Goal: Task Accomplishment & Management: Manage account settings

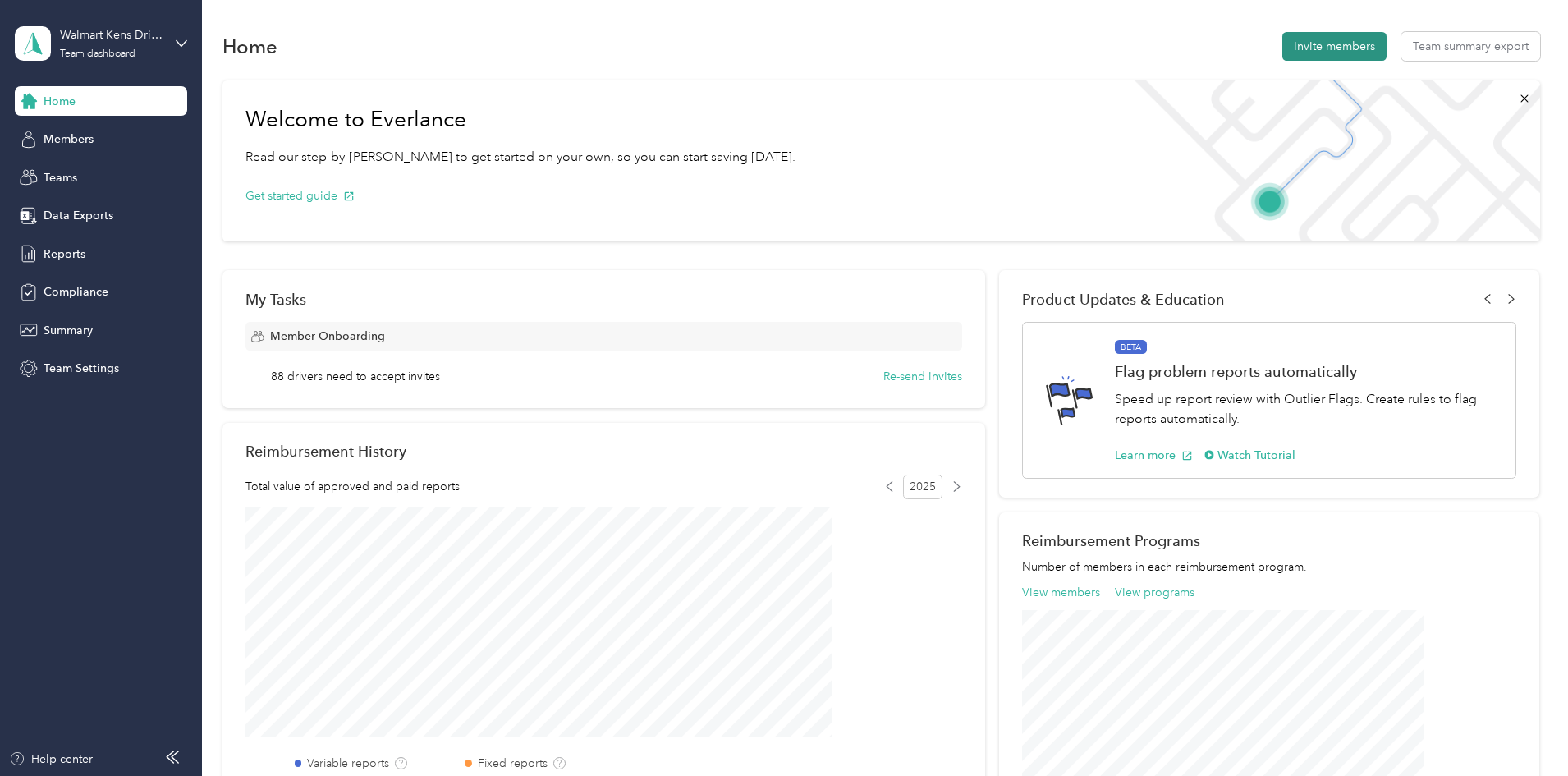
click at [1283, 39] on button "Invite members" at bounding box center [1334, 46] width 104 height 29
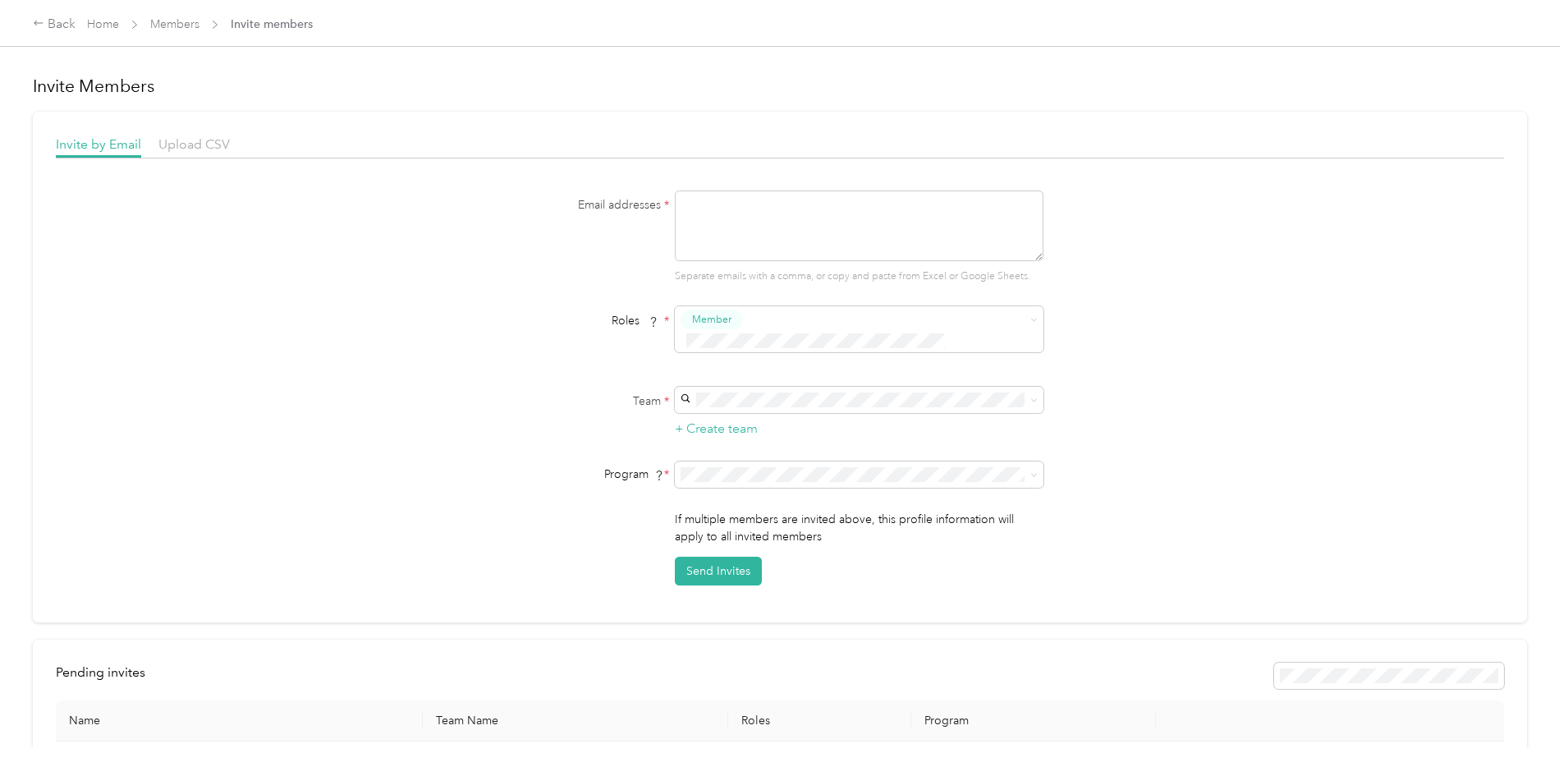
click at [1126, 281] on div "Email addresses * Separate emails with a comma, or copy and paste from Excel or…" at bounding box center [779, 388] width 1448 height 395
click at [1001, 387] on span at bounding box center [859, 399] width 369 height 26
click at [913, 516] on div "DRT Tyson No managers" at bounding box center [856, 516] width 345 height 38
click at [900, 461] on span at bounding box center [859, 474] width 369 height 26
click at [876, 518] on ol "CPM Programs Aco Rate (CPM) Aco Rate A (CPM) Aco Rate B - Kens/Bush (CPM) Aco R…" at bounding box center [856, 576] width 369 height 230
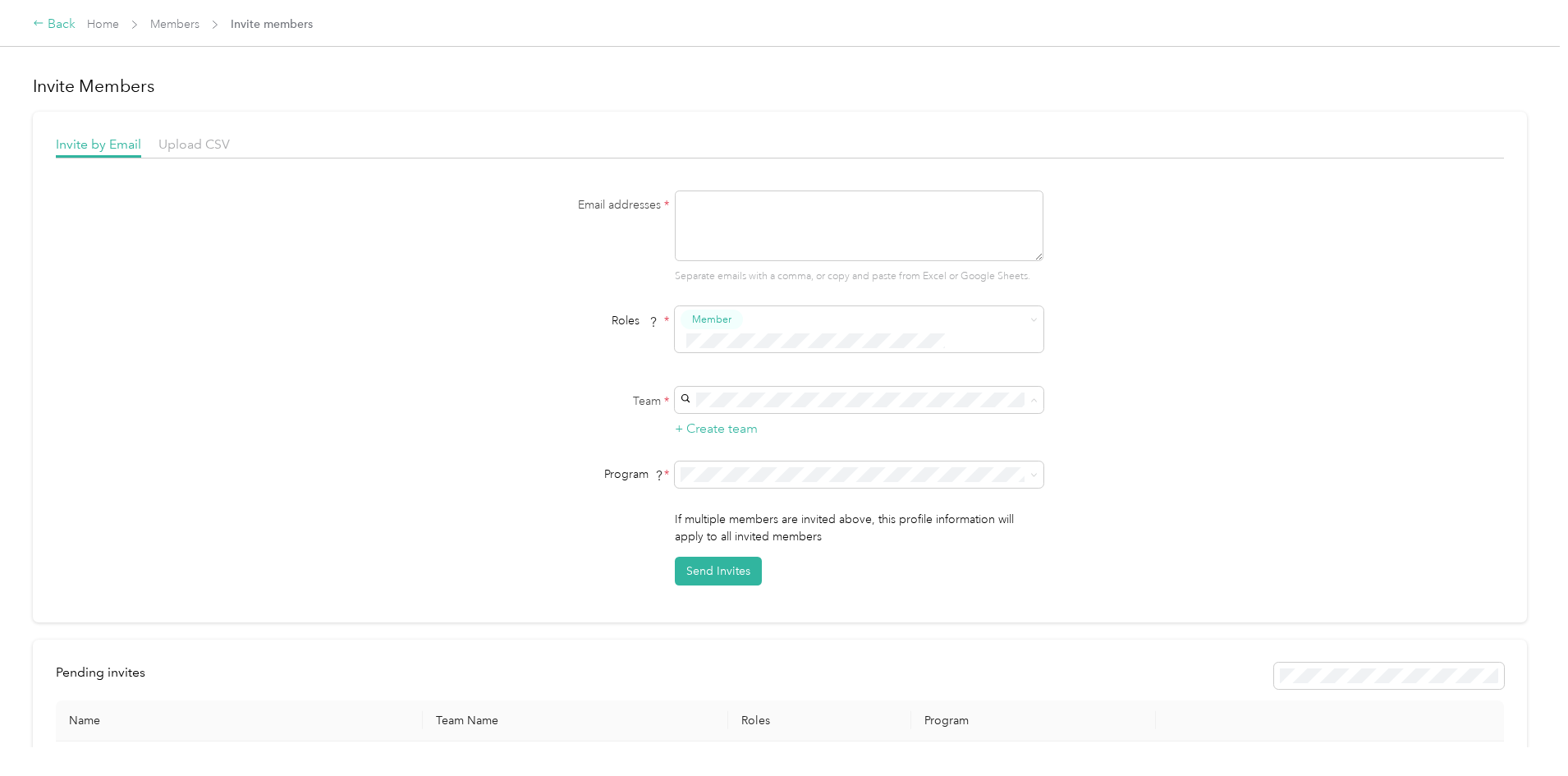
click at [75, 22] on div "Back" at bounding box center [54, 24] width 43 height 19
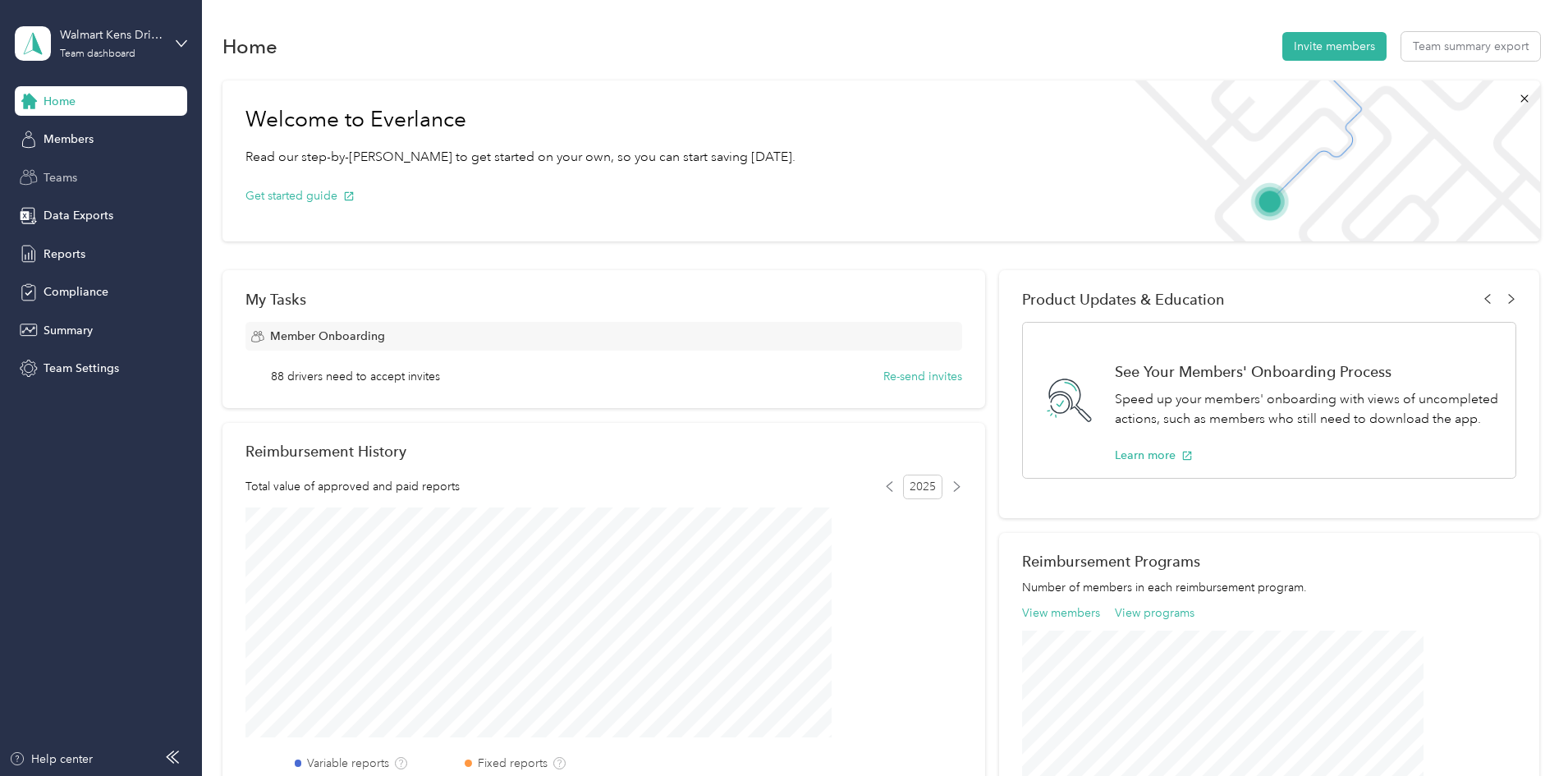
click at [98, 162] on div "Teams" at bounding box center [100, 176] width 172 height 30
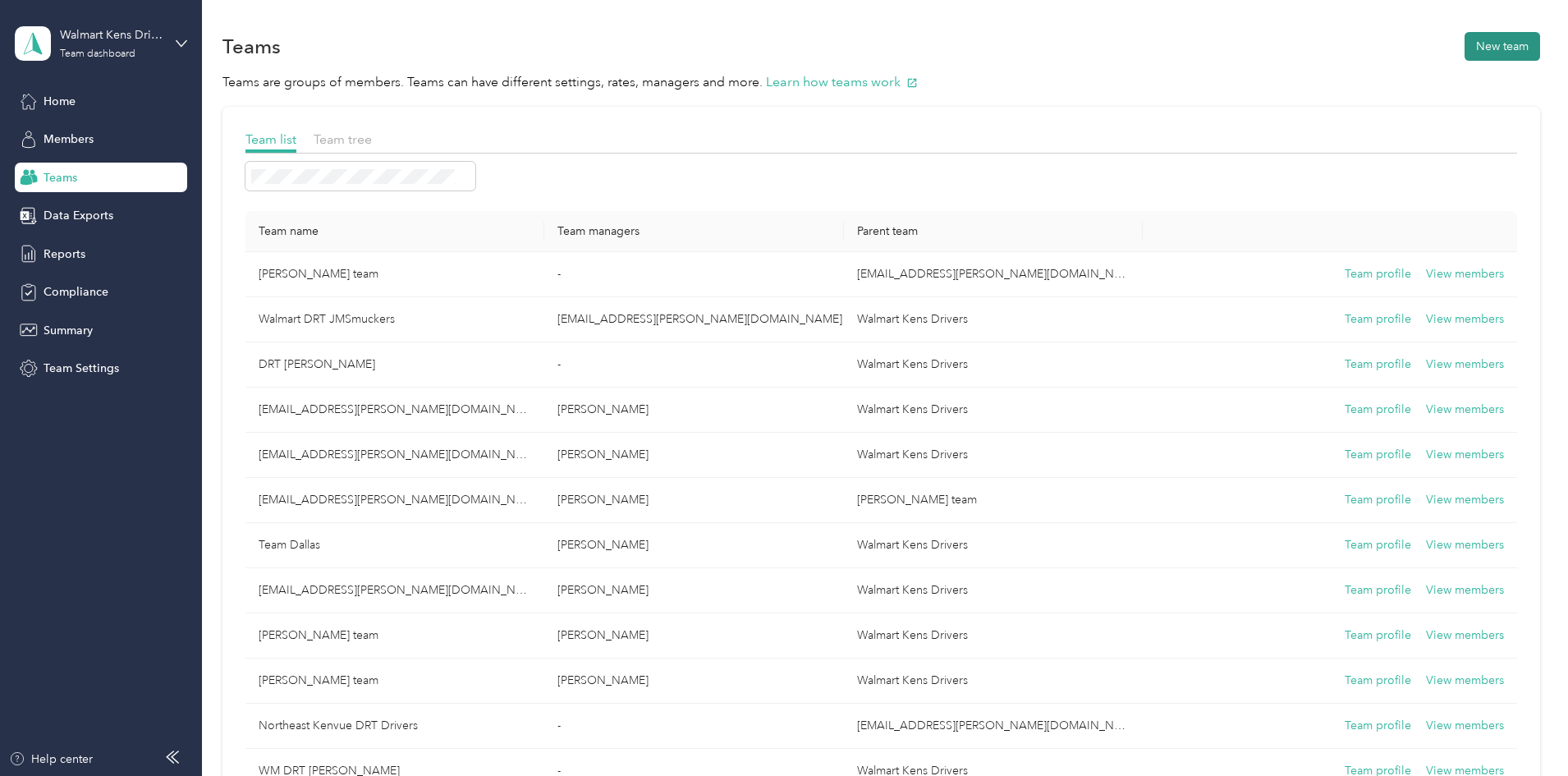
click at [1464, 40] on button "New team" at bounding box center [1501, 46] width 75 height 29
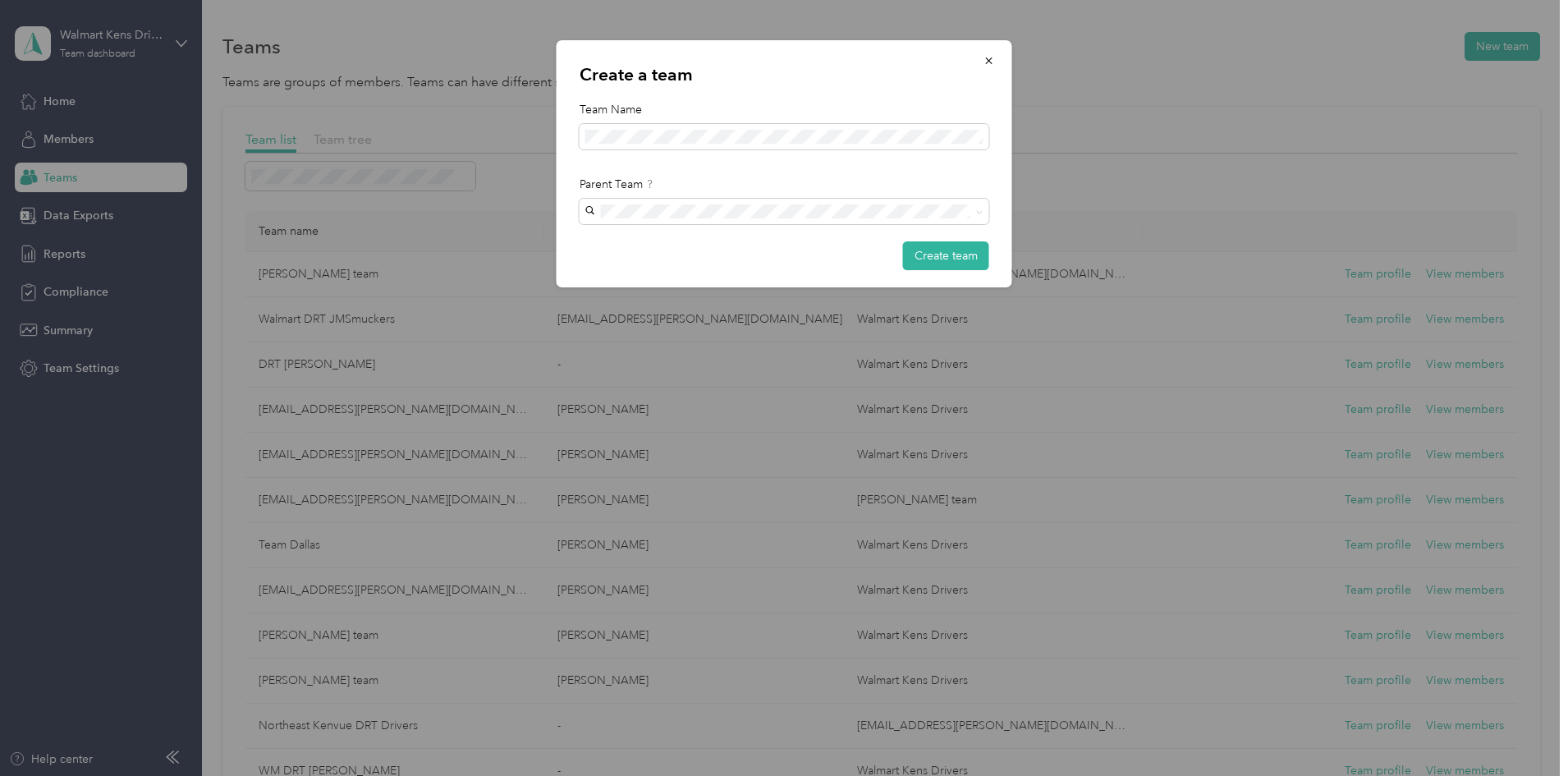
click at [705, 333] on div "DRT Tyson No managers" at bounding box center [784, 346] width 387 height 38
click at [925, 248] on button "Create team" at bounding box center [946, 256] width 86 height 29
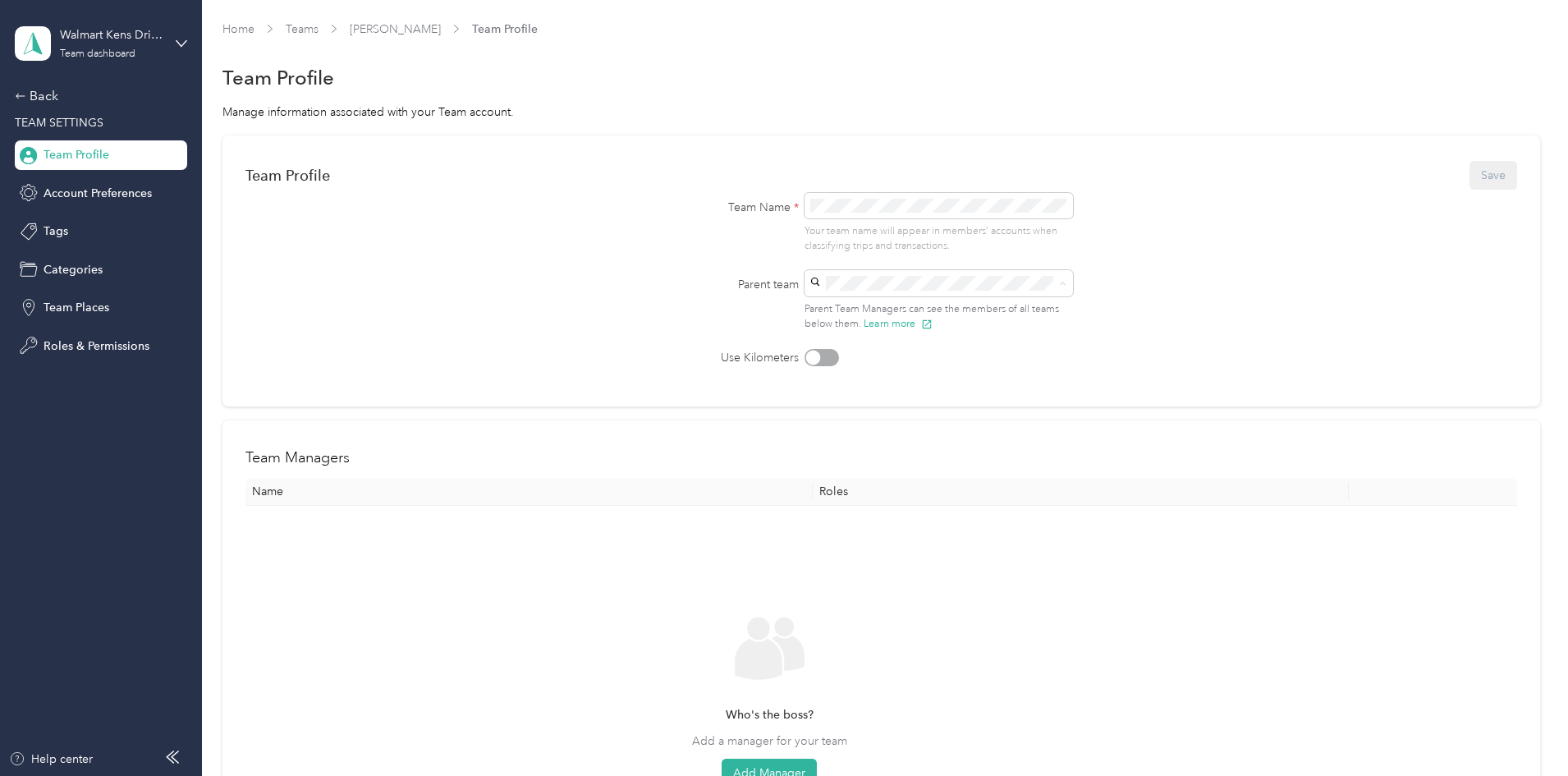
click at [875, 419] on div "DRT Tyson No managers" at bounding box center [936, 437] width 246 height 38
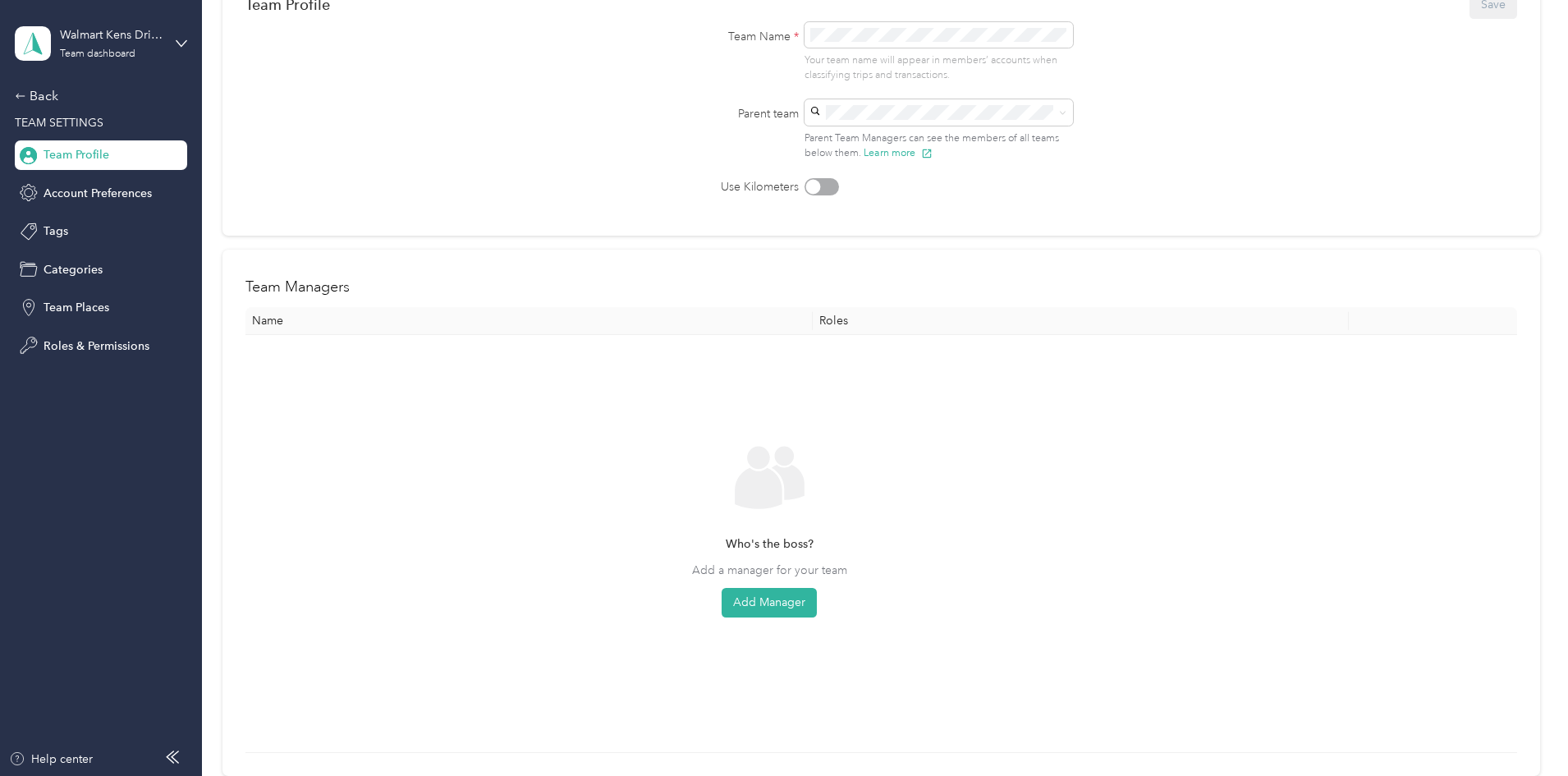
scroll to position [171, 0]
click at [817, 592] on button "Add Manager" at bounding box center [769, 601] width 95 height 30
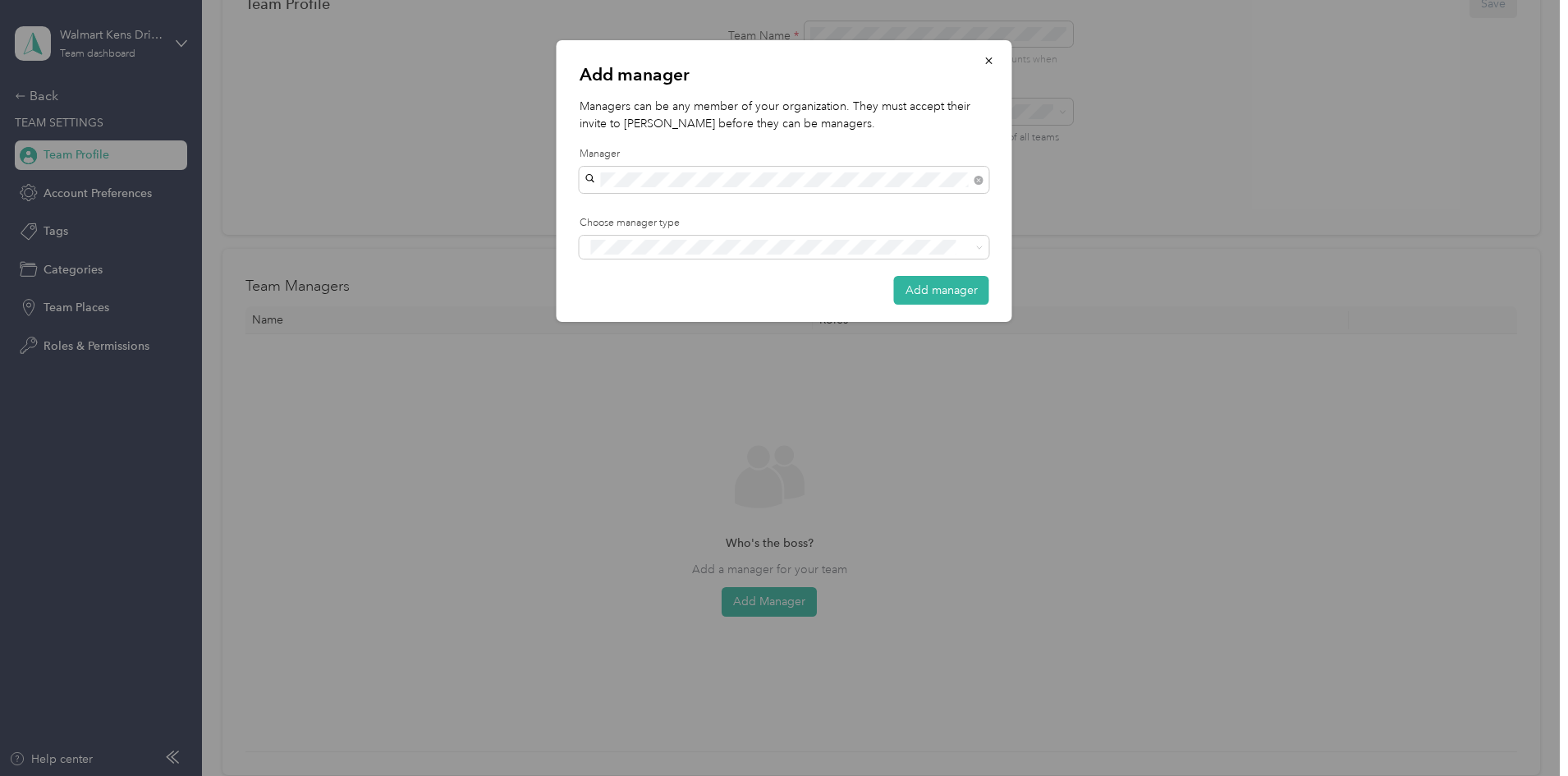
click at [768, 252] on li "[PERSON_NAME]" at bounding box center [784, 266] width 410 height 29
click at [788, 209] on div "Add manager Managers can be any member of your organization. They must accept t…" at bounding box center [784, 181] width 456 height 281
click at [930, 280] on button "Add manager" at bounding box center [941, 290] width 95 height 29
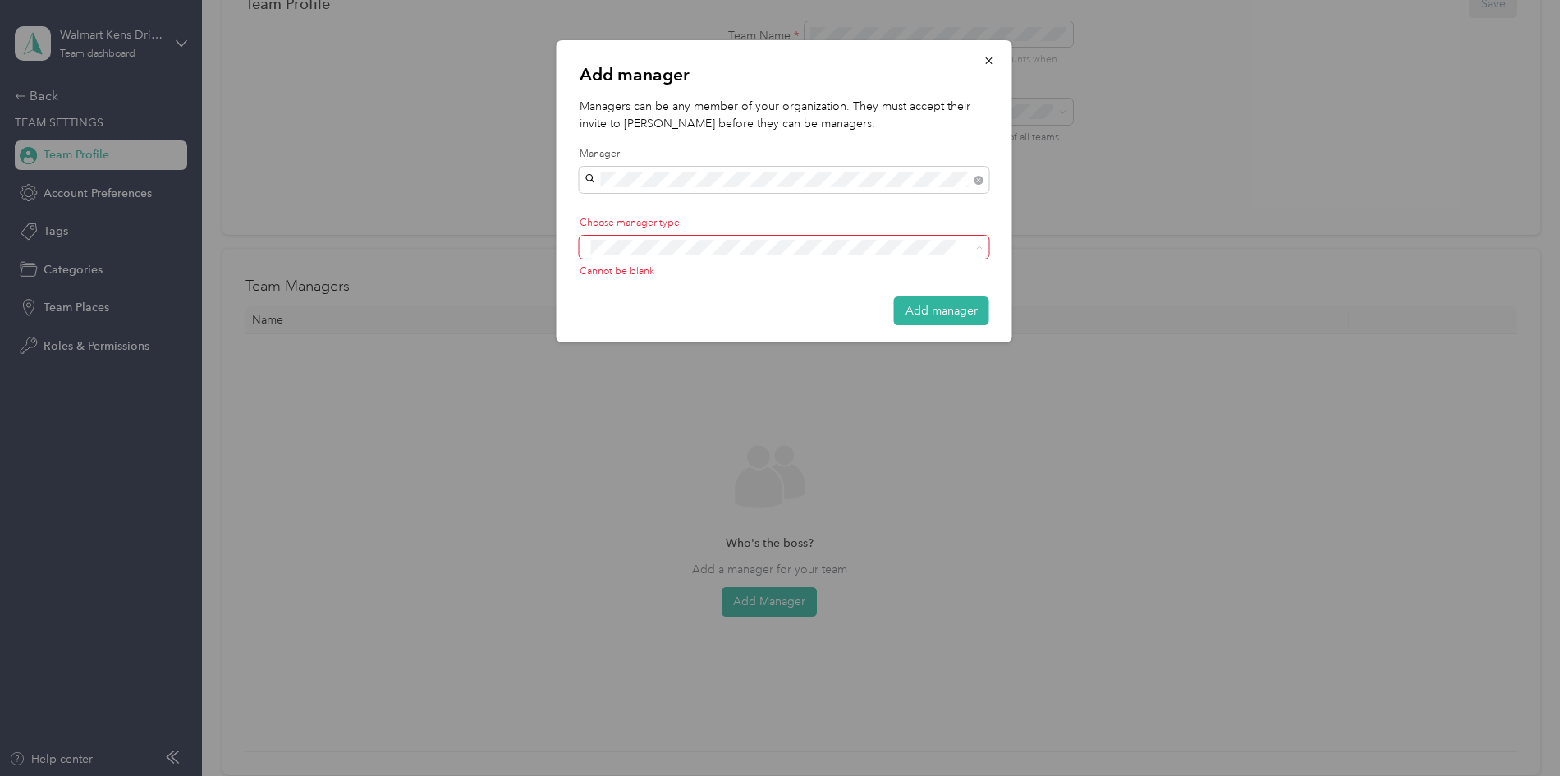
click at [694, 314] on li "Manager" at bounding box center [784, 308] width 410 height 32
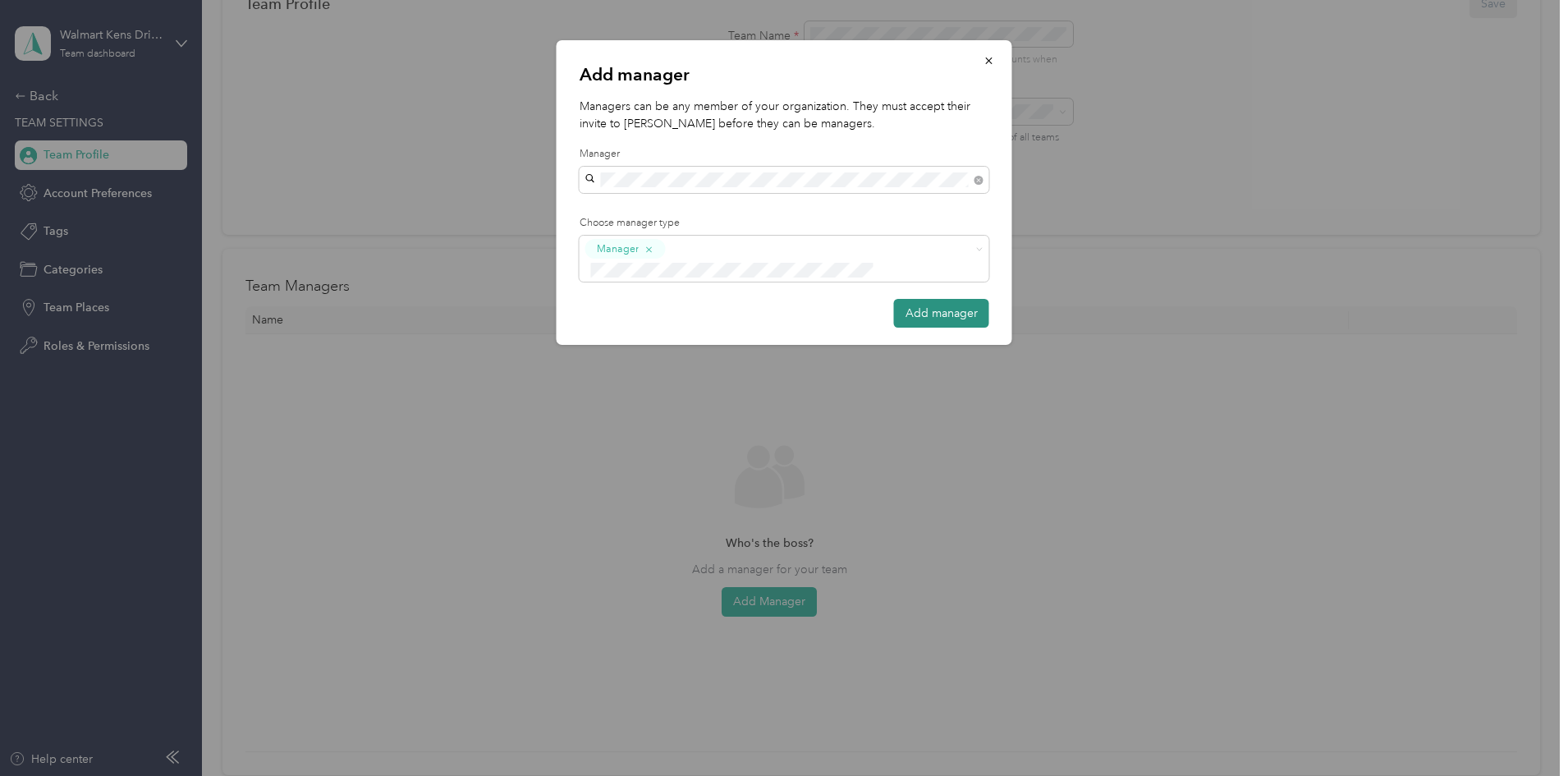
click at [936, 299] on button "Add manager" at bounding box center [941, 313] width 95 height 29
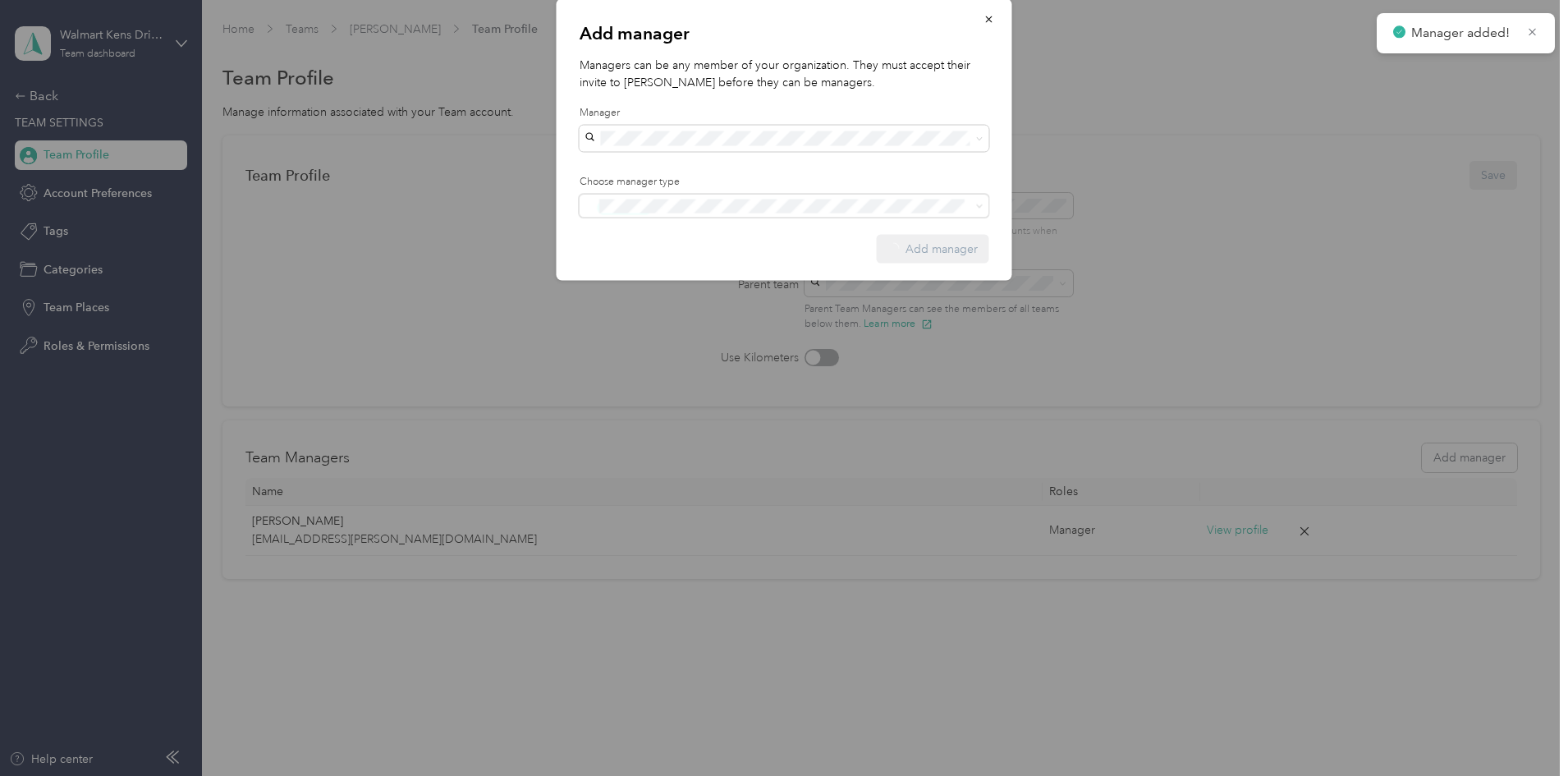
scroll to position [0, 0]
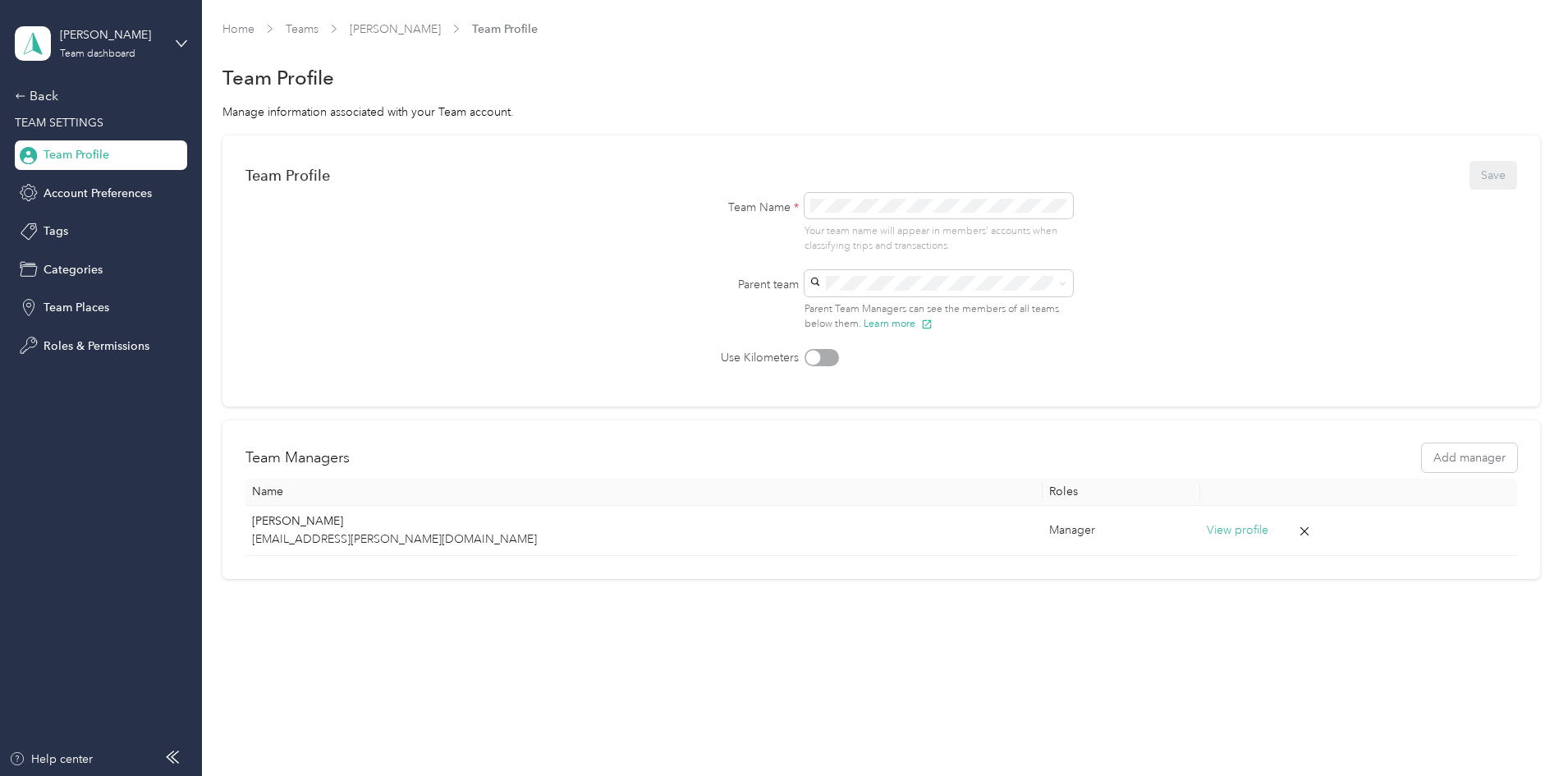
click at [1375, 173] on div "Team Profile Save" at bounding box center [882, 176] width 1272 height 35
click at [820, 360] on div at bounding box center [812, 356] width 14 height 14
click at [823, 360] on div at bounding box center [822, 357] width 35 height 17
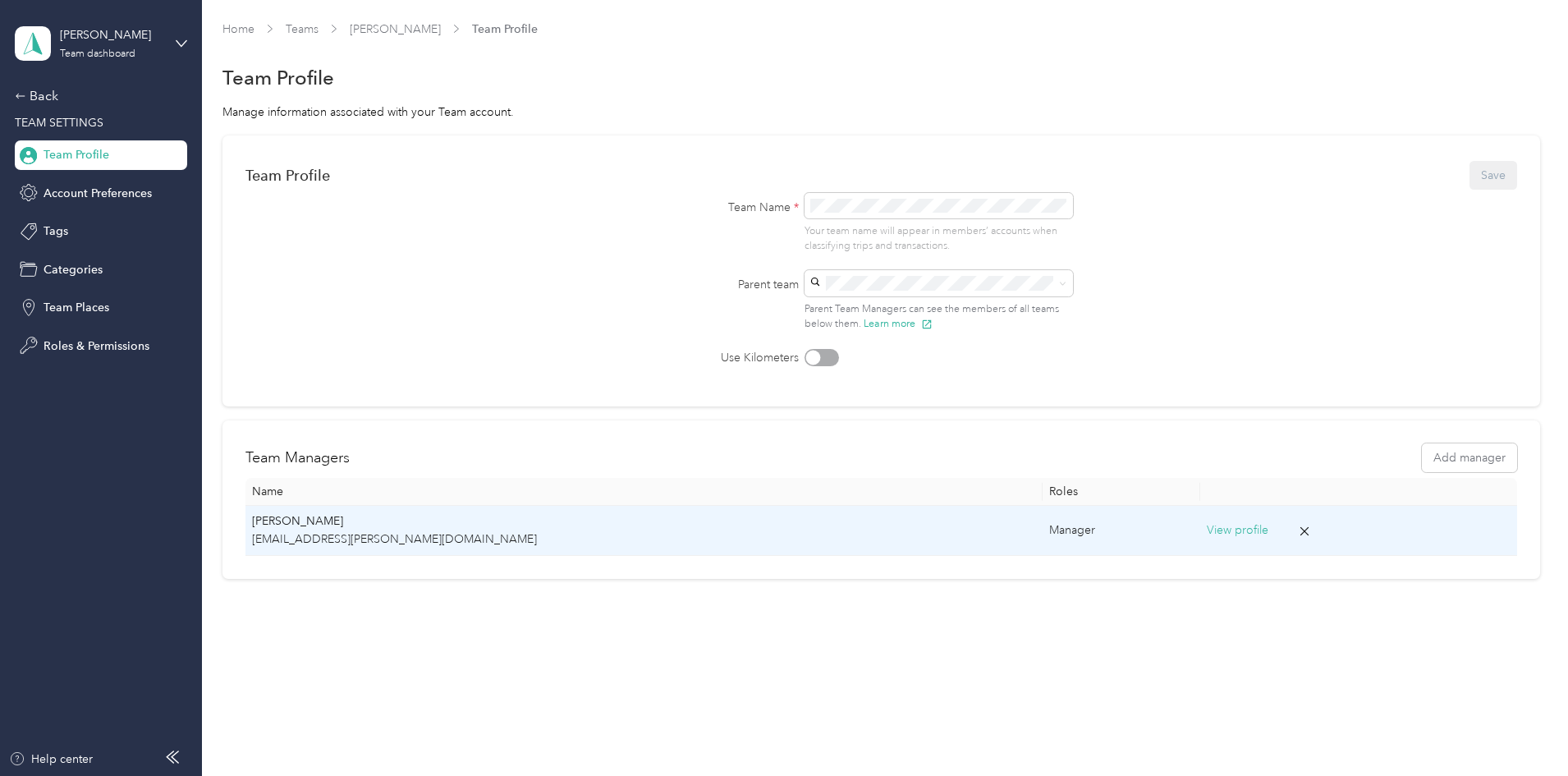
click at [1200, 512] on td "View profile" at bounding box center [1358, 530] width 316 height 50
click at [1207, 525] on button "View profile" at bounding box center [1237, 529] width 62 height 18
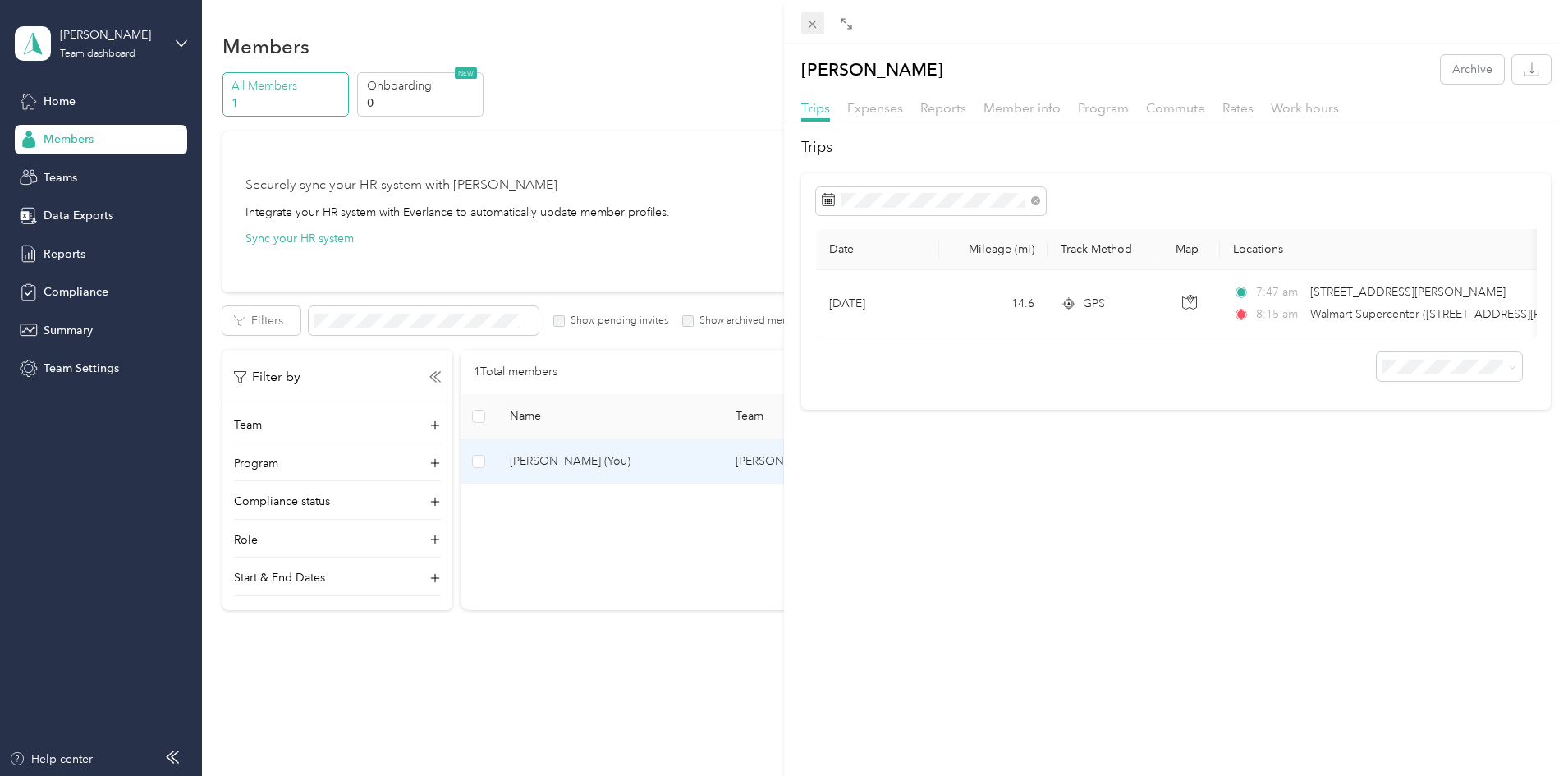
click at [803, 24] on span at bounding box center [812, 24] width 23 height 23
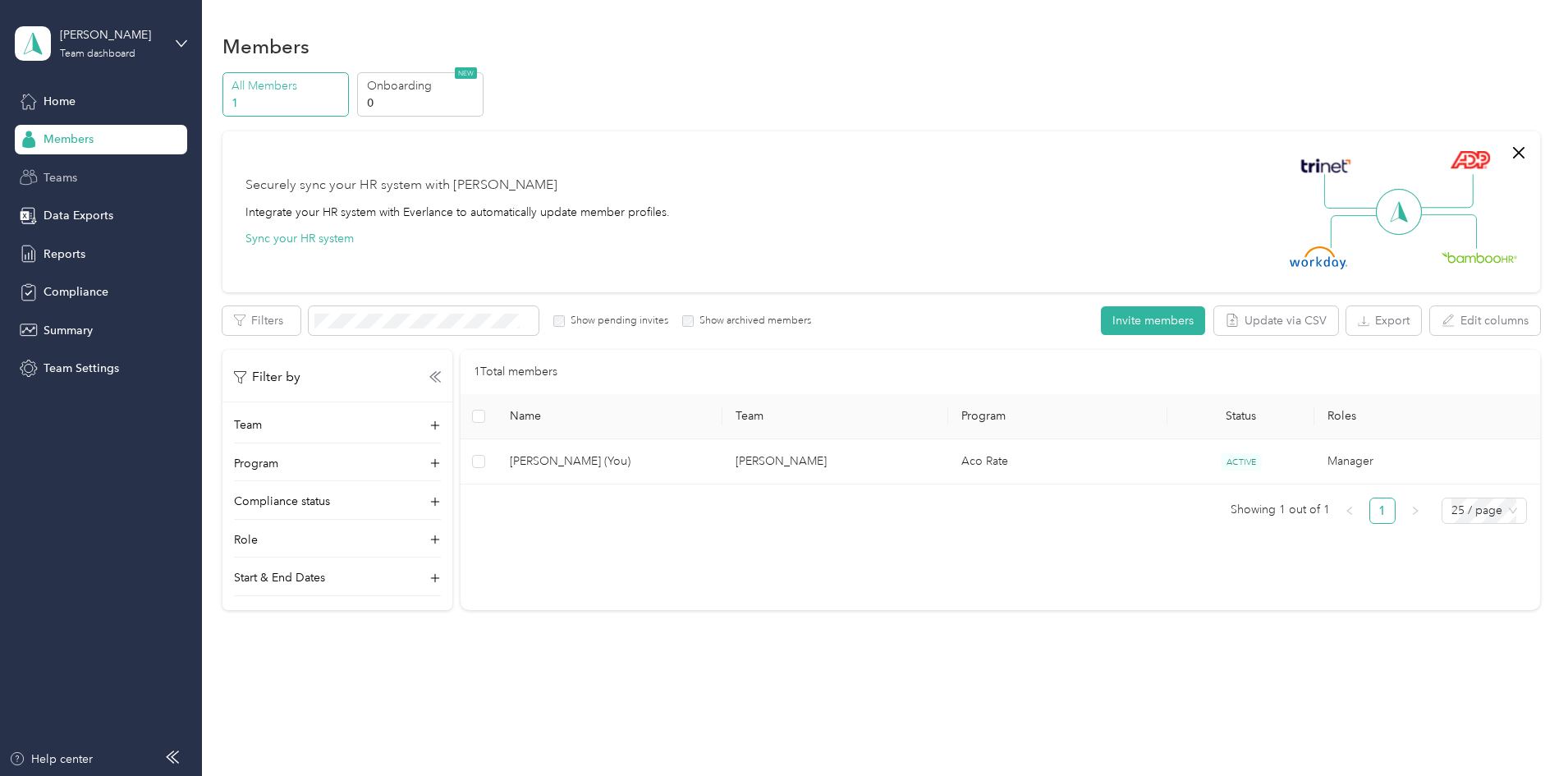
click at [132, 168] on div "Teams" at bounding box center [100, 176] width 172 height 30
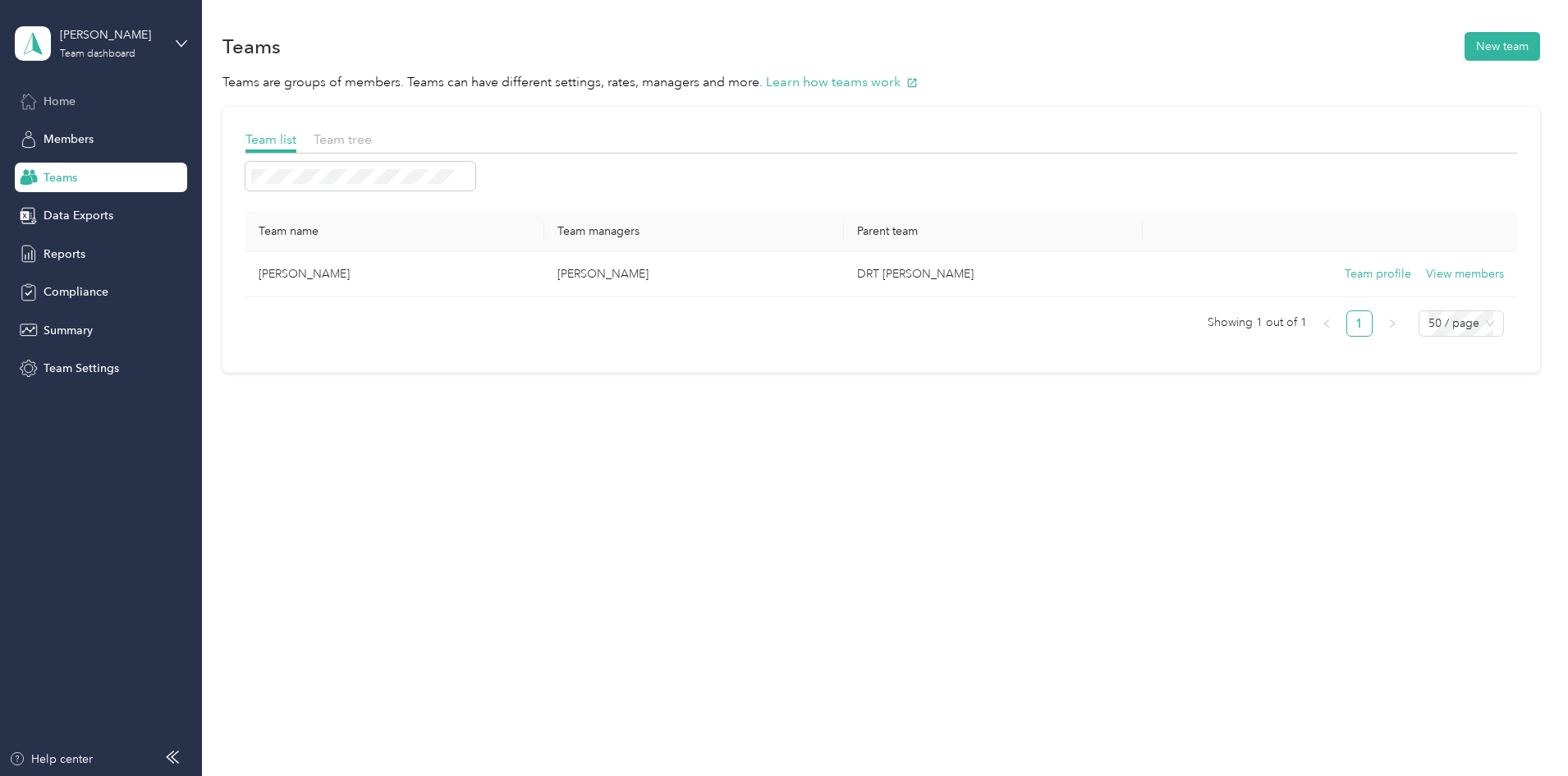
click at [95, 98] on div "Home" at bounding box center [100, 100] width 172 height 30
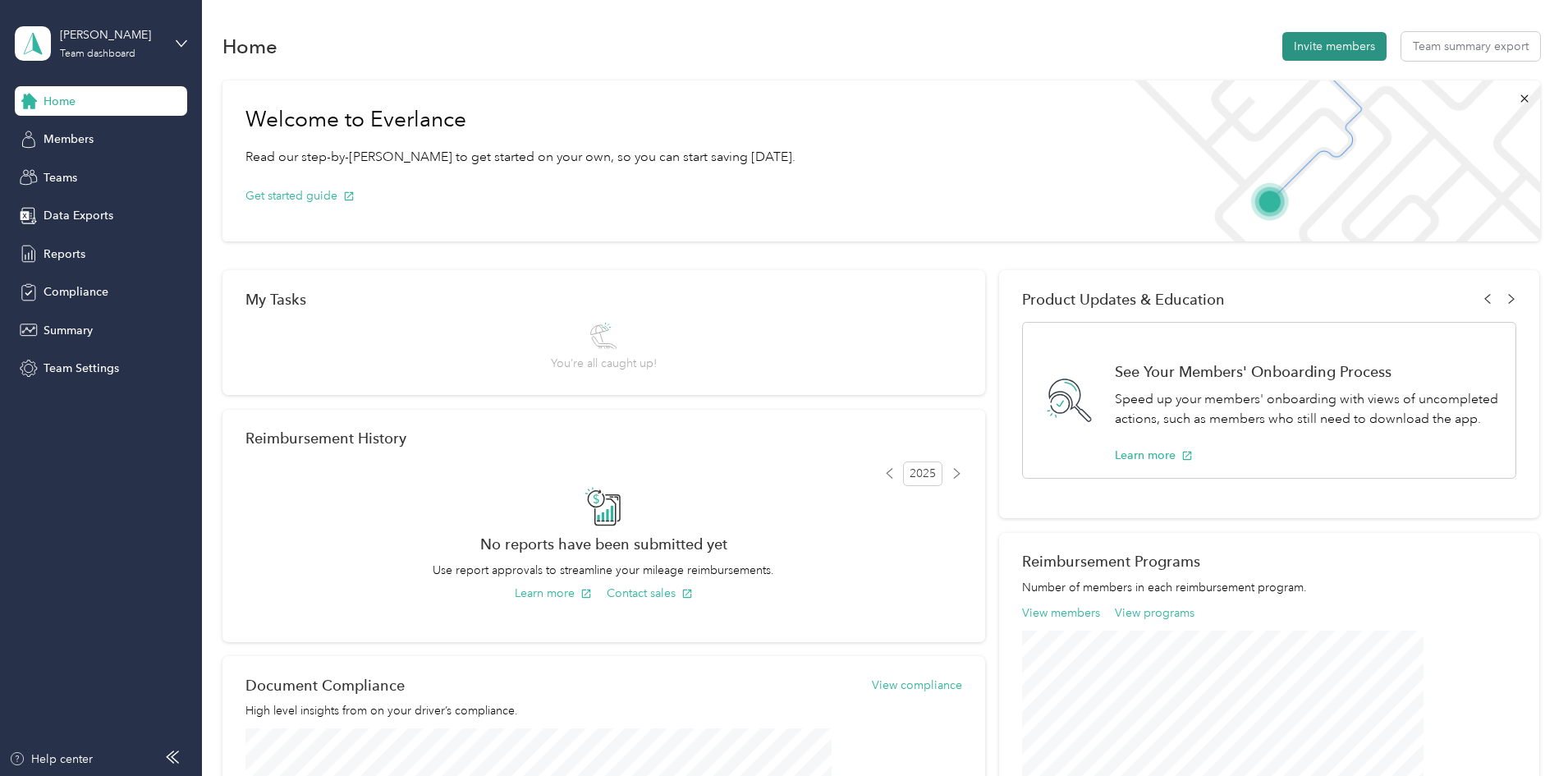
click at [1283, 42] on button "Invite members" at bounding box center [1334, 46] width 104 height 29
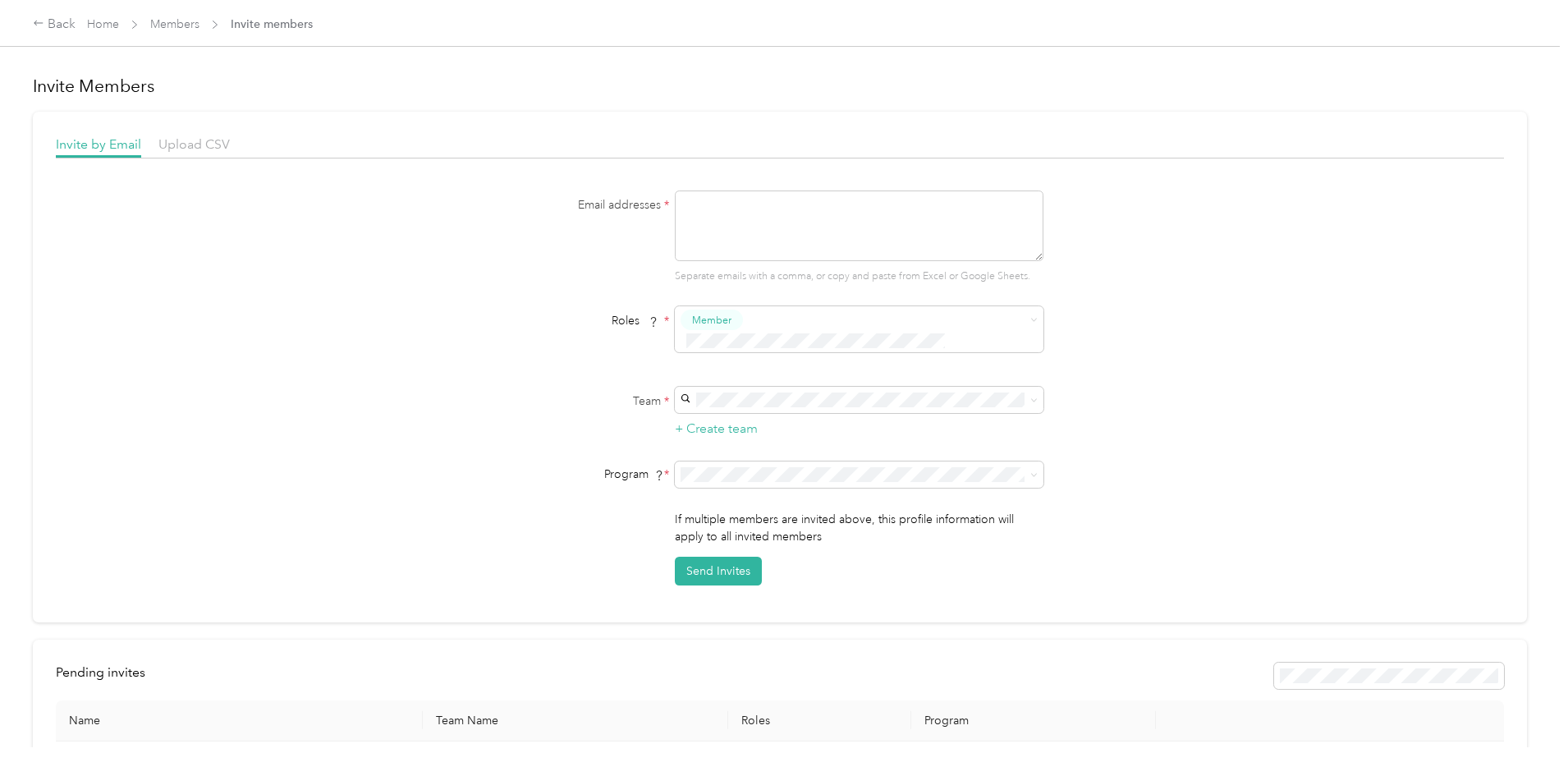
click at [765, 402] on span "[PERSON_NAME]" at bounding box center [730, 404] width 91 height 14
click at [787, 517] on li "Aco Rate (CPM)" at bounding box center [856, 512] width 369 height 29
click at [849, 219] on textarea at bounding box center [859, 226] width 369 height 71
click at [119, 21] on link "Home" at bounding box center [103, 24] width 32 height 14
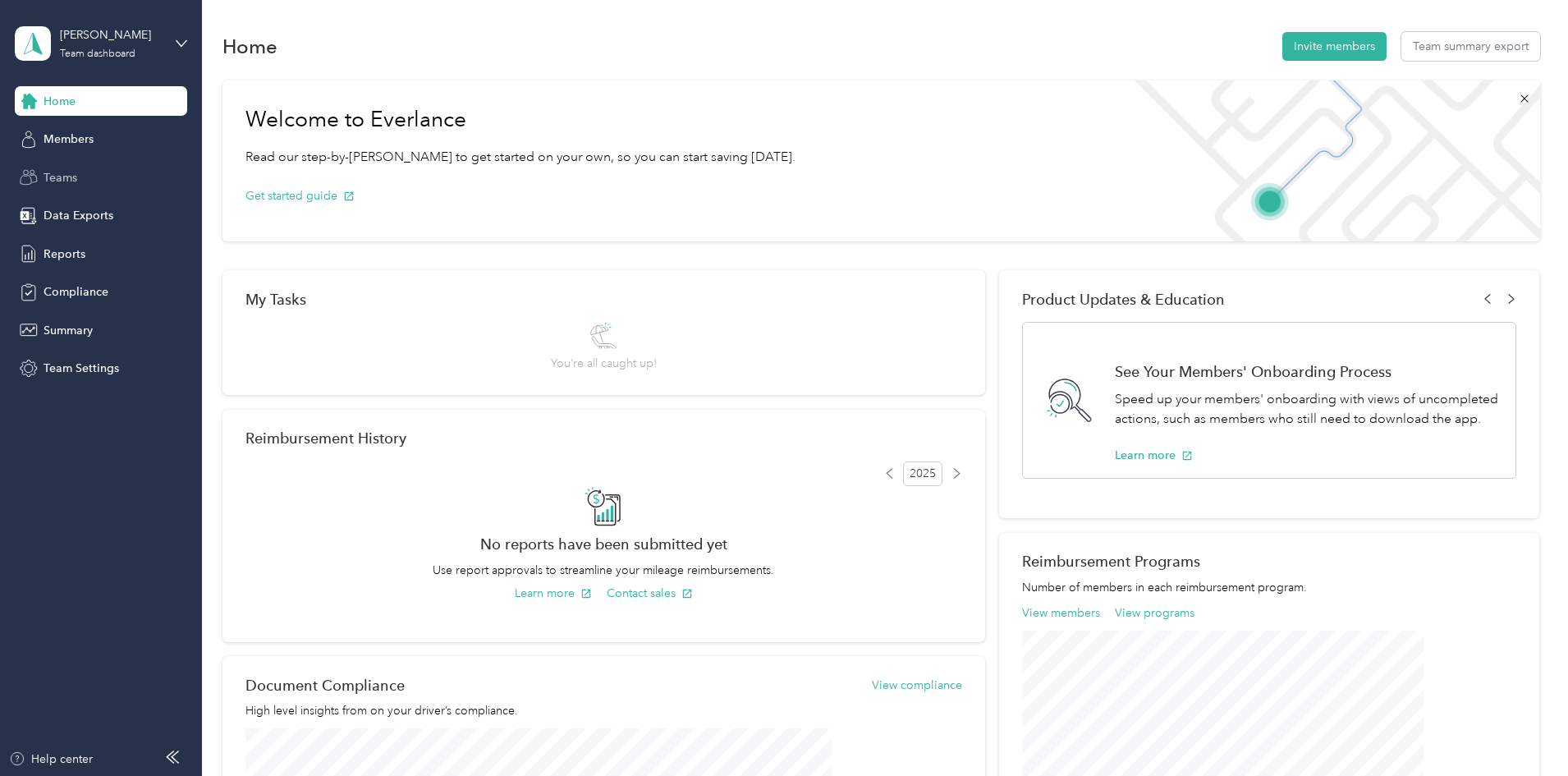
click at [46, 181] on span "Teams" at bounding box center [61, 177] width 34 height 17
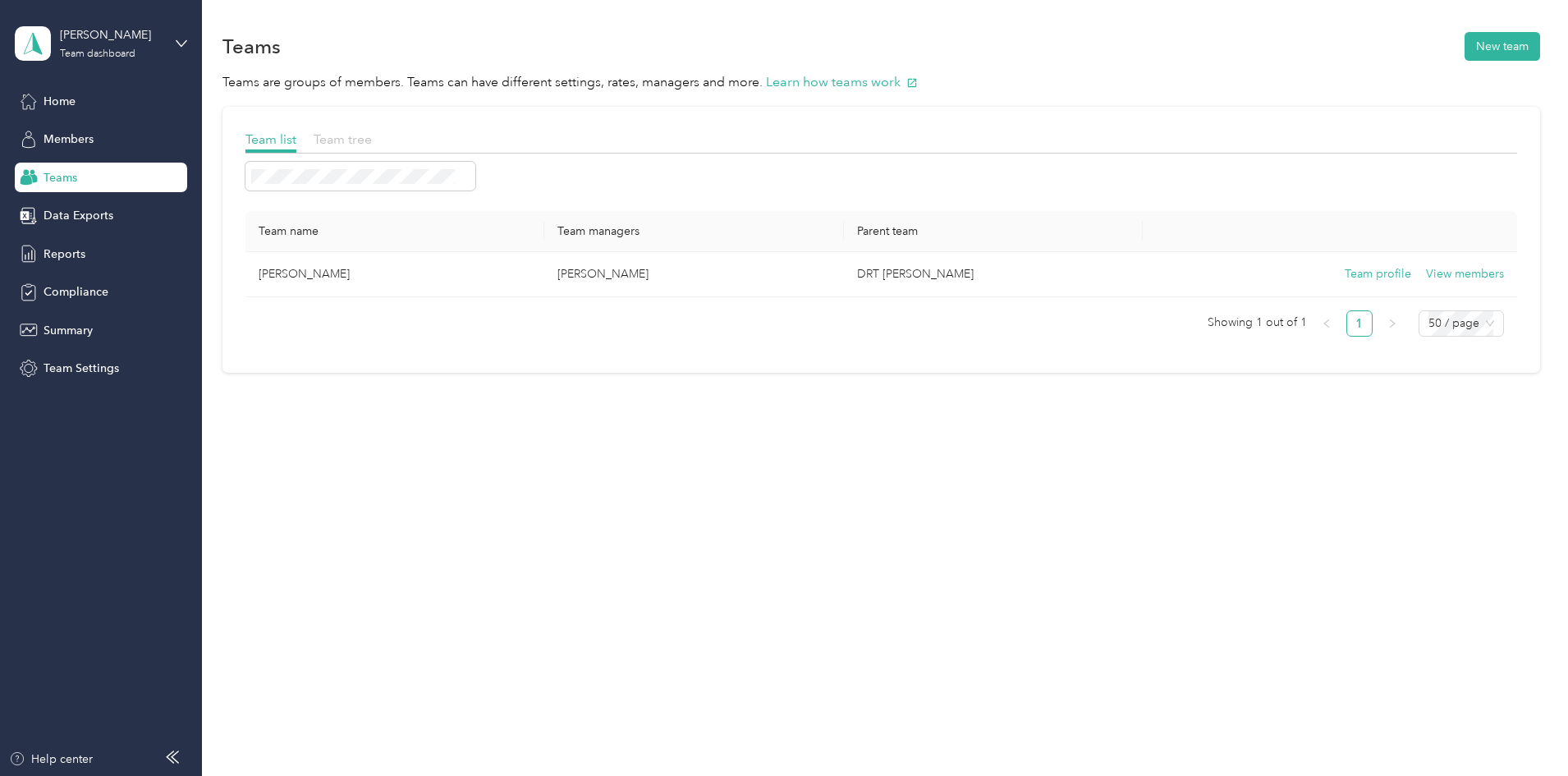
click at [372, 139] on span "Team tree" at bounding box center [342, 139] width 58 height 15
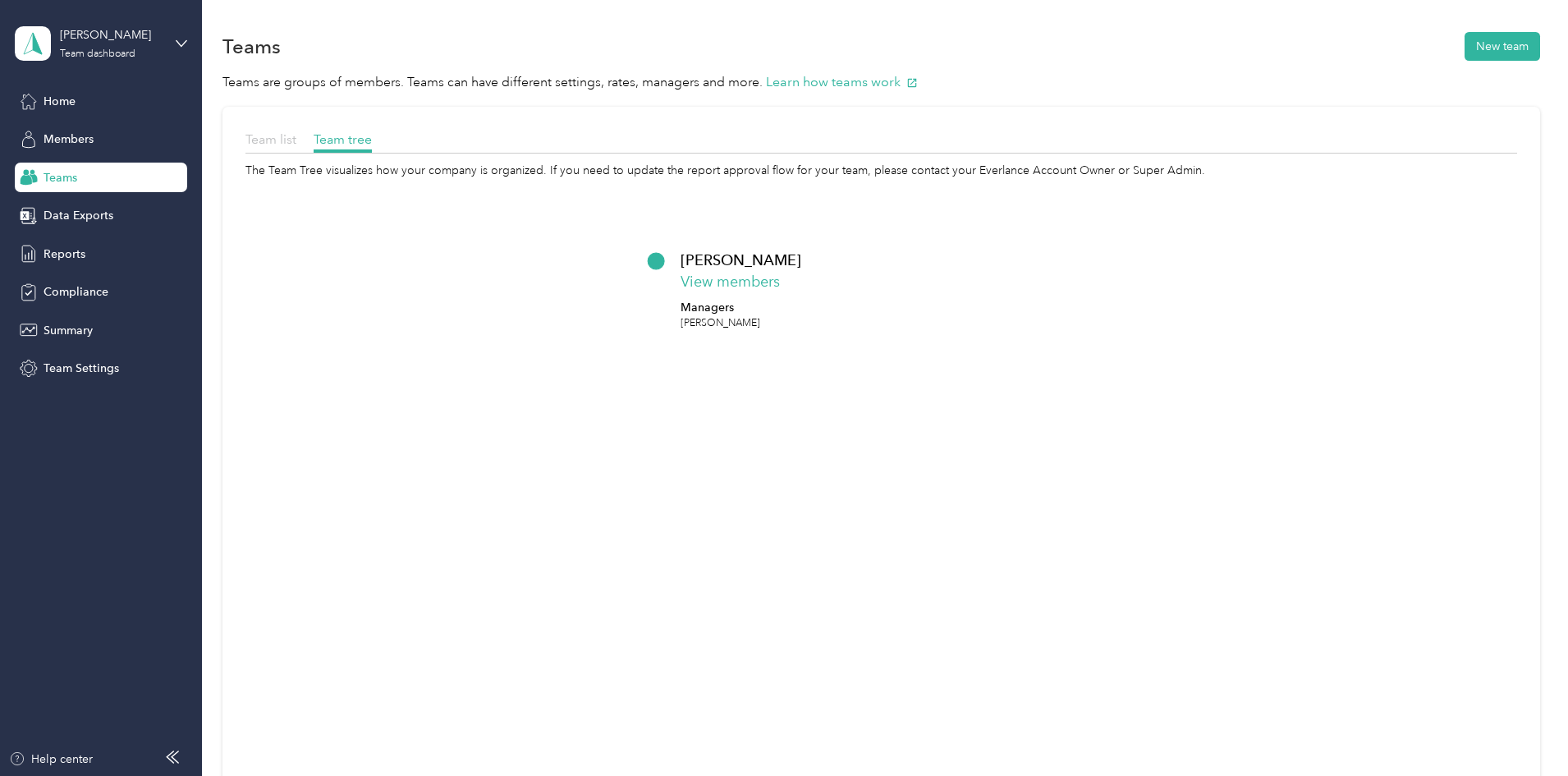
click at [296, 144] on span "Team list" at bounding box center [271, 139] width 51 height 15
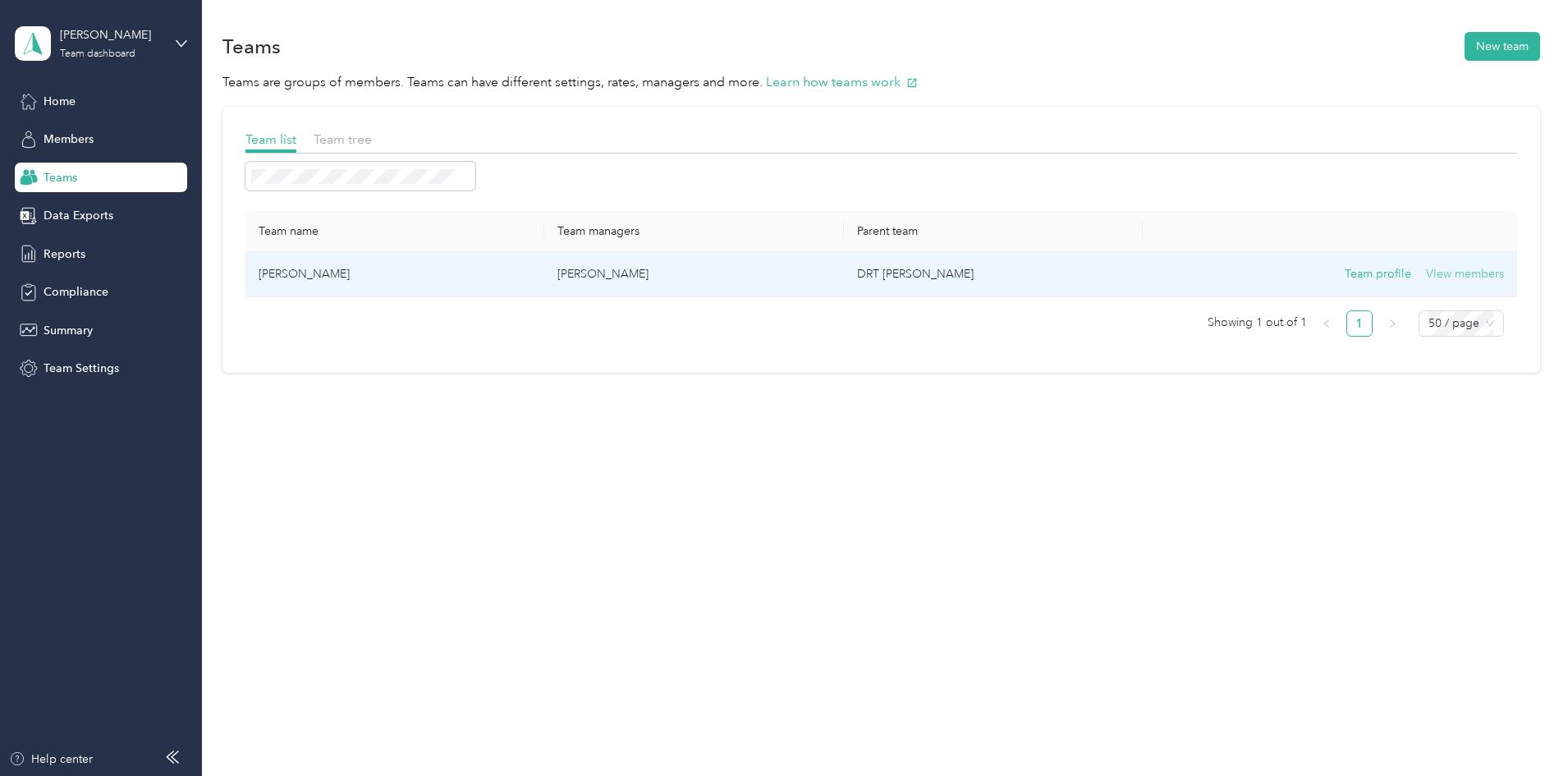
click at [1426, 271] on button "View members" at bounding box center [1465, 274] width 78 height 18
click at [1344, 268] on button "Team profile" at bounding box center [1377, 274] width 67 height 18
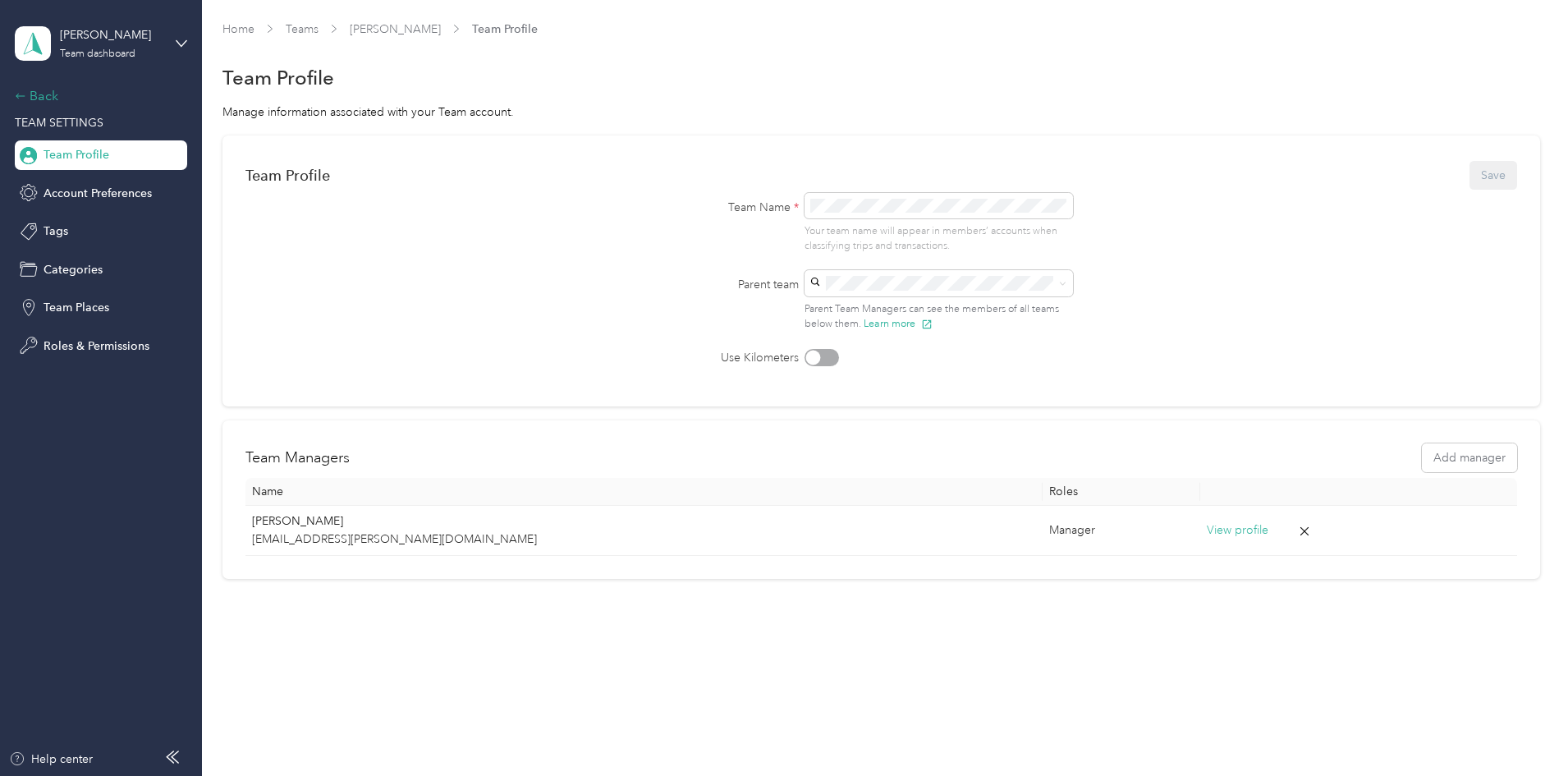
click at [73, 95] on div "Back" at bounding box center [96, 95] width 164 height 19
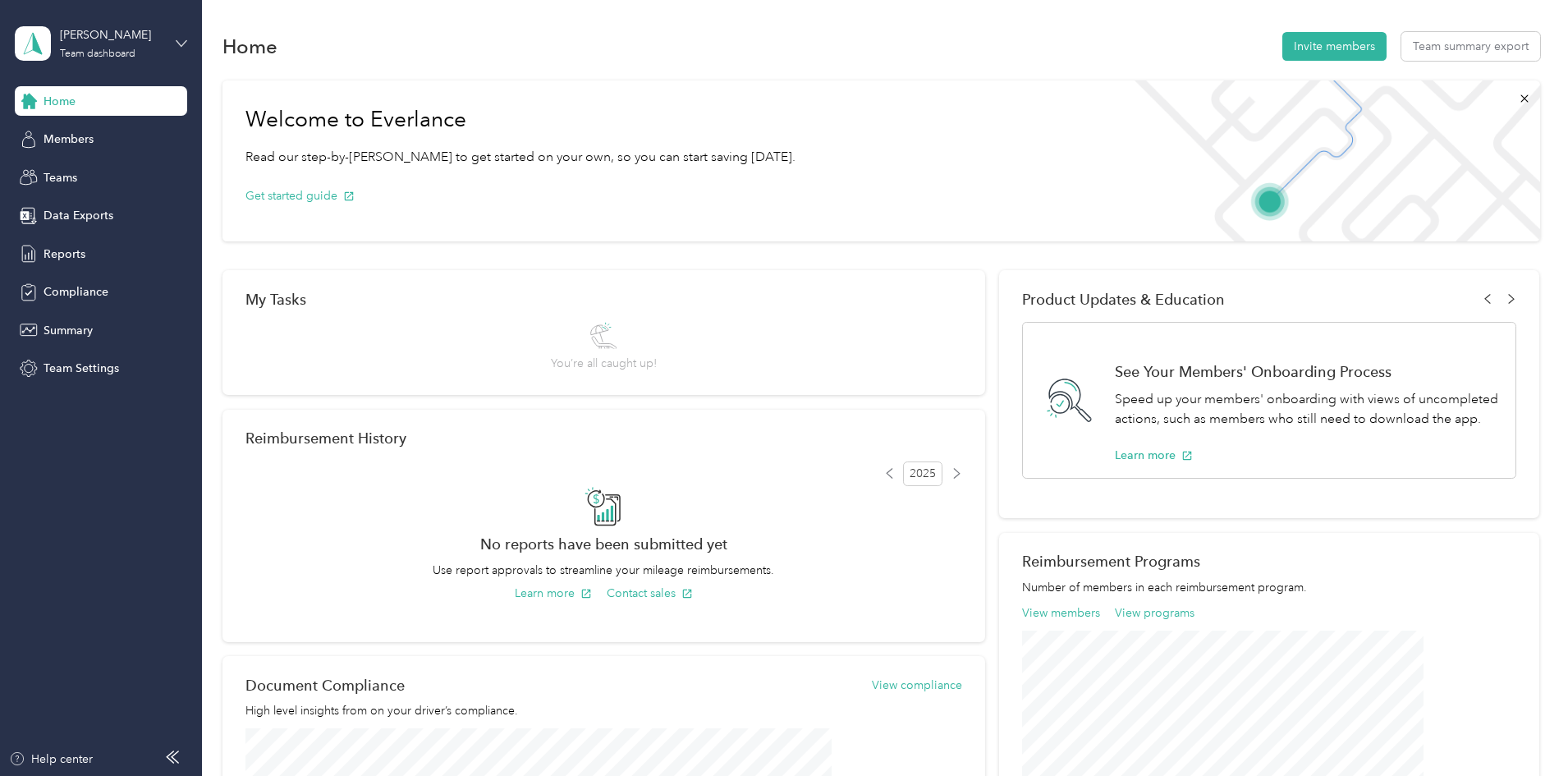
click at [181, 38] on icon at bounding box center [182, 44] width 12 height 12
click at [351, 61] on div "Home Invite members Team summary export" at bounding box center [881, 46] width 1317 height 35
click at [1402, 40] on button "Team summary export" at bounding box center [1471, 46] width 138 height 29
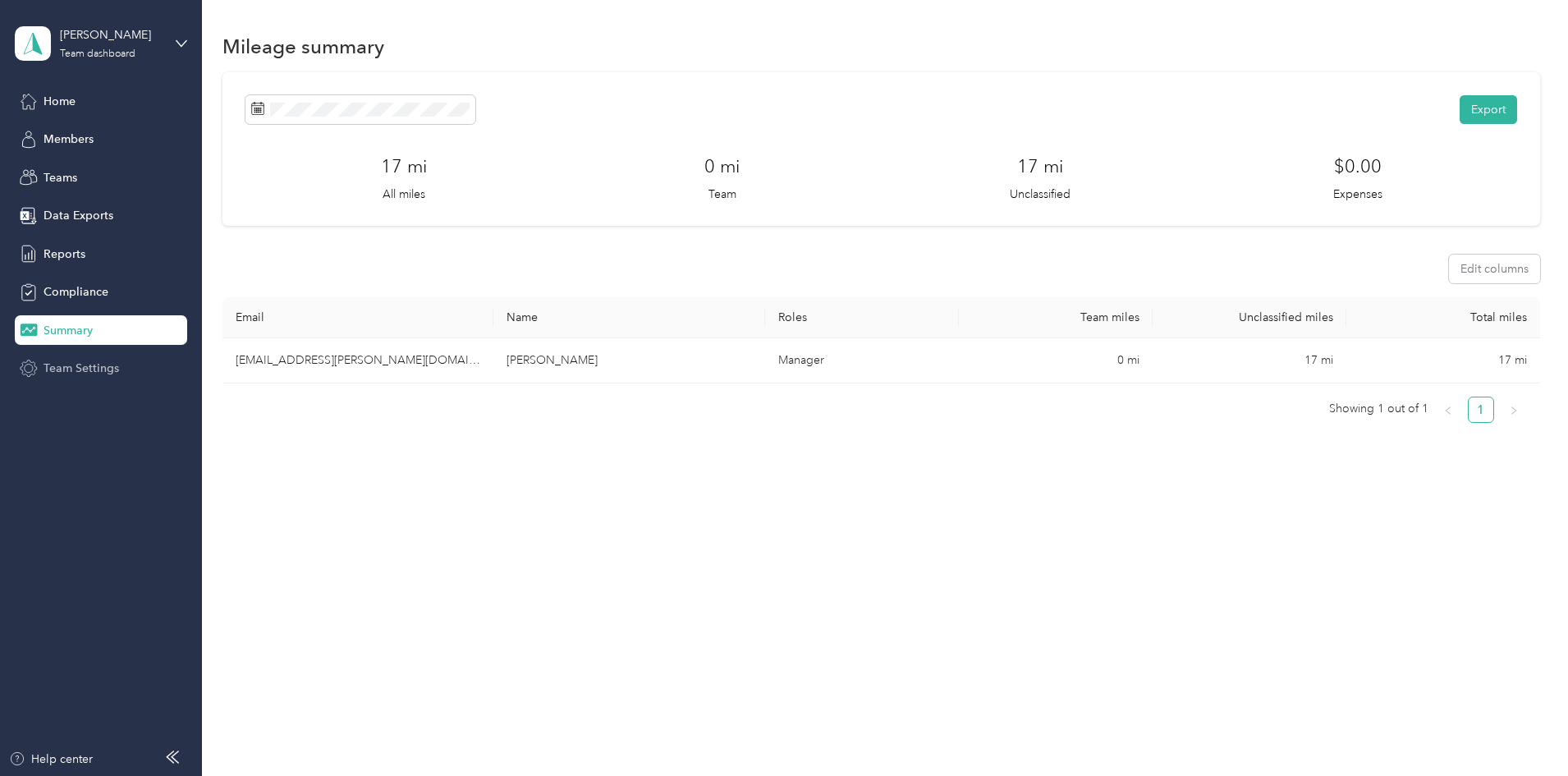
click at [92, 362] on span "Team Settings" at bounding box center [81, 368] width 75 height 17
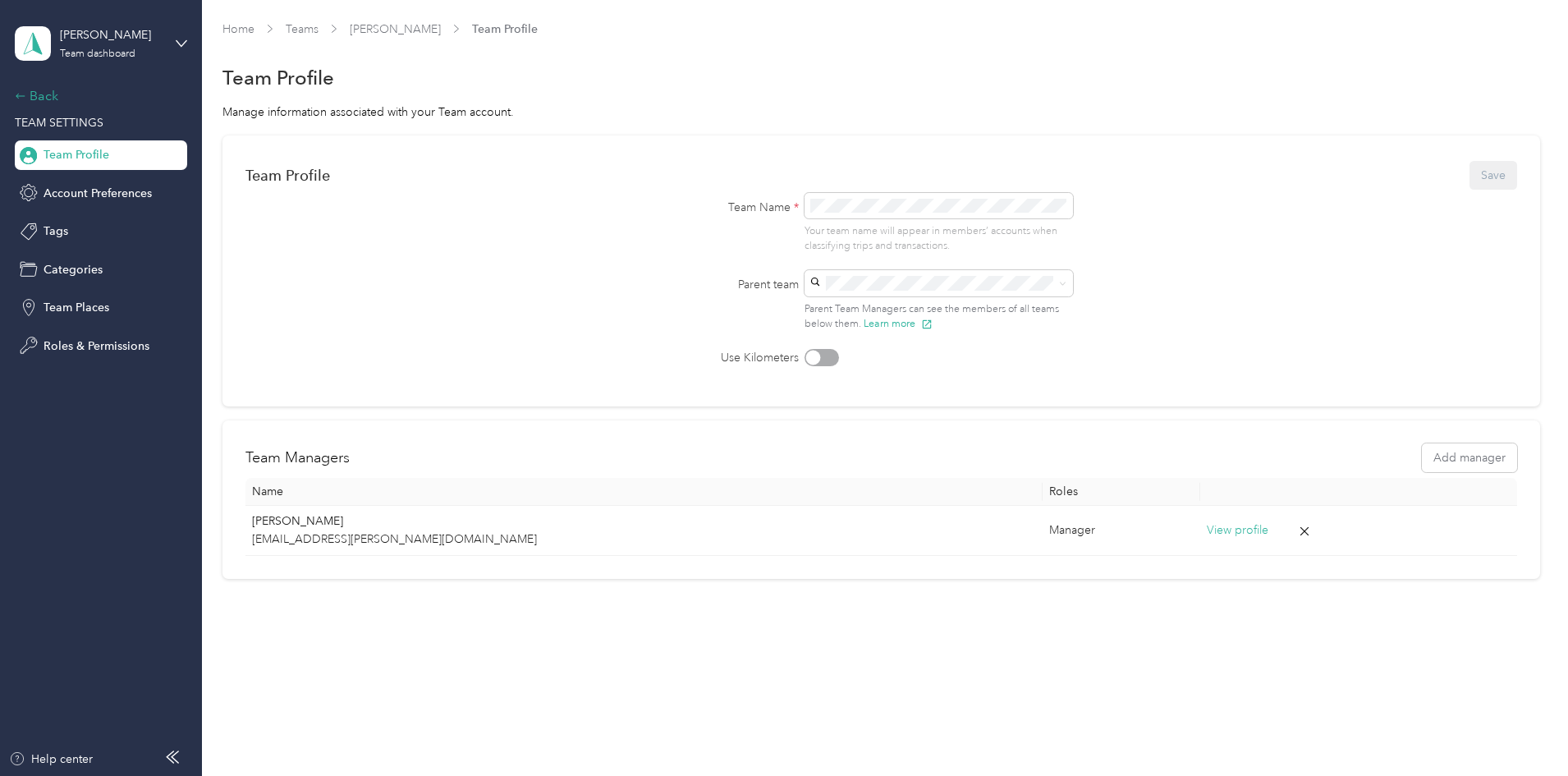
click at [35, 95] on div "Back" at bounding box center [96, 95] width 164 height 19
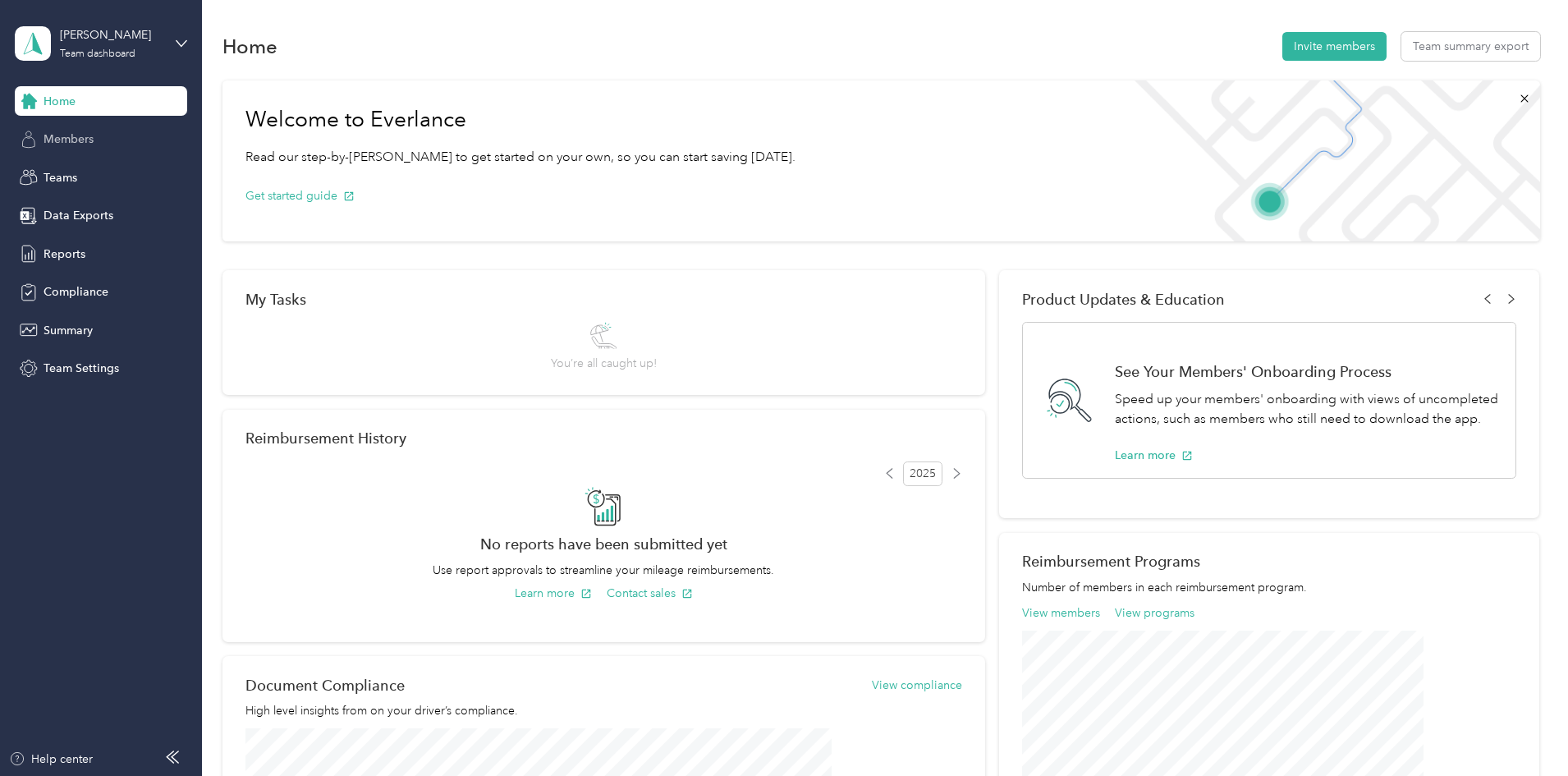
click at [88, 134] on span "Members" at bounding box center [68, 139] width 50 height 17
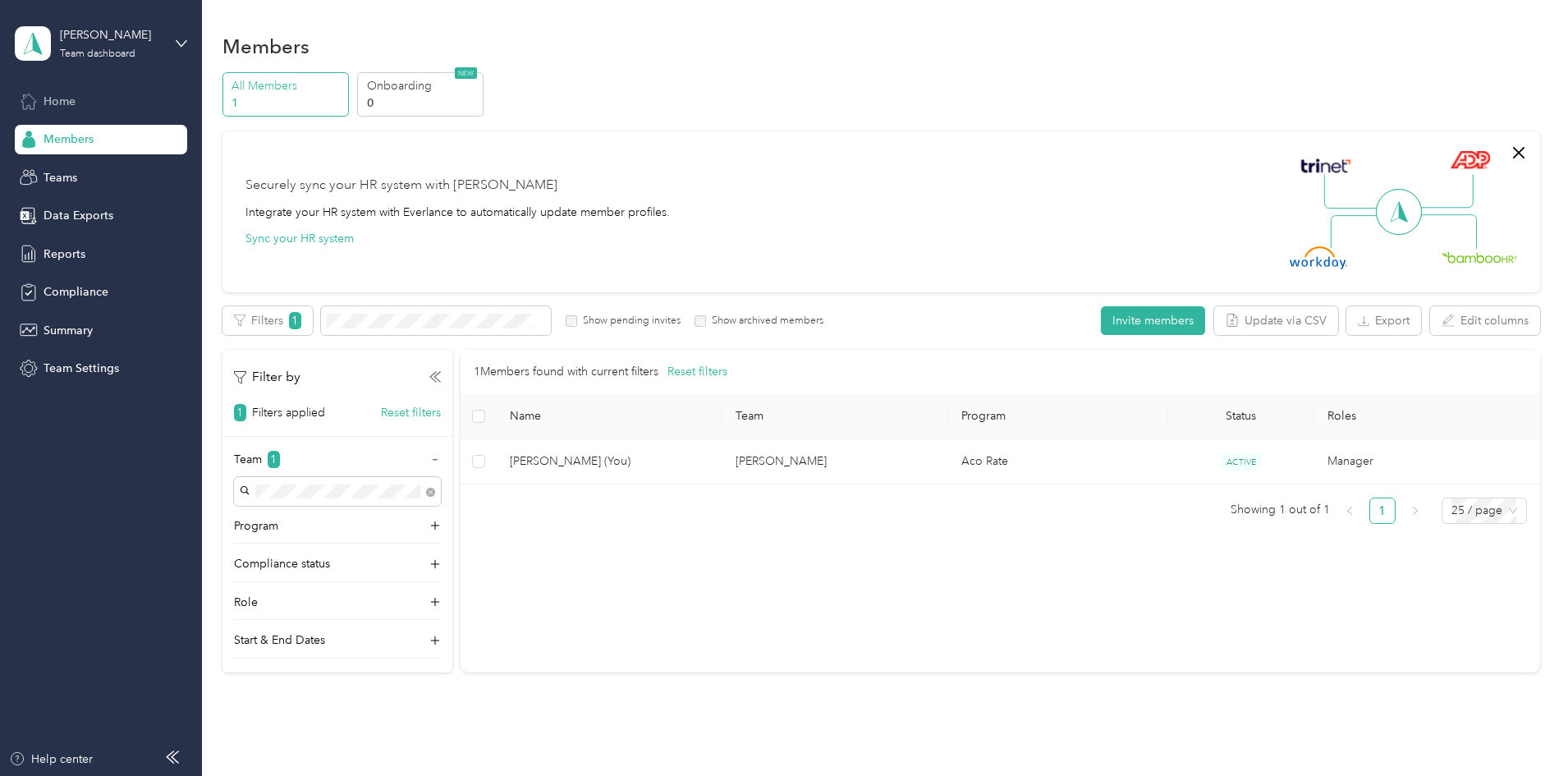
click at [100, 95] on div "Home" at bounding box center [100, 100] width 172 height 30
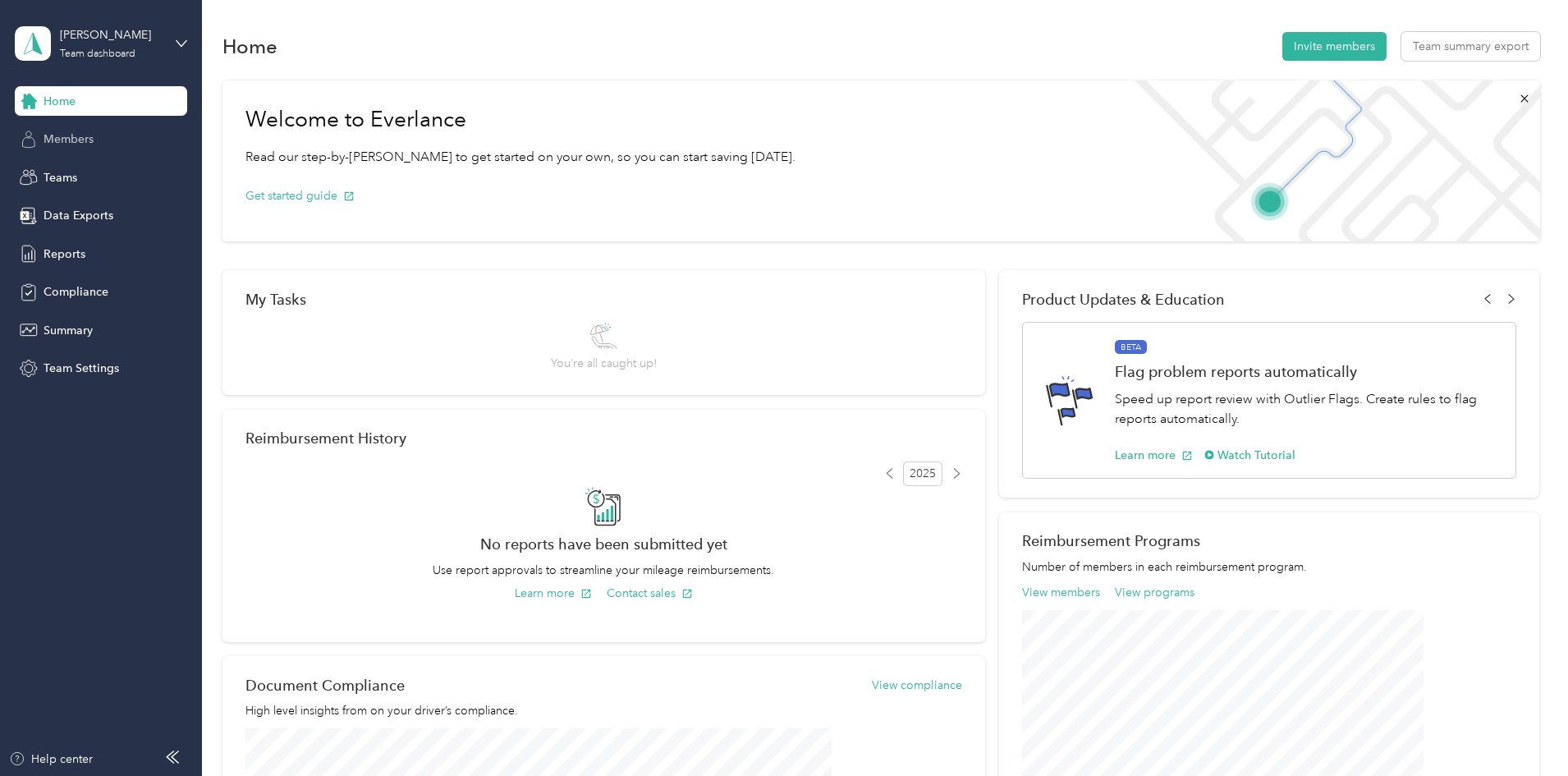
click at [99, 128] on div "Members" at bounding box center [100, 139] width 172 height 30
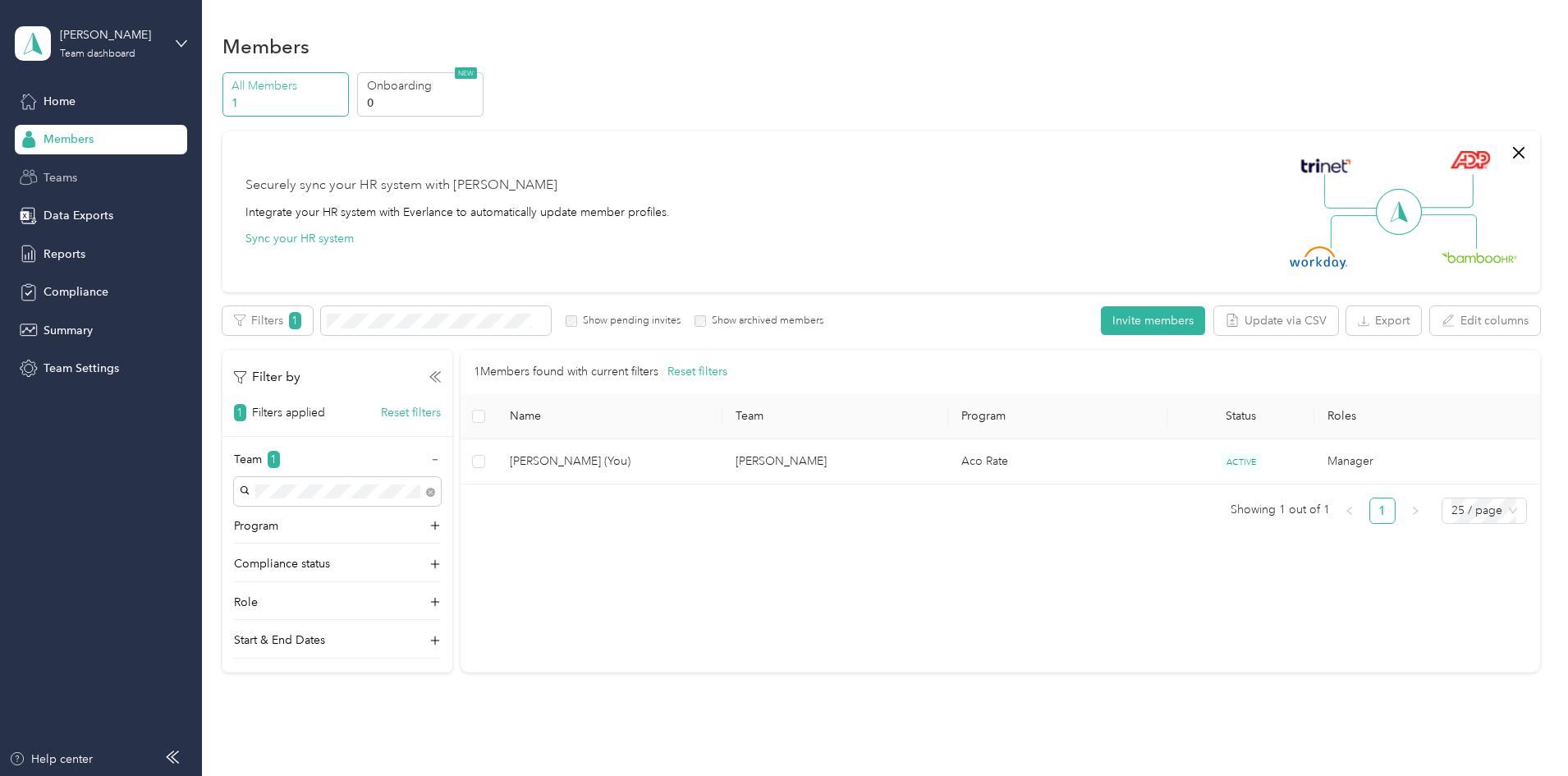
click at [87, 166] on div "Teams" at bounding box center [100, 176] width 172 height 30
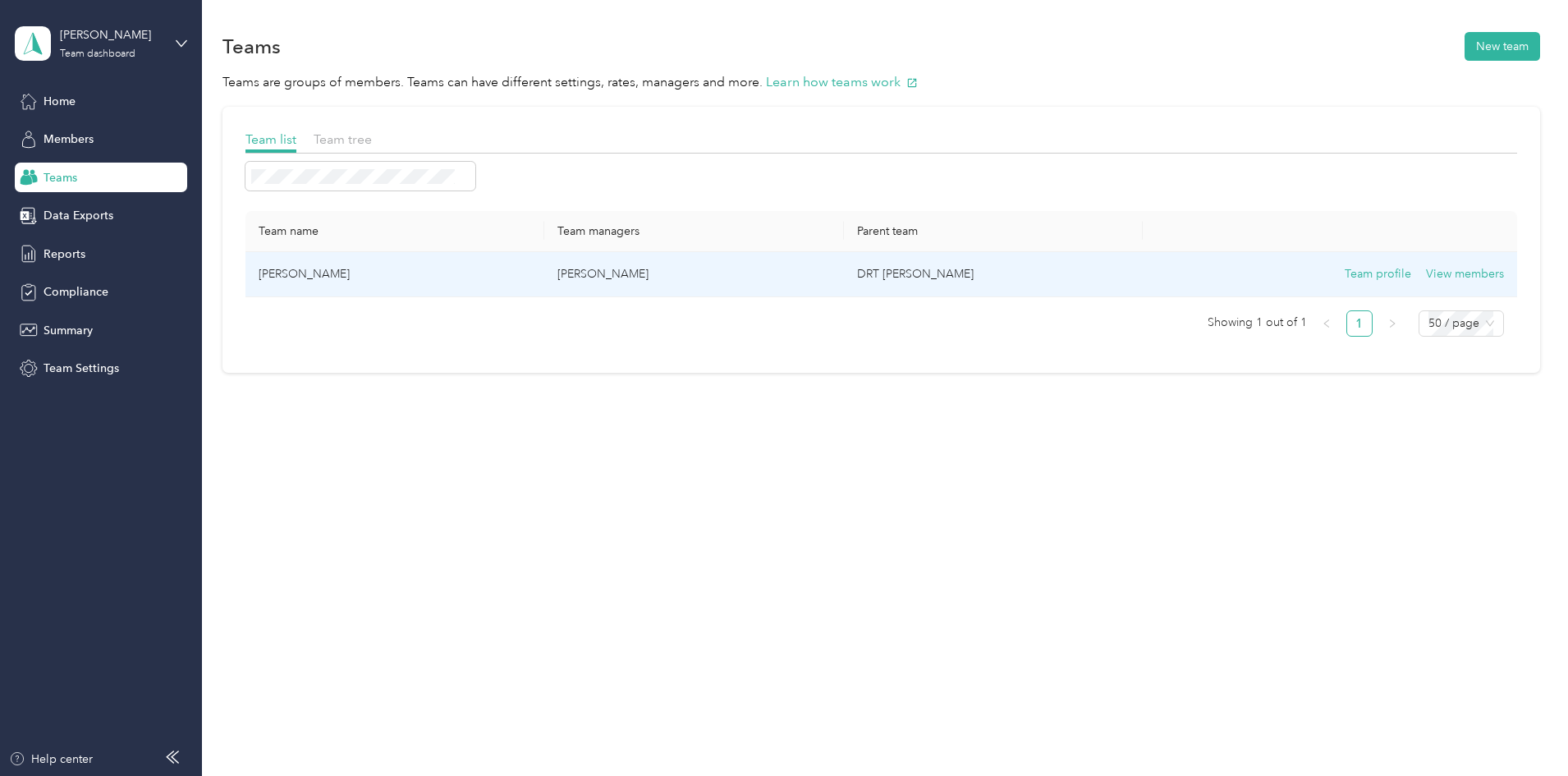
click at [911, 262] on td "DRT [PERSON_NAME]" at bounding box center [993, 274] width 299 height 45
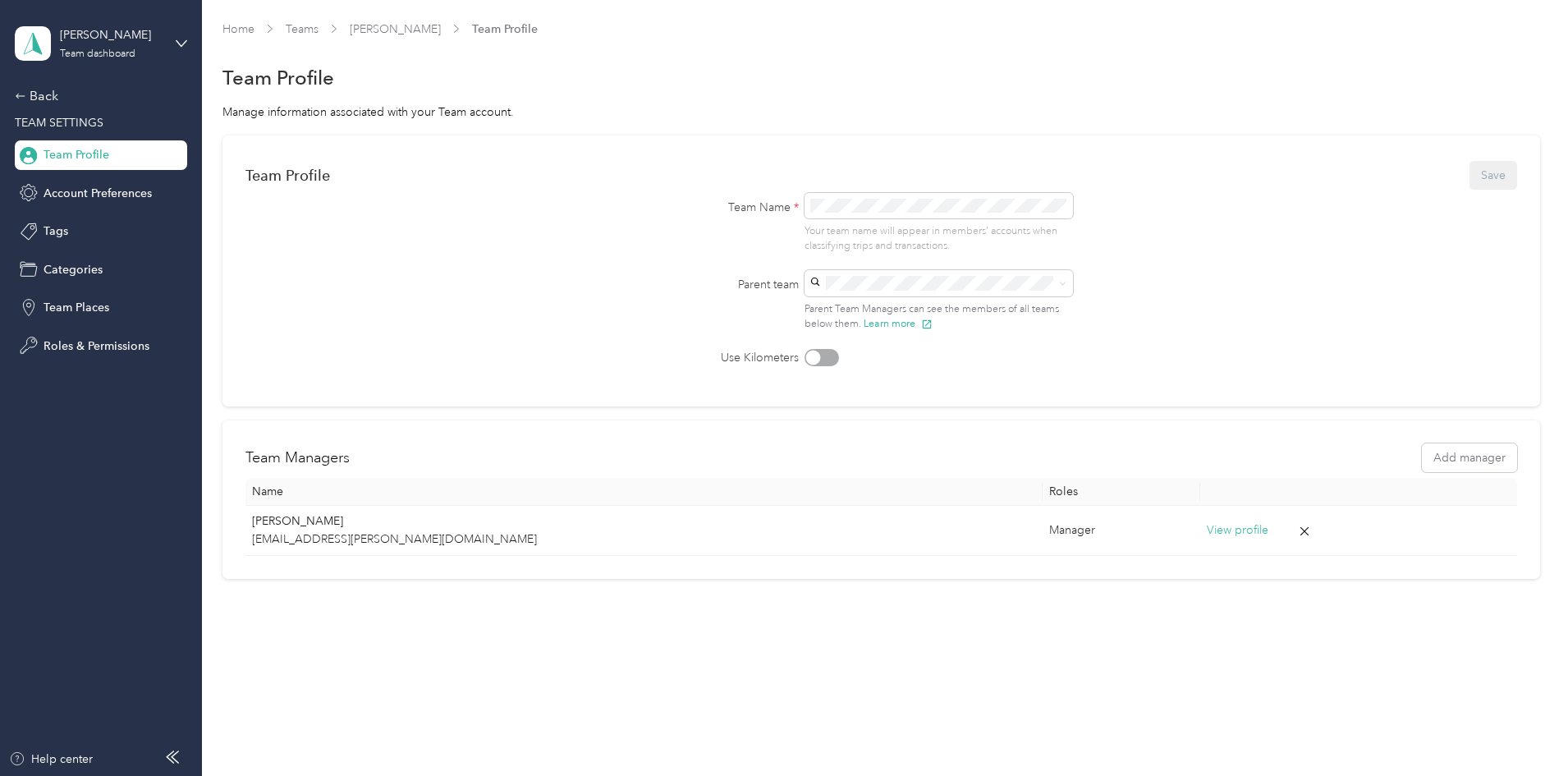
click at [741, 303] on div "Parent team Parent Team Managers can see the members of all teams below them. L…" at bounding box center [881, 301] width 459 height 62
click at [881, 266] on div "Team Name * Your team name will appear in members’ accounts when classifying tr…" at bounding box center [881, 279] width 459 height 173
click at [877, 274] on span at bounding box center [939, 283] width 269 height 26
click at [942, 195] on span at bounding box center [939, 205] width 269 height 26
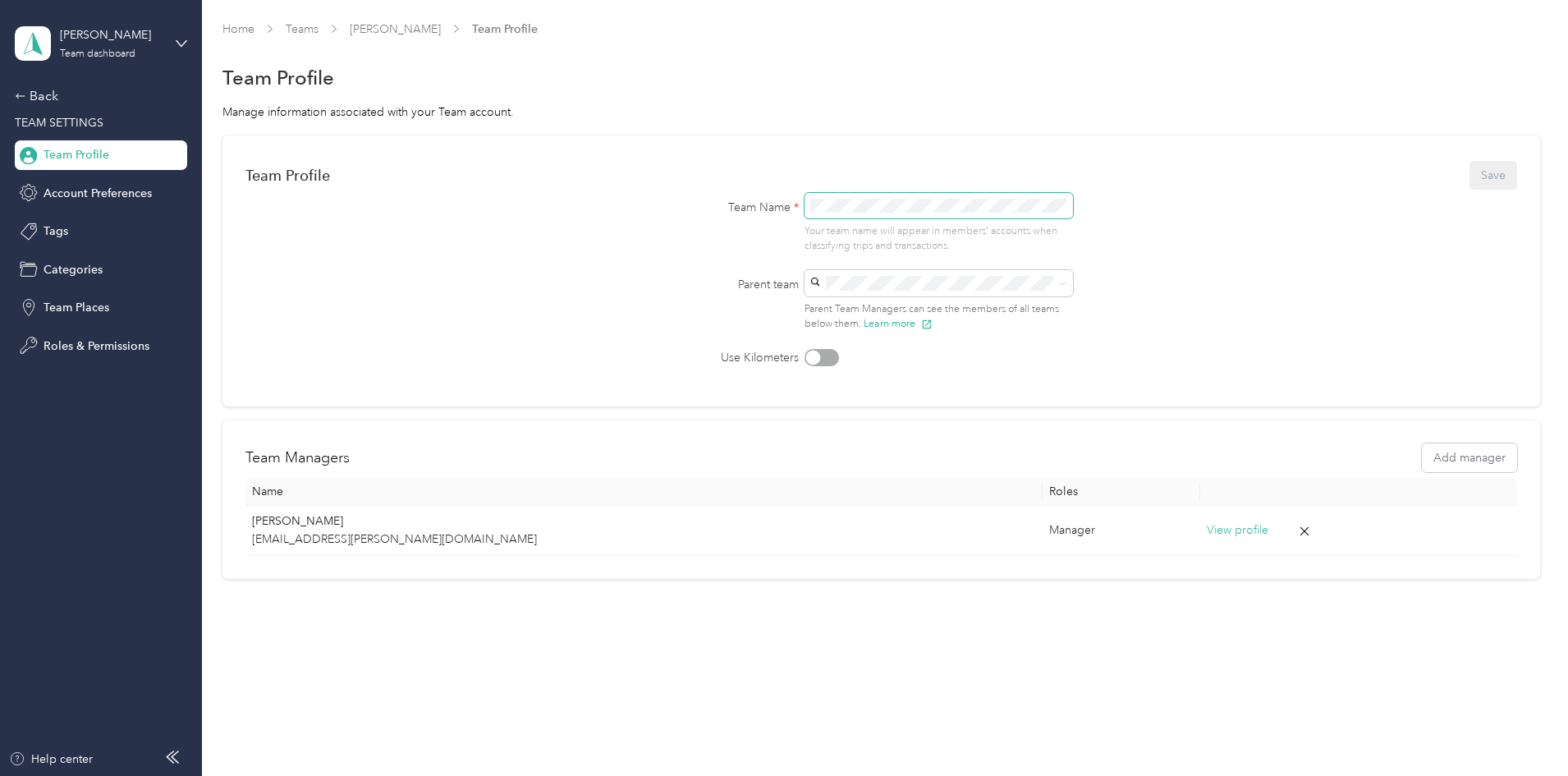
click at [941, 196] on span at bounding box center [939, 205] width 269 height 26
click at [938, 214] on span at bounding box center [939, 205] width 269 height 26
click at [112, 221] on div "Tags" at bounding box center [100, 231] width 172 height 30
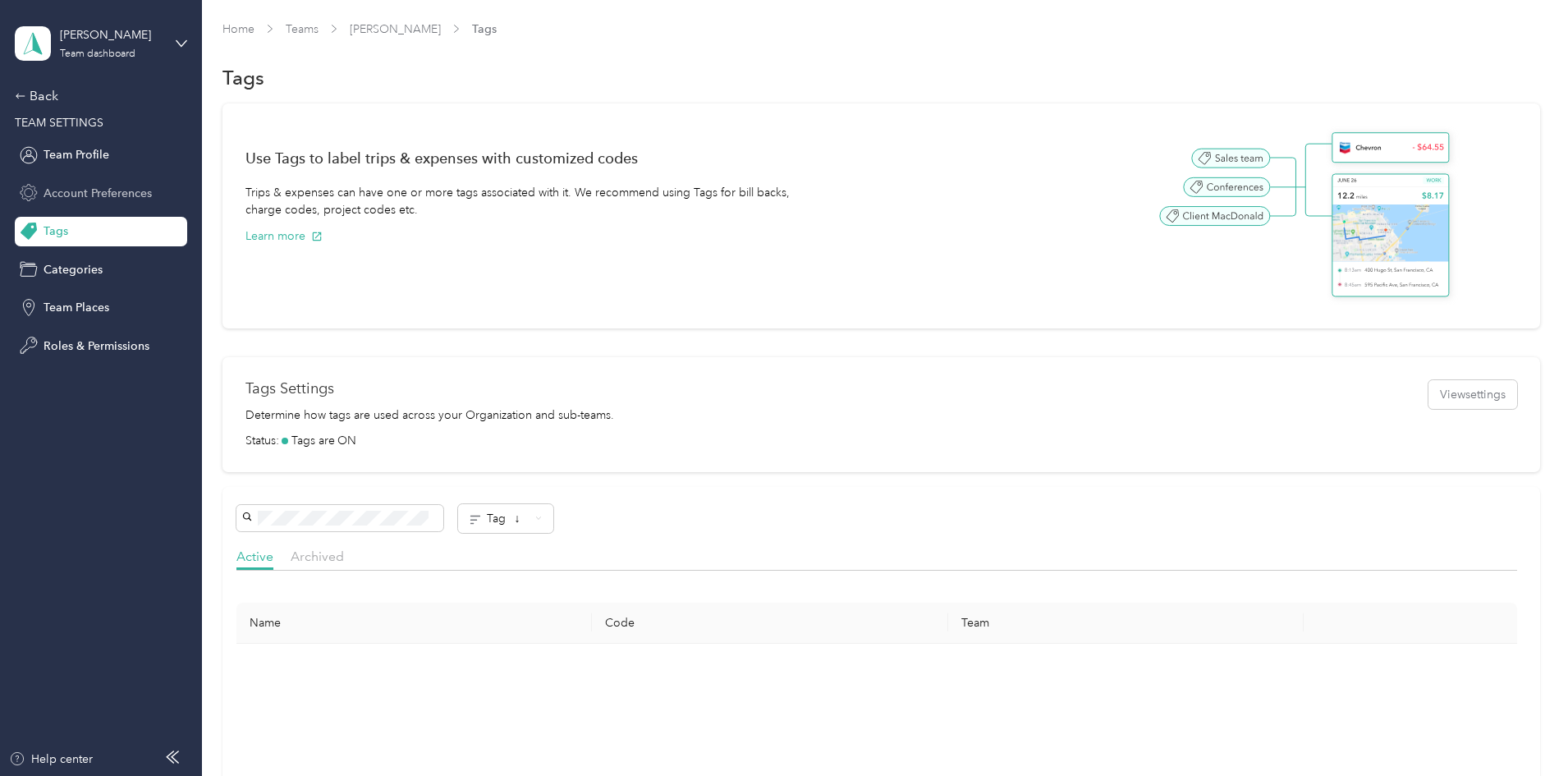
click at [78, 182] on div "Account Preferences" at bounding box center [100, 193] width 172 height 30
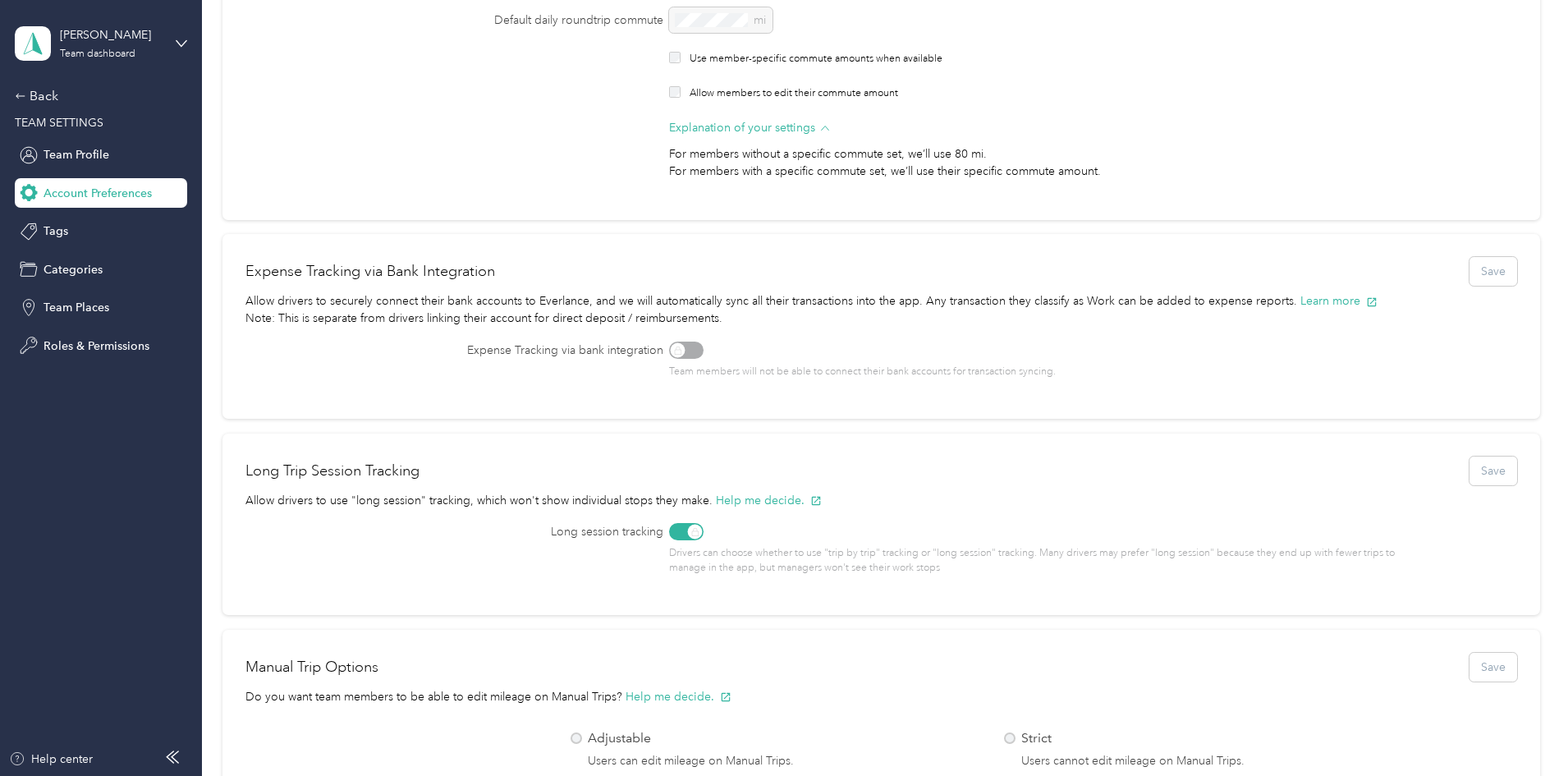
scroll to position [199, 0]
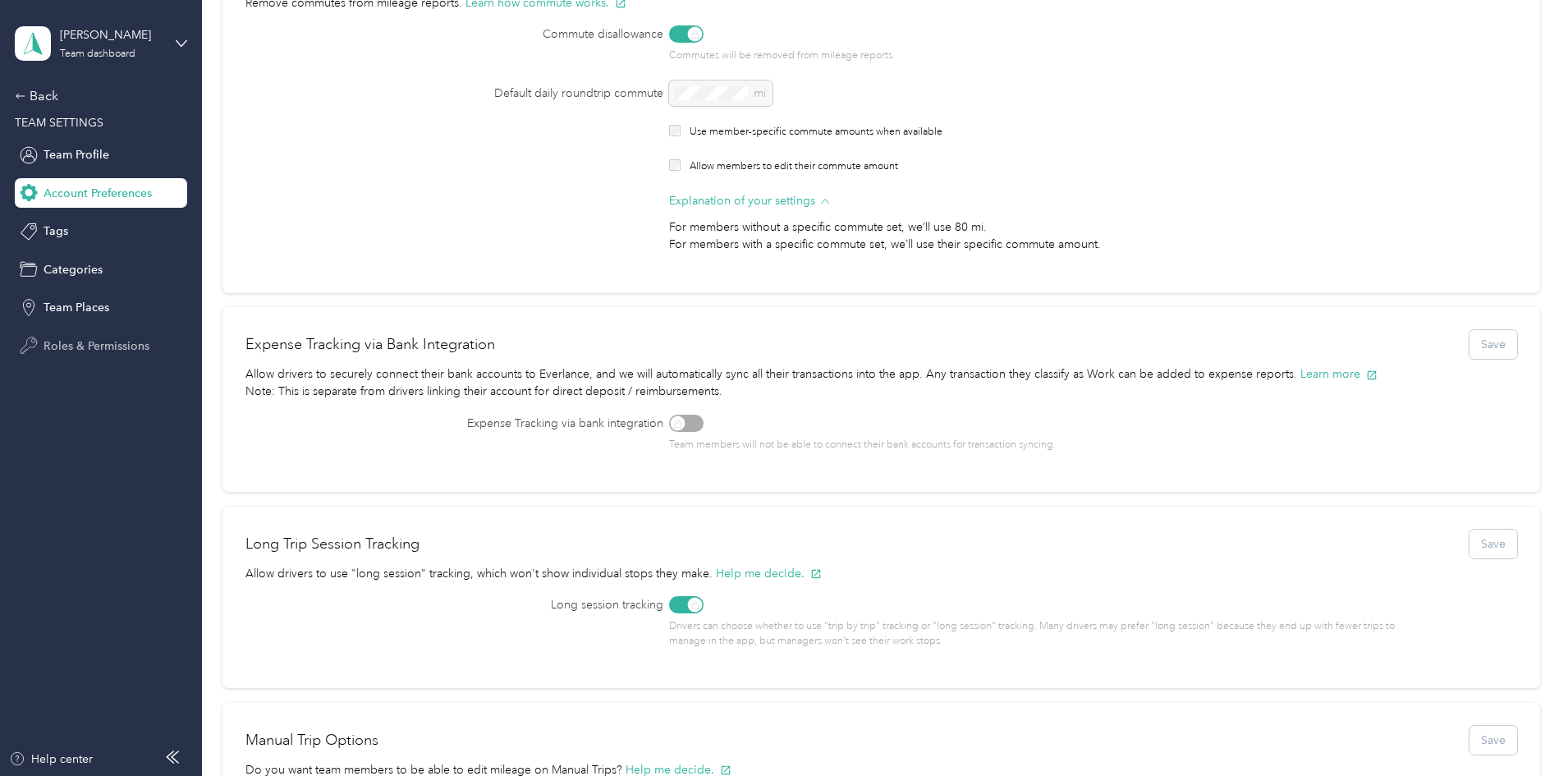
click at [122, 339] on span "Roles & Permissions" at bounding box center [96, 346] width 106 height 17
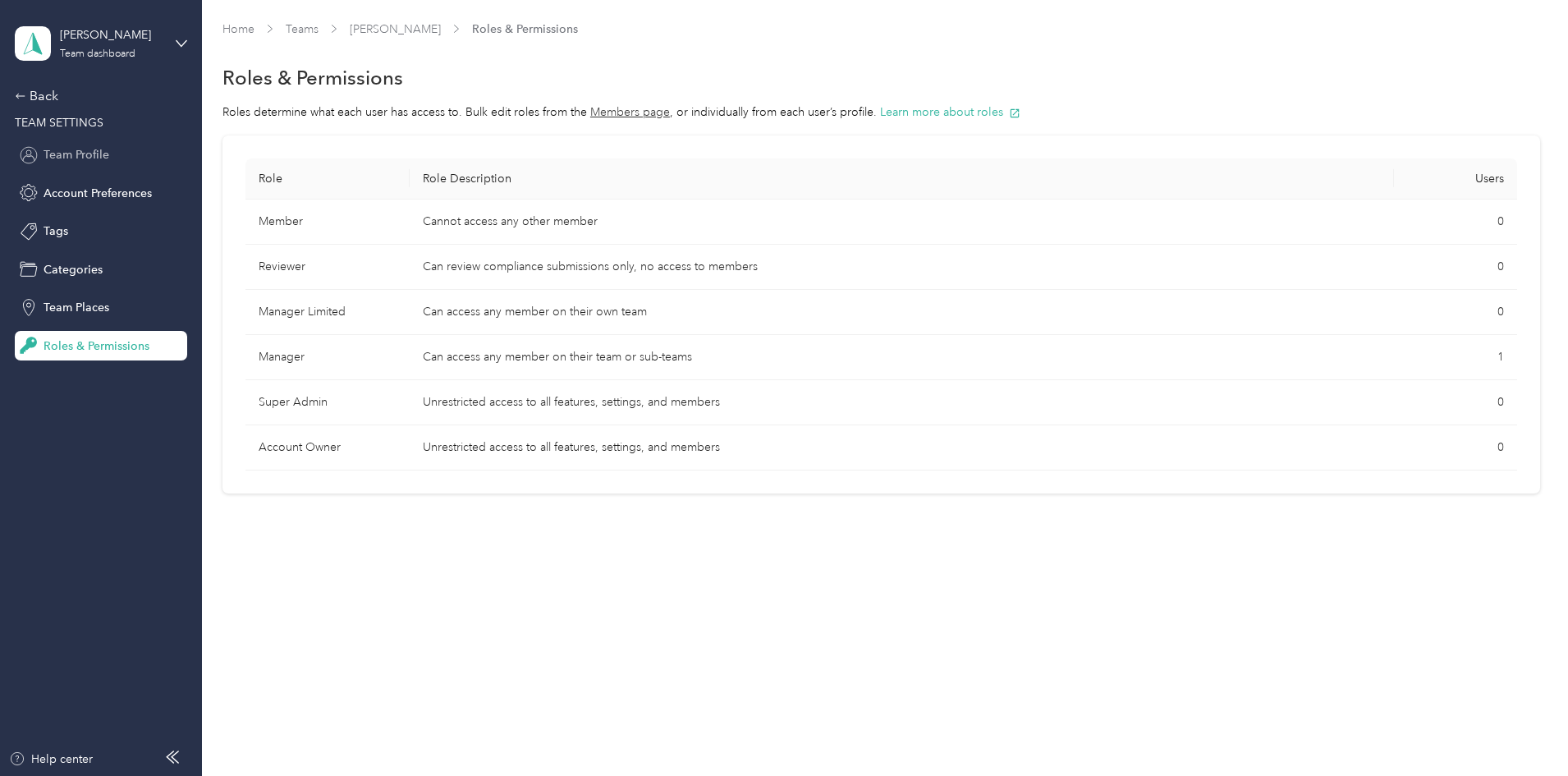
click at [69, 163] on span "Team Profile" at bounding box center [77, 155] width 66 height 17
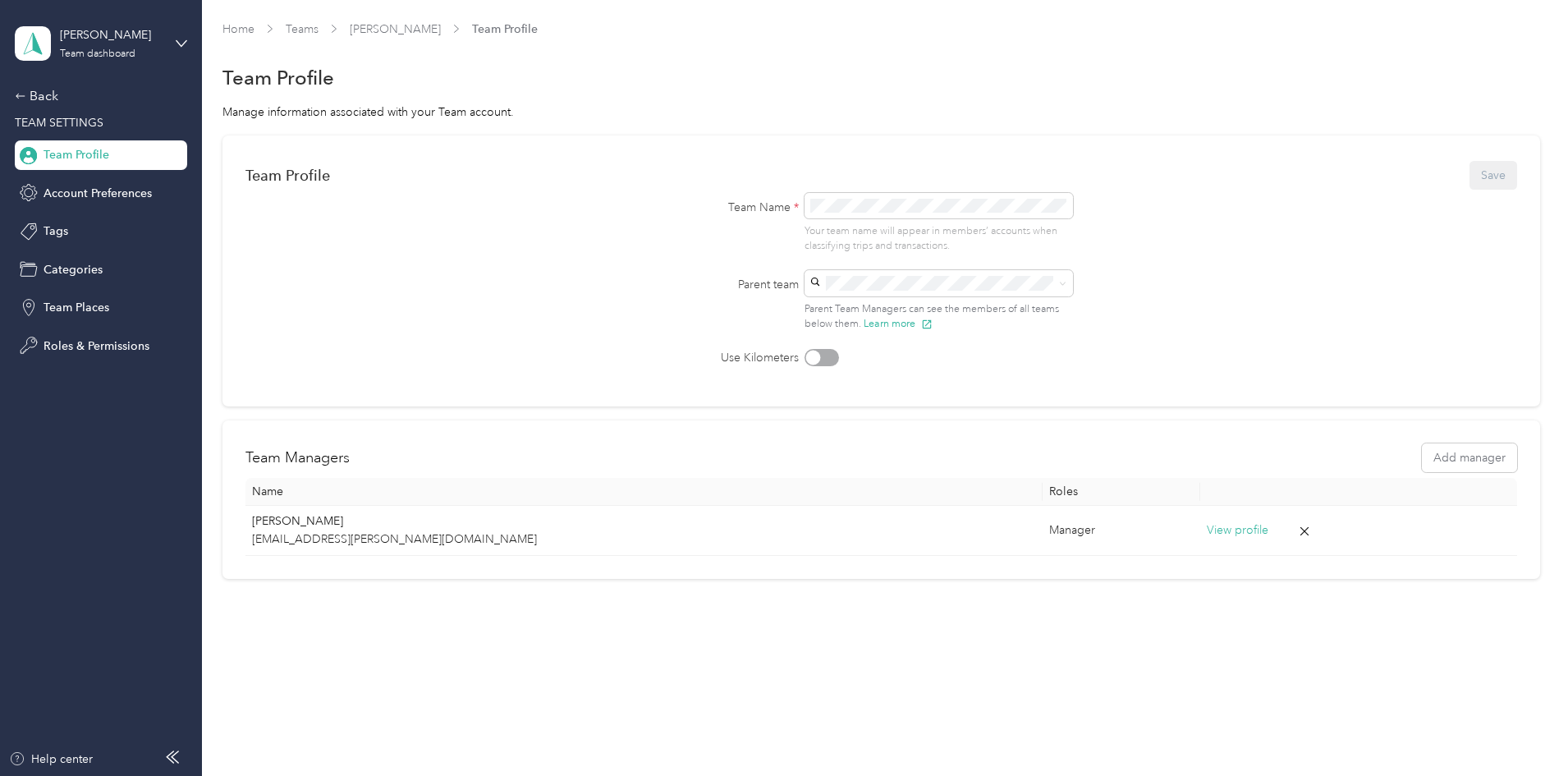
click at [56, 109] on div "Back TEAM SETTINGS Team Profile Account Preferences Tags Categories Team Places…" at bounding box center [100, 223] width 172 height 274
click at [15, 87] on div "Back" at bounding box center [96, 95] width 164 height 19
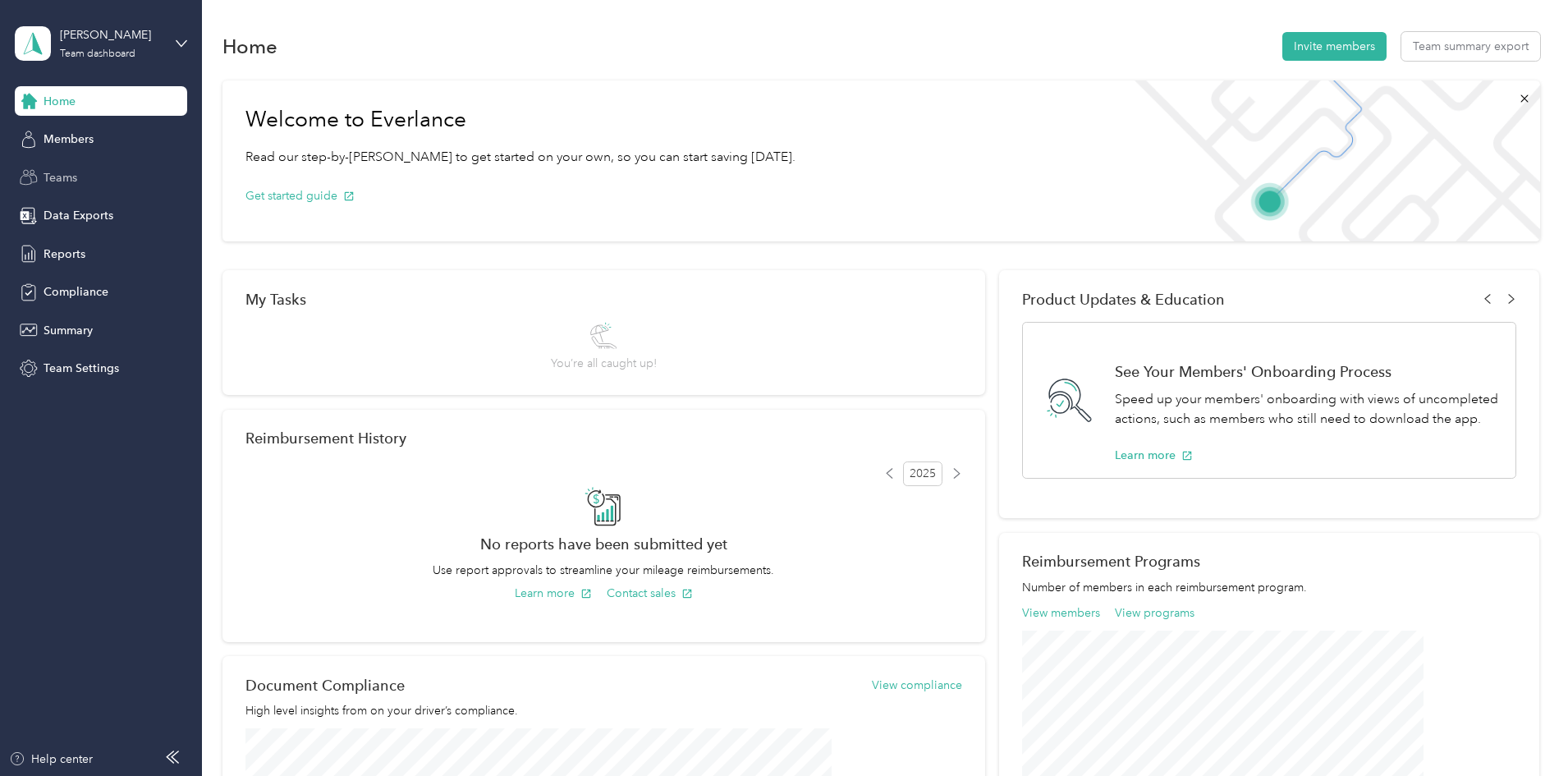
click at [67, 178] on span "Teams" at bounding box center [61, 177] width 34 height 17
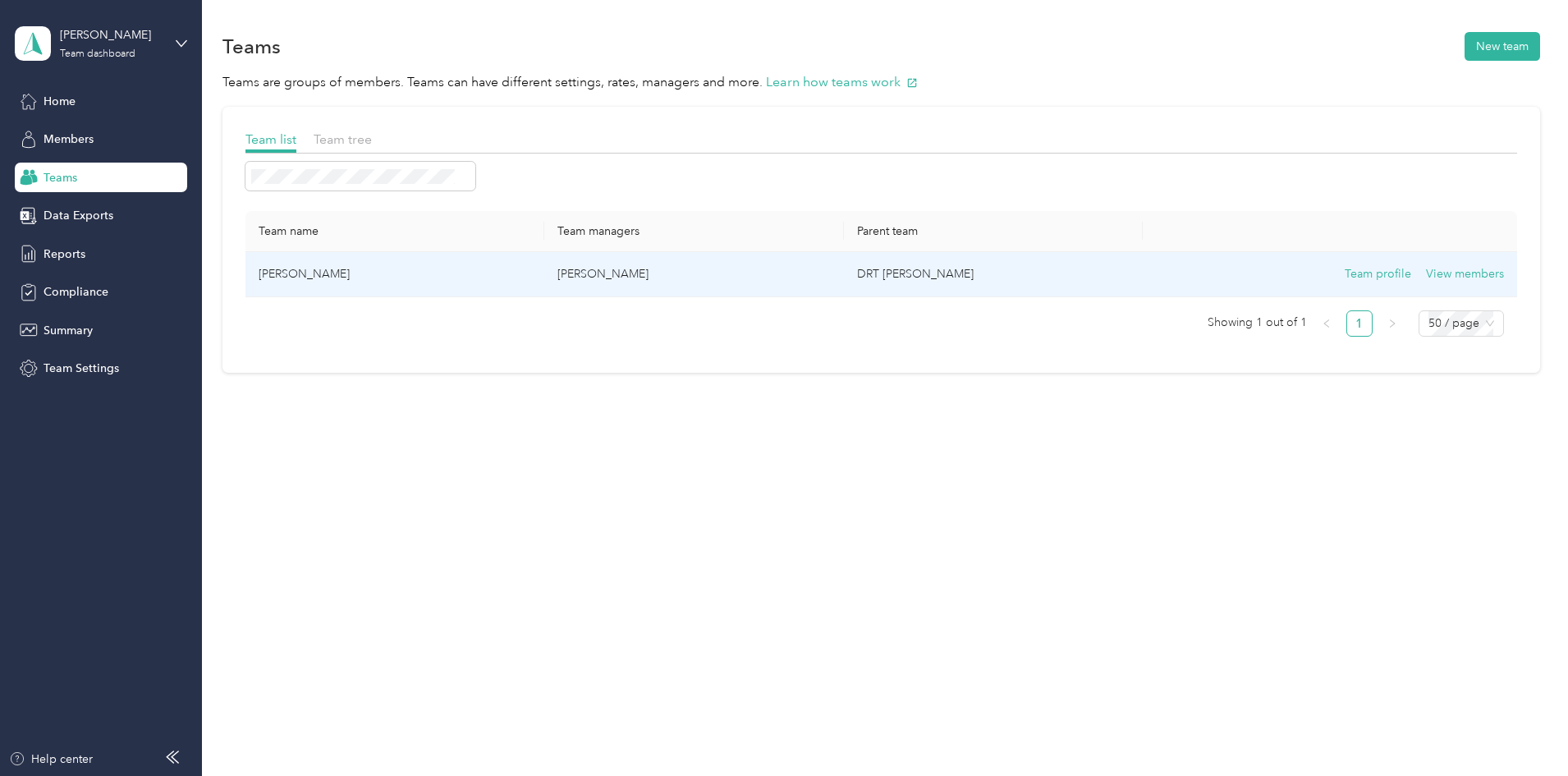
click at [703, 265] on p "[PERSON_NAME]" at bounding box center [693, 274] width 273 height 18
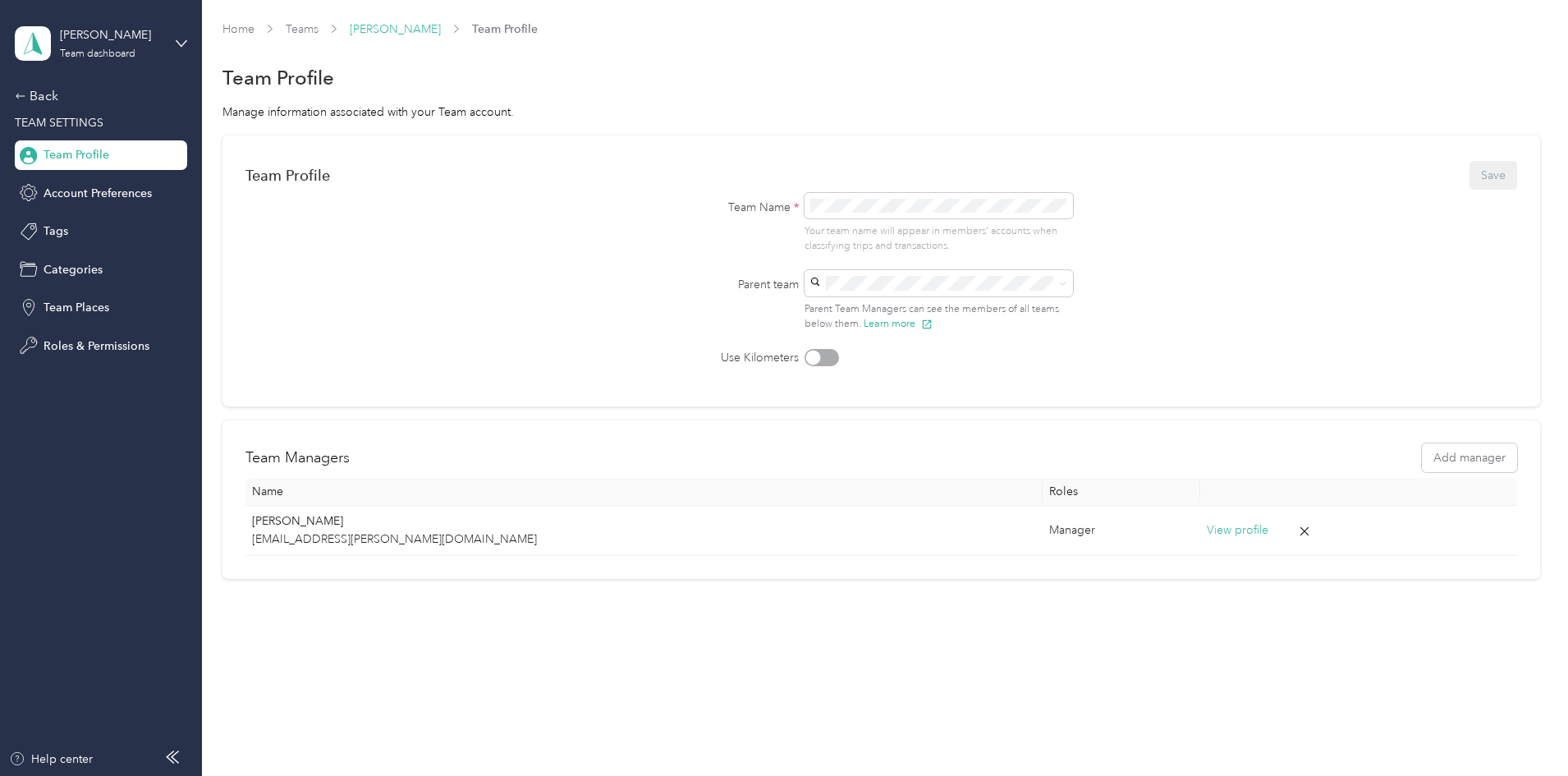
click at [441, 33] on link "[PERSON_NAME]" at bounding box center [395, 29] width 91 height 14
click at [441, 34] on link "[PERSON_NAME]" at bounding box center [395, 29] width 91 height 14
click at [318, 31] on link "Teams" at bounding box center [301, 29] width 33 height 14
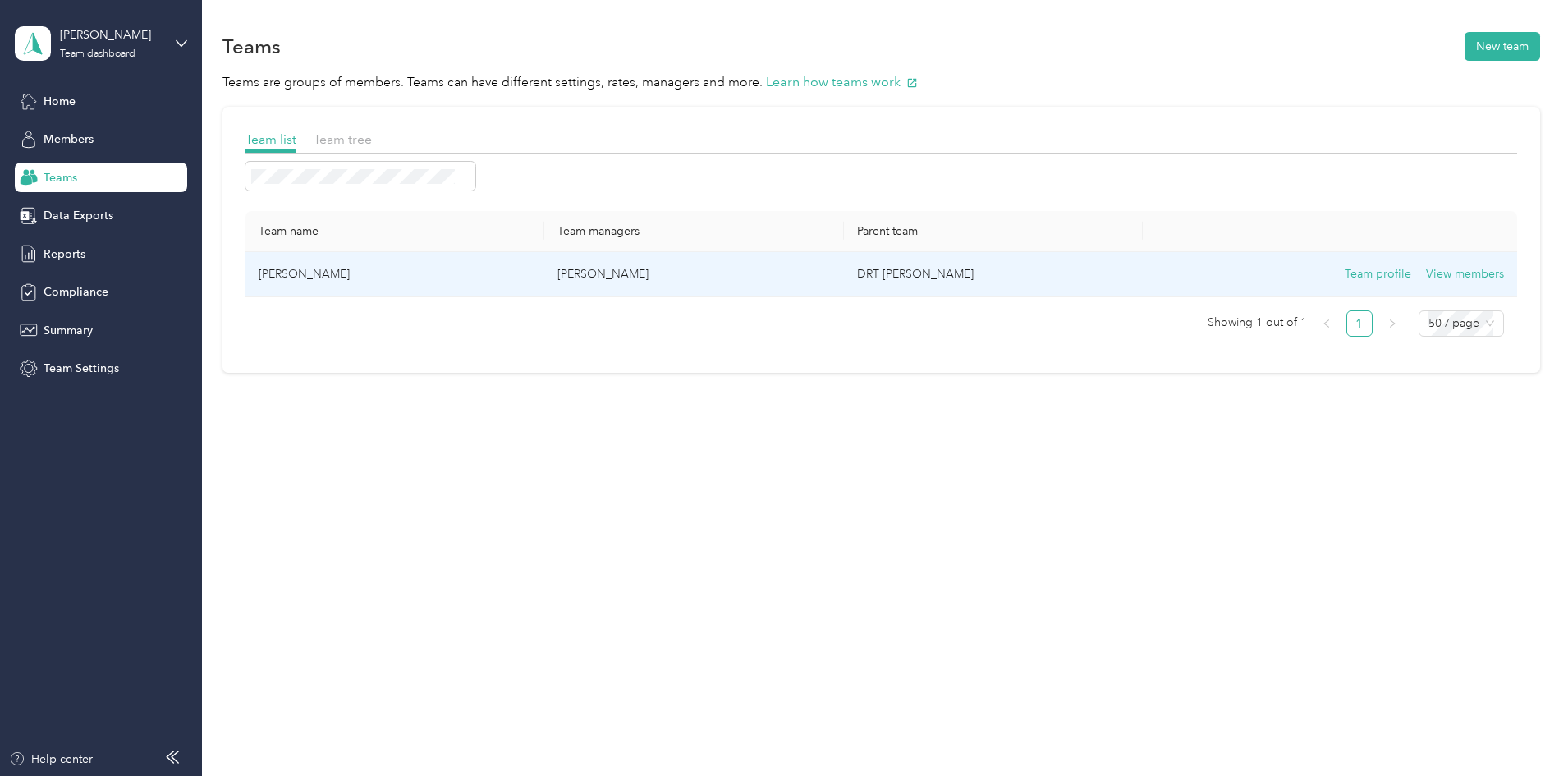
click at [1142, 266] on td "Team profile View members" at bounding box center [1329, 274] width 373 height 45
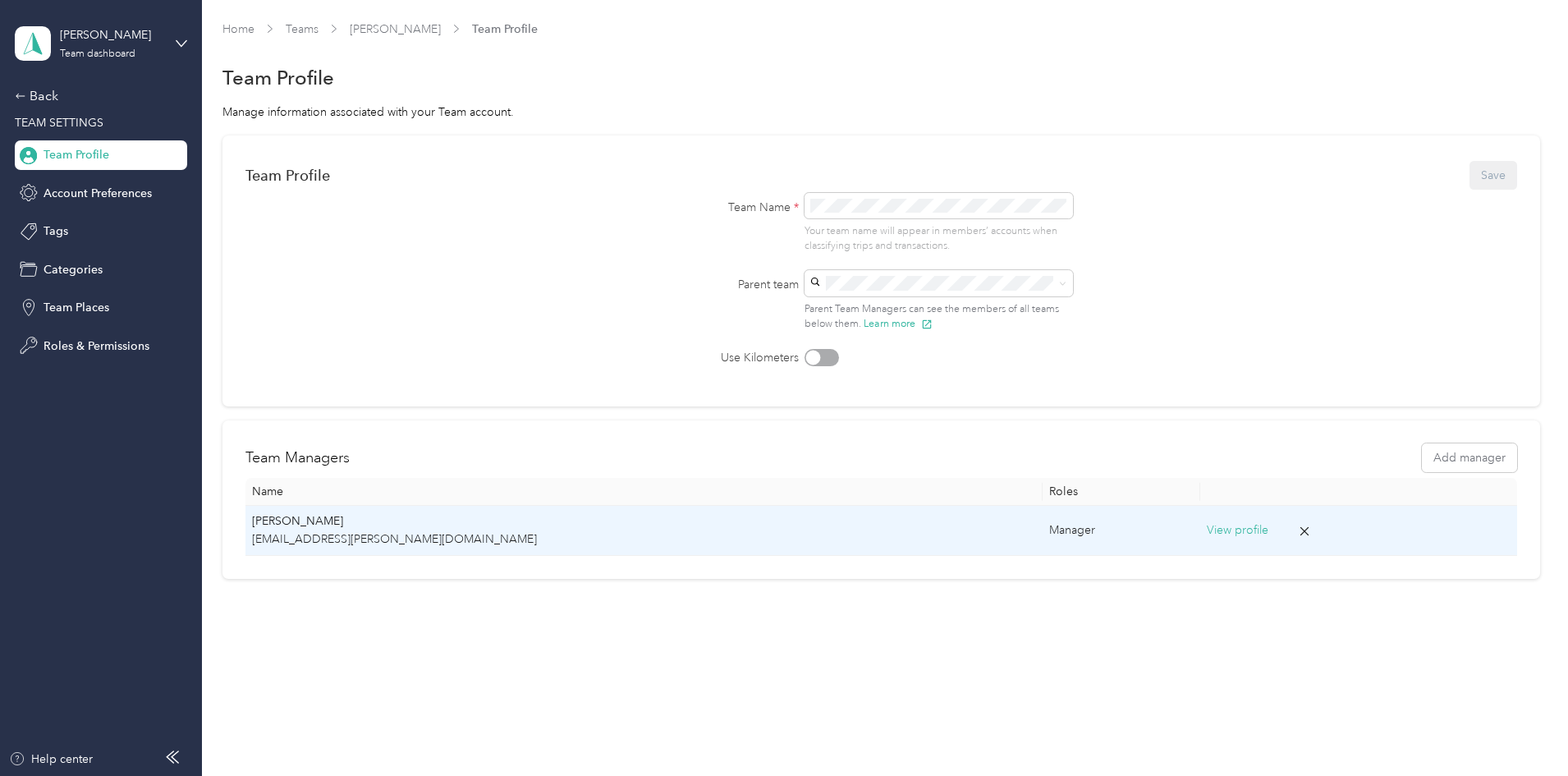
click at [1049, 532] on div "Manager" at bounding box center [1121, 529] width 145 height 18
click at [1207, 527] on button "View profile" at bounding box center [1237, 529] width 62 height 18
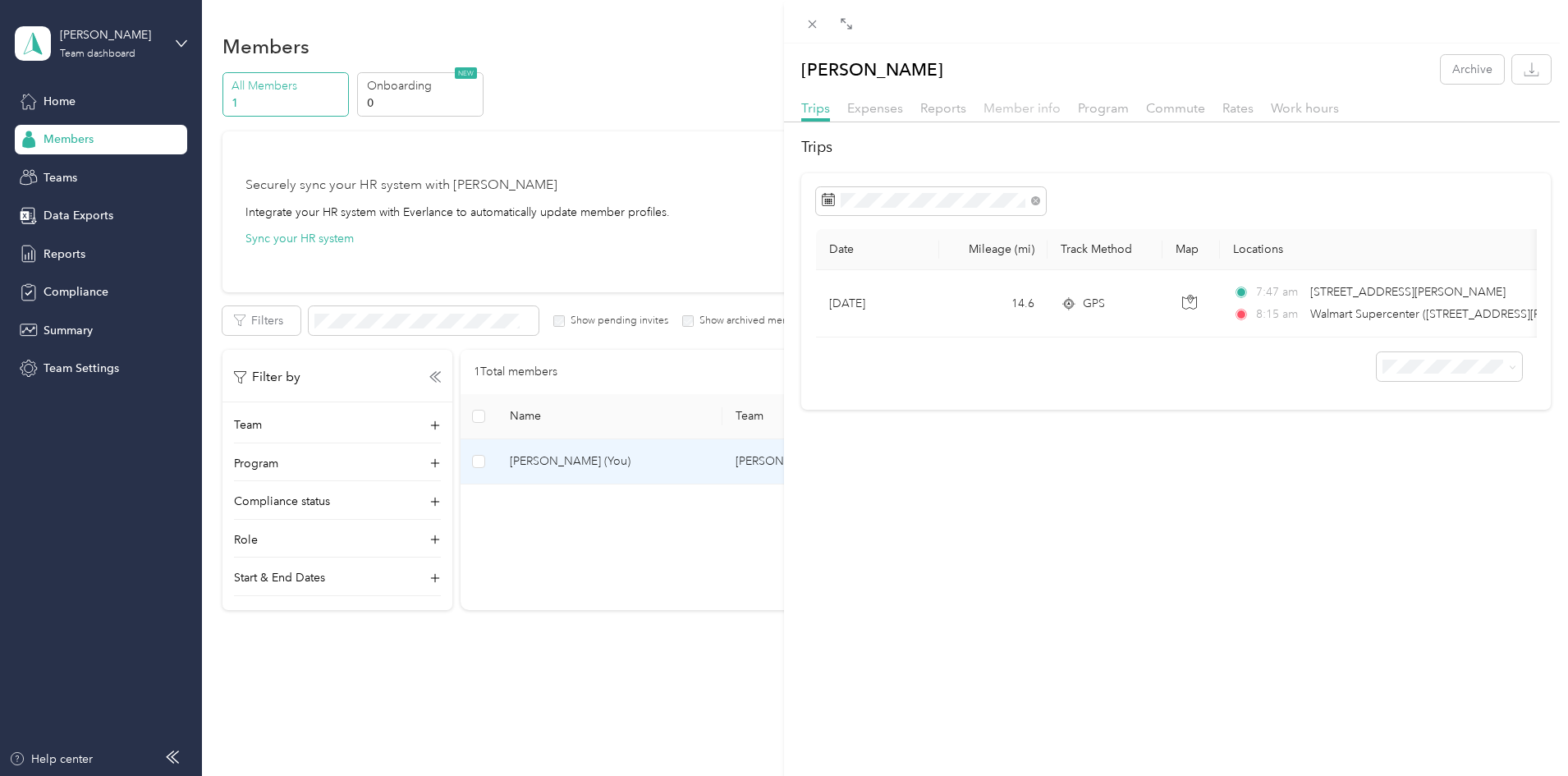
click at [1044, 110] on span "Member info" at bounding box center [1022, 108] width 77 height 15
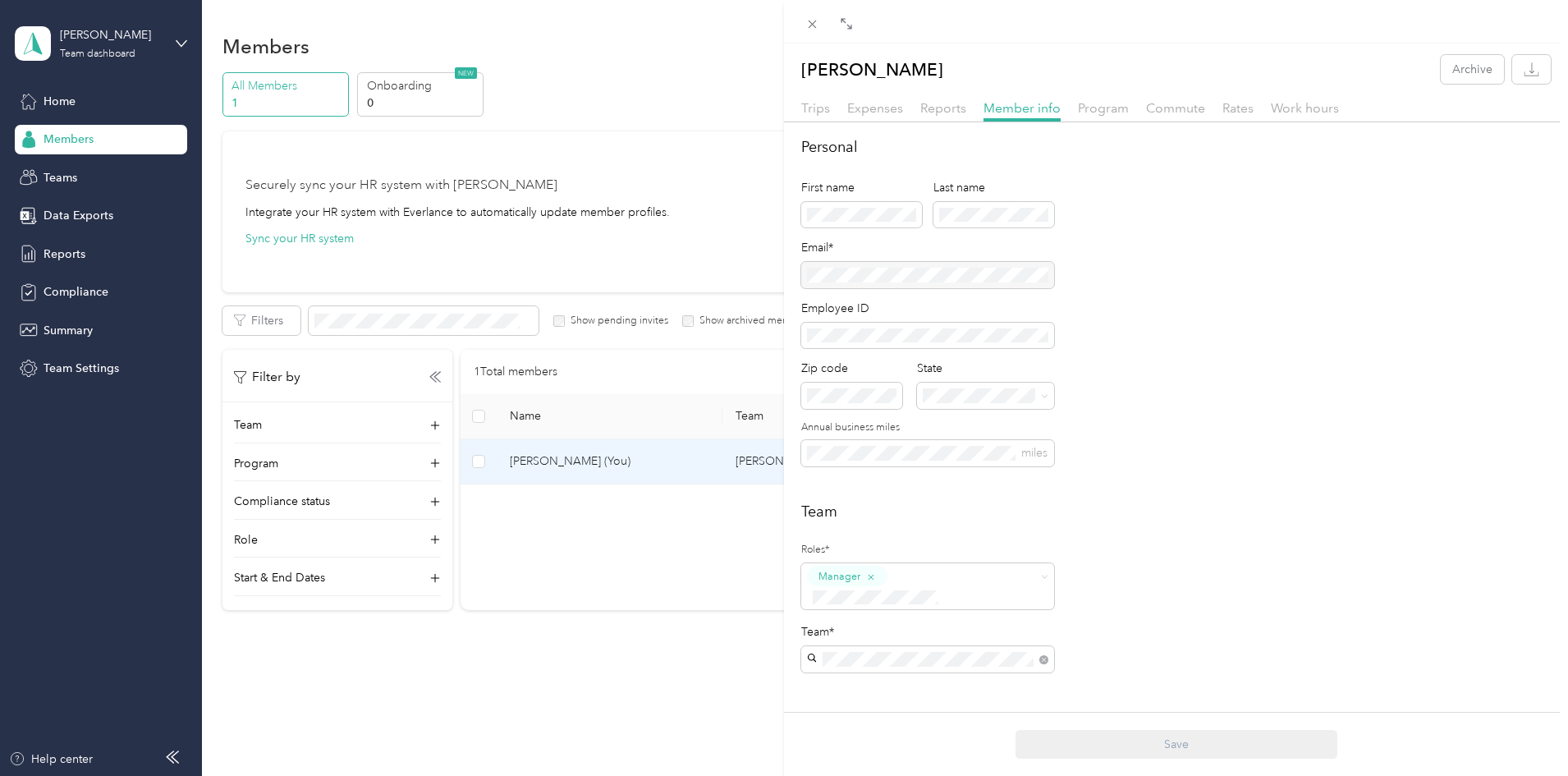
click at [1262, 274] on div "Personal First name Last name Email* Employee ID Zip code State Annual business…" at bounding box center [1176, 311] width 750 height 350
click at [1106, 97] on div "Donavon Hayes Archive Trips Expenses Reports Member info Program Commute Rates …" at bounding box center [1175, 571] width 784 height 1033
click at [1106, 107] on span "Program" at bounding box center [1104, 108] width 51 height 15
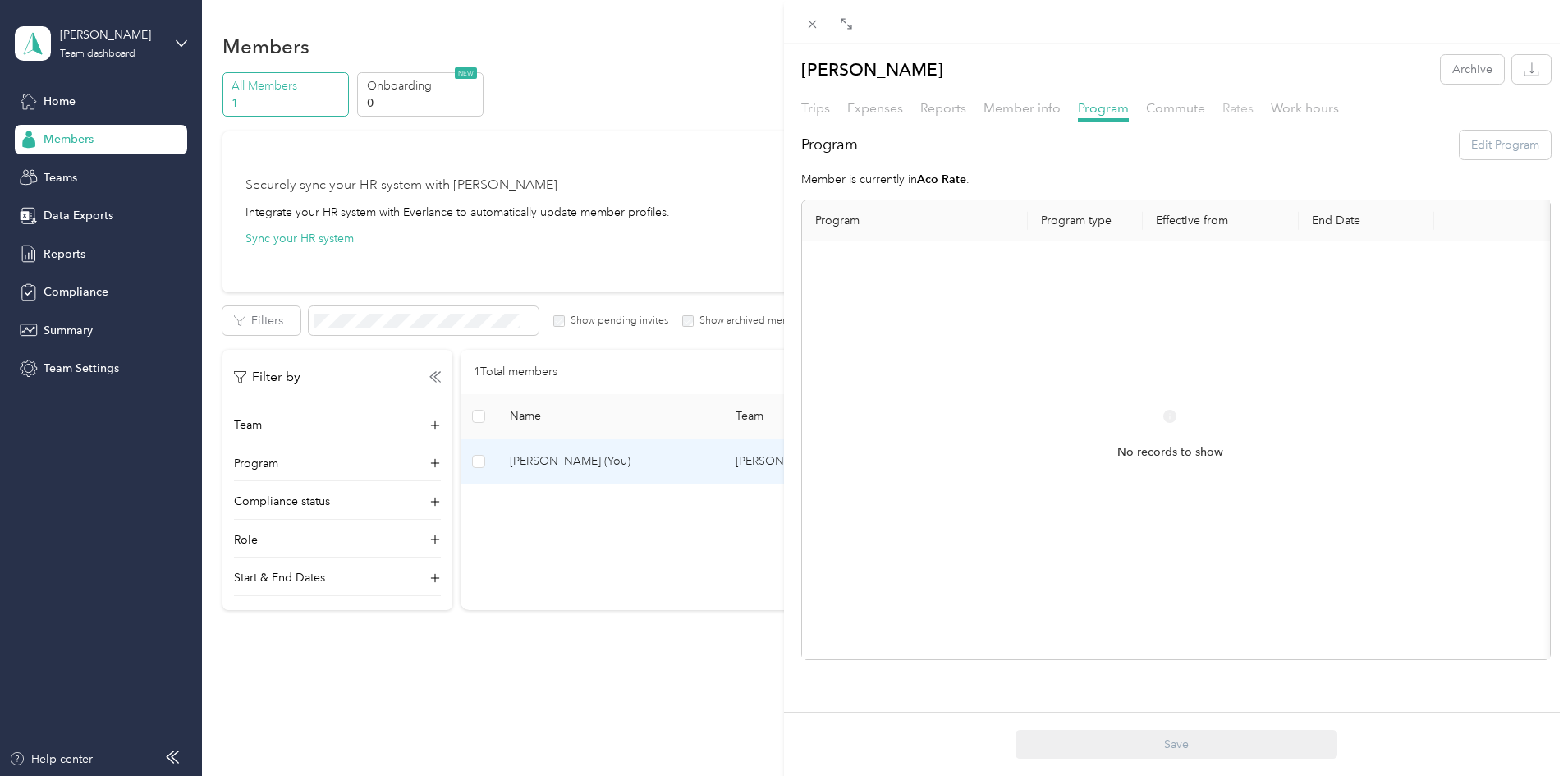
click at [1243, 110] on span "Rates" at bounding box center [1238, 108] width 31 height 15
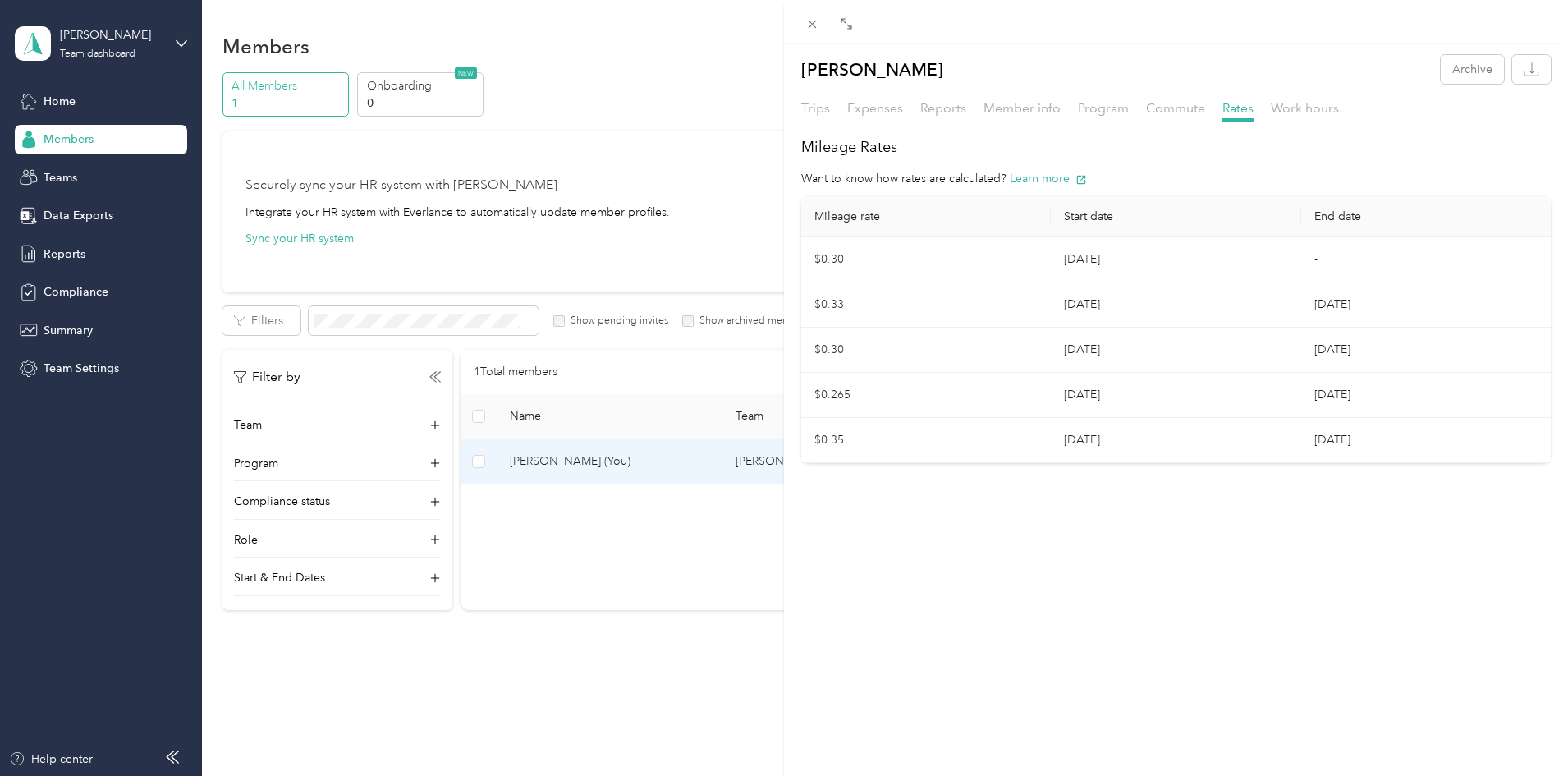
click at [789, 26] on div at bounding box center [1175, 22] width 784 height 44
click at [803, 21] on span at bounding box center [812, 24] width 23 height 23
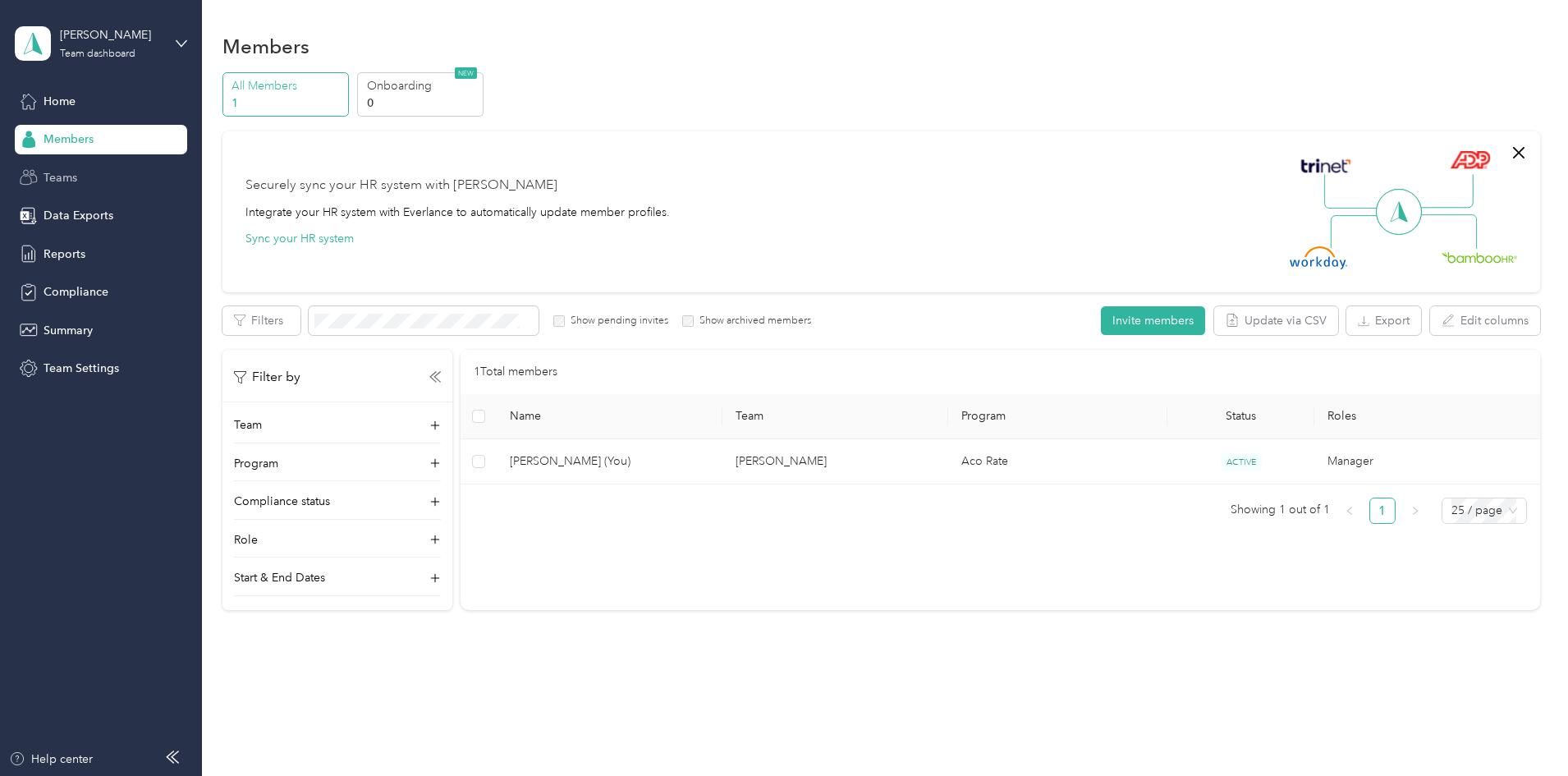
click at [97, 171] on div "Teams" at bounding box center [100, 176] width 172 height 30
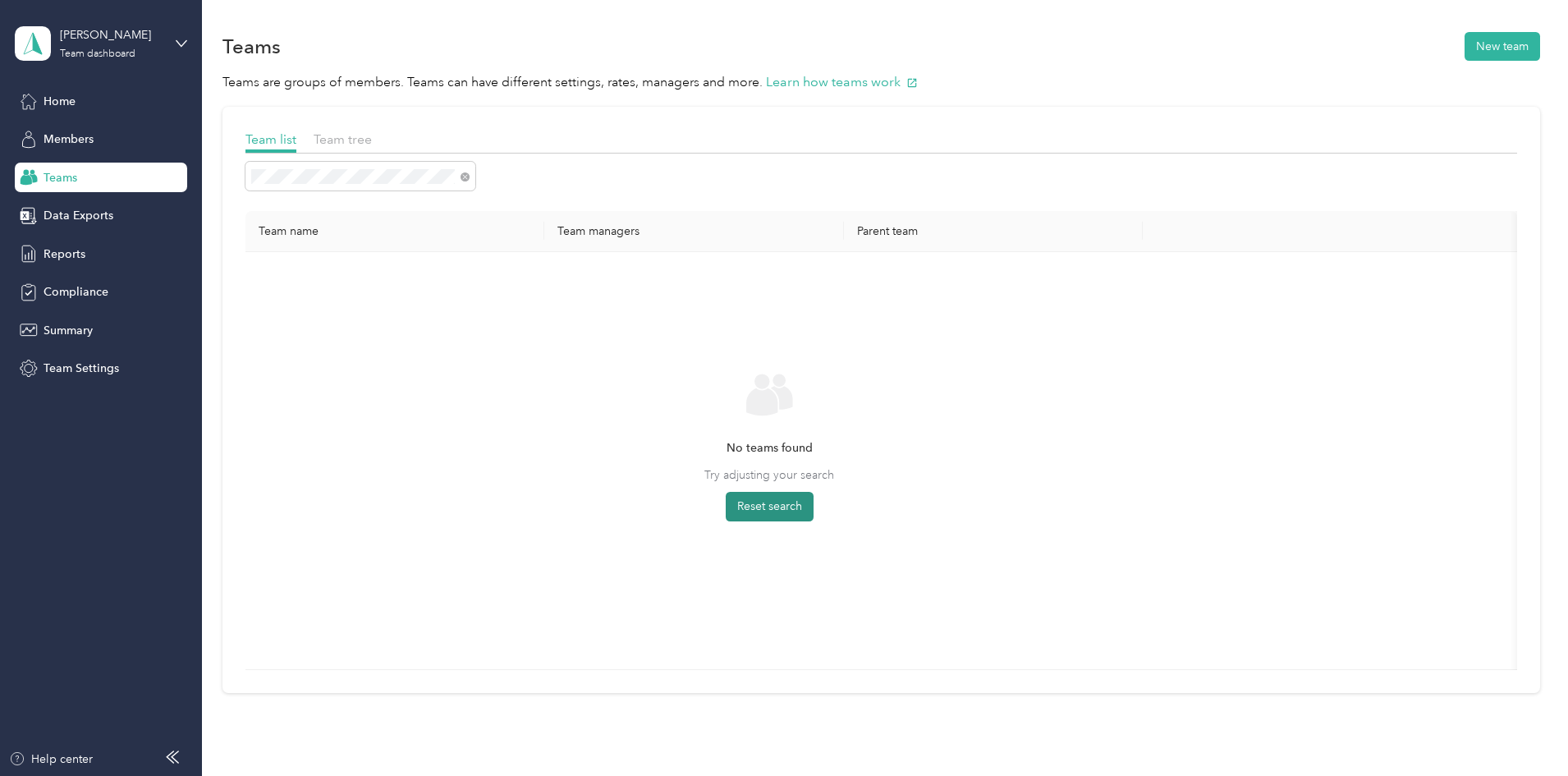
click at [813, 497] on button "Reset search" at bounding box center [769, 506] width 88 height 30
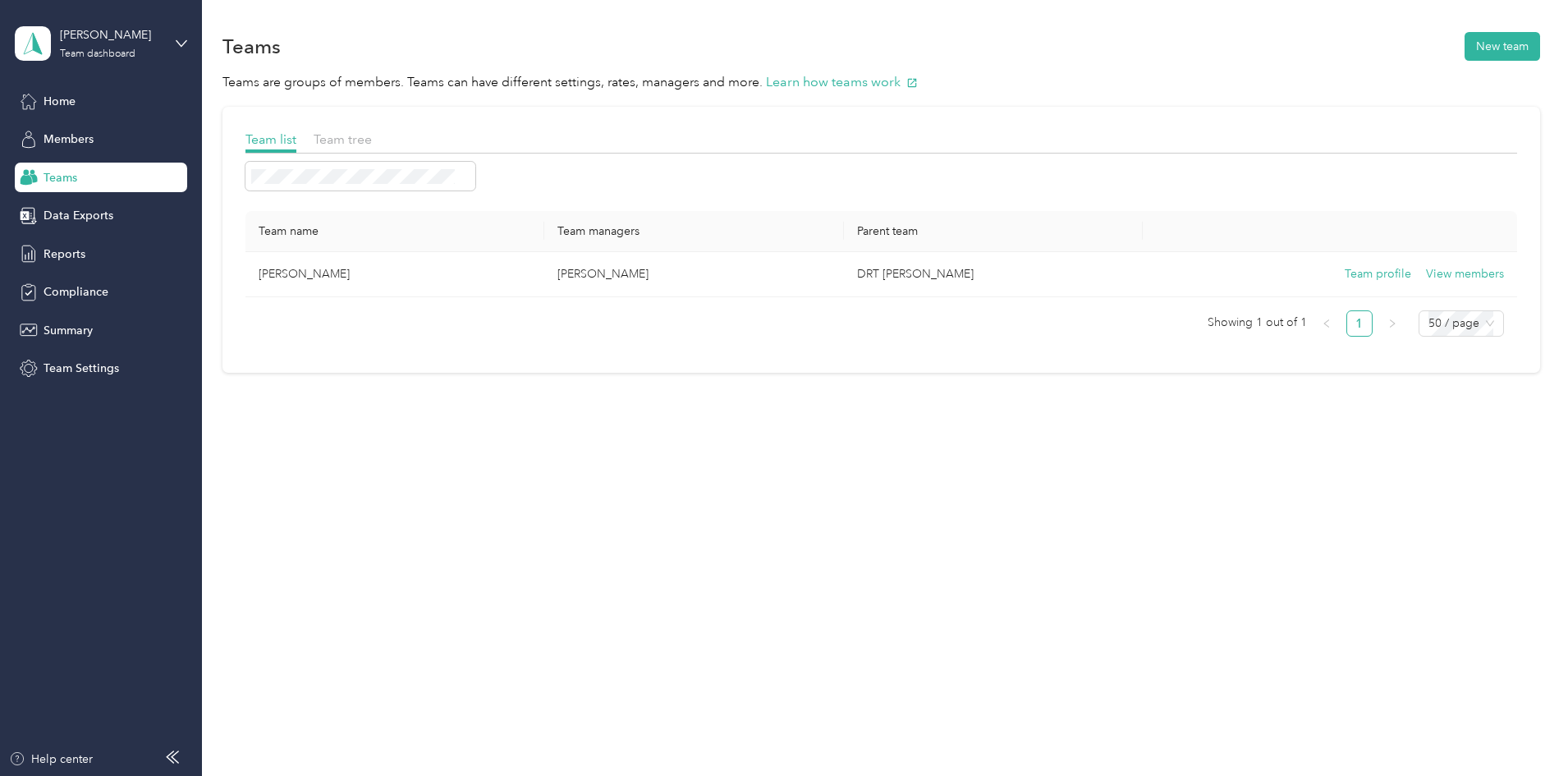
click at [171, 47] on div "Donavon Hayes Team dashboard" at bounding box center [100, 43] width 172 height 57
click at [97, 162] on div "Personal dashboard" at bounding box center [234, 172] width 415 height 29
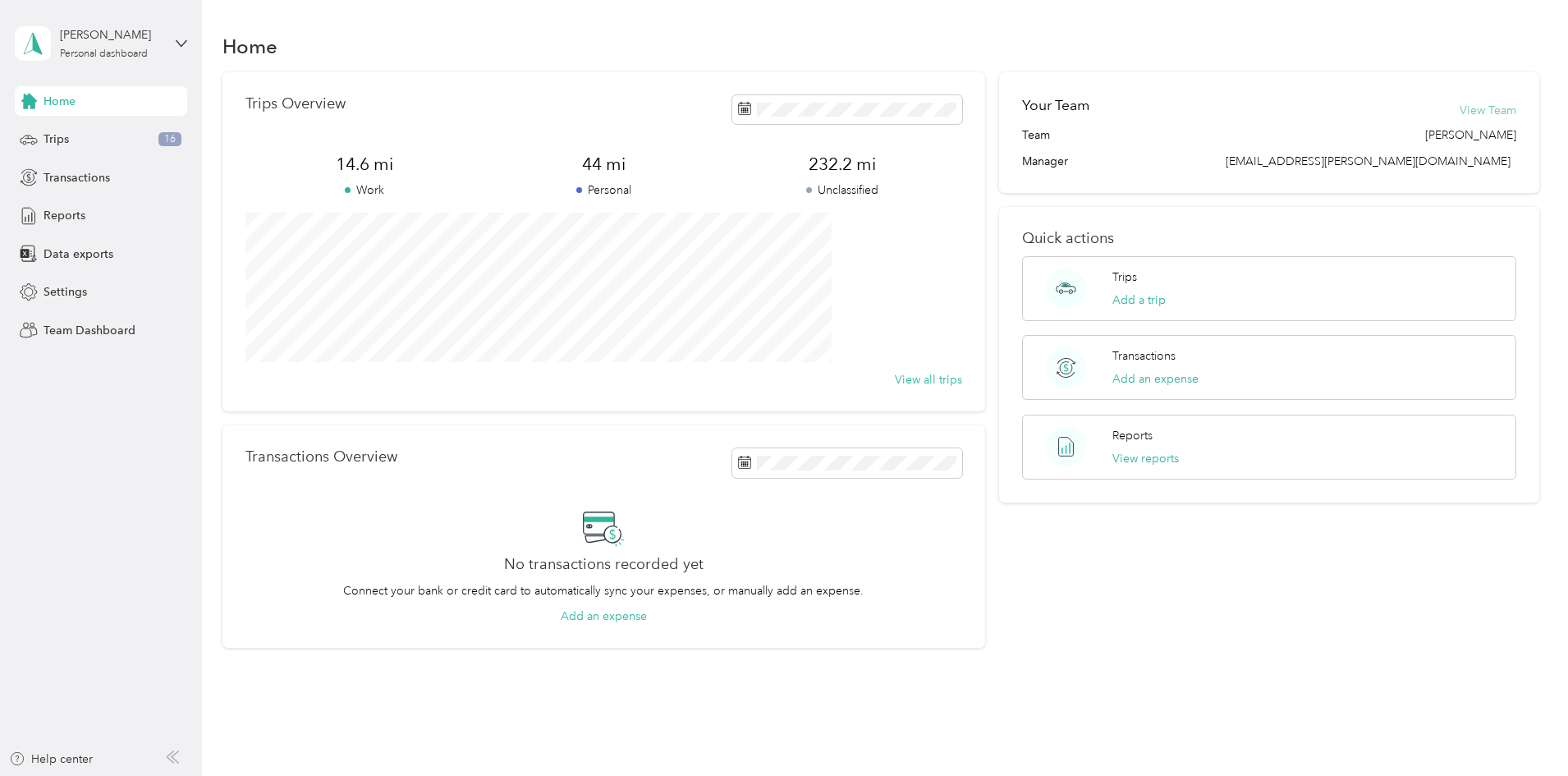
click at [1460, 103] on button "View Team" at bounding box center [1488, 111] width 57 height 17
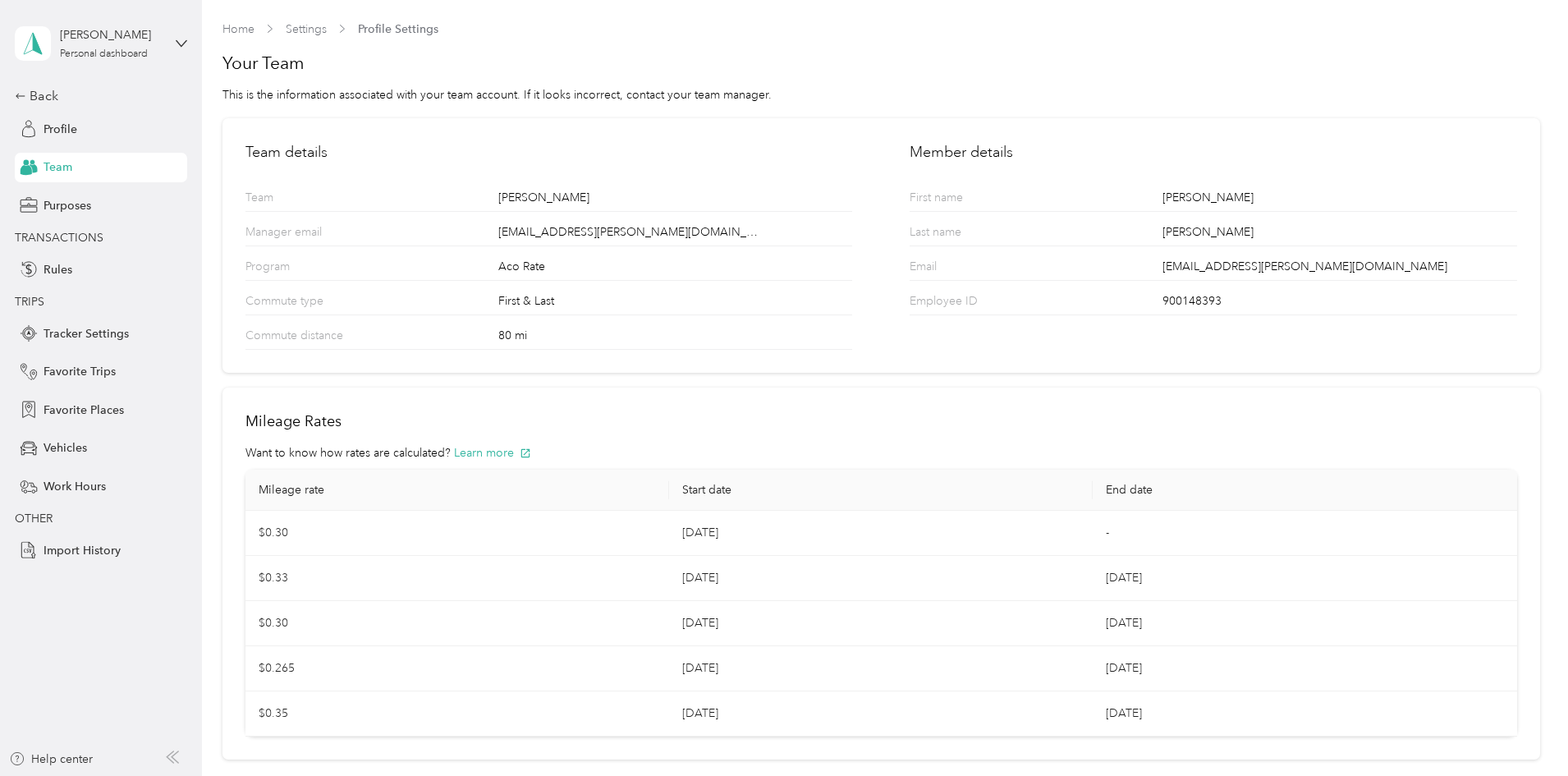
click at [114, 108] on div "Back Profile Team Purposes TRANSACTIONS Rules TRIPS Tracker Settings Favorite T…" at bounding box center [100, 325] width 172 height 479
click at [100, 210] on div "Purposes" at bounding box center [100, 205] width 172 height 30
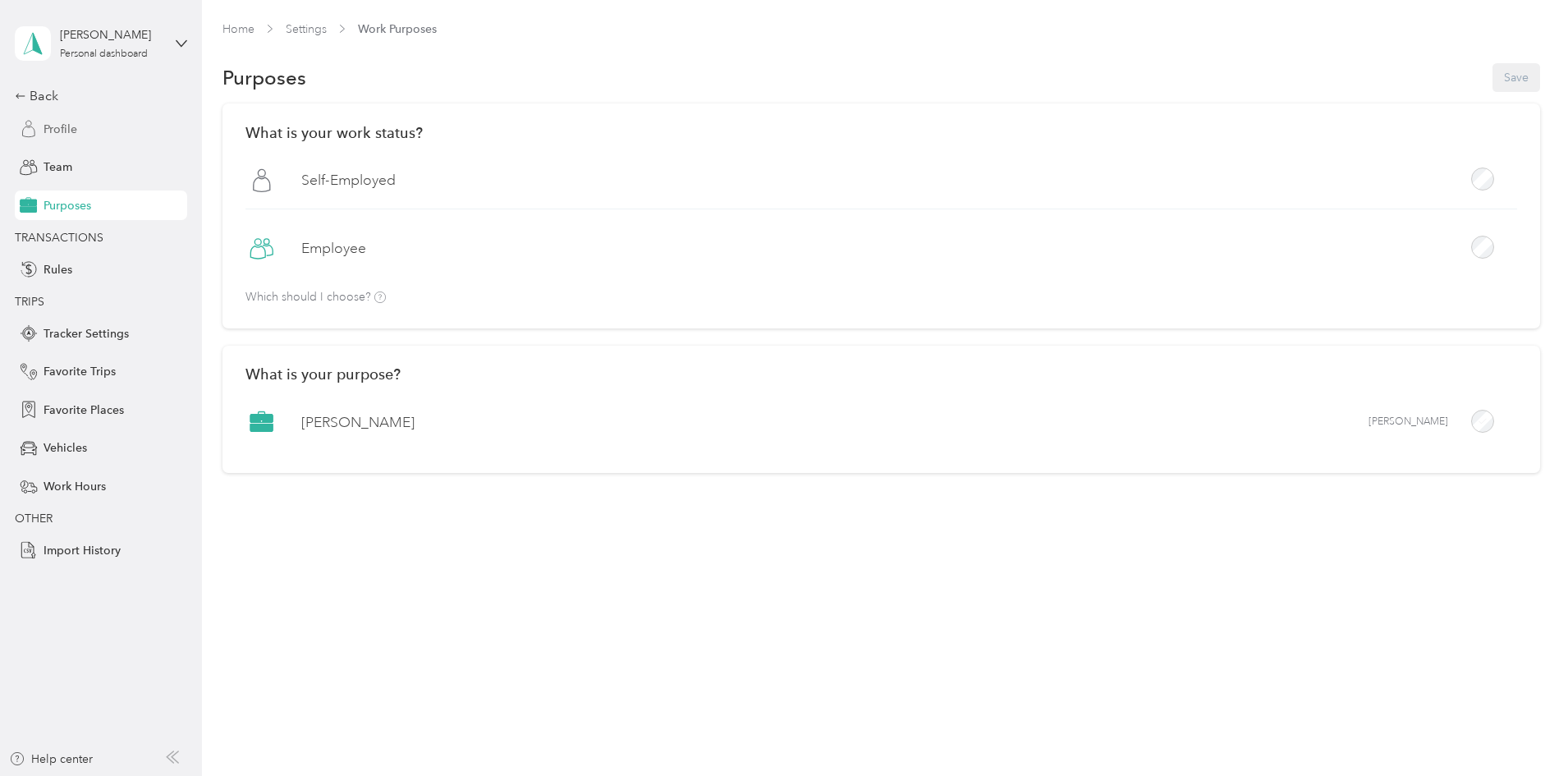
click at [82, 133] on div "Profile" at bounding box center [100, 128] width 172 height 30
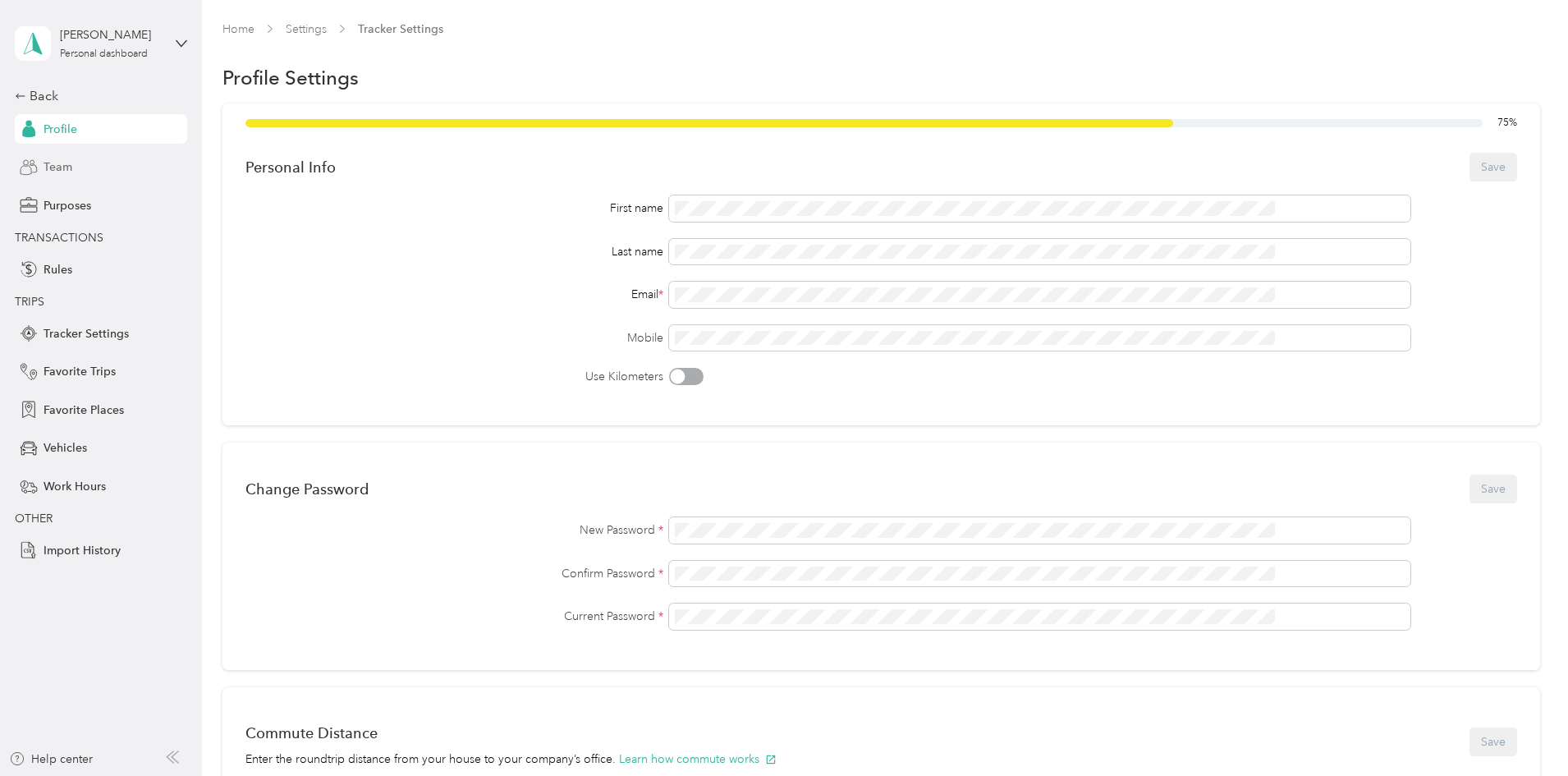
click at [57, 160] on span "Team" at bounding box center [58, 167] width 29 height 17
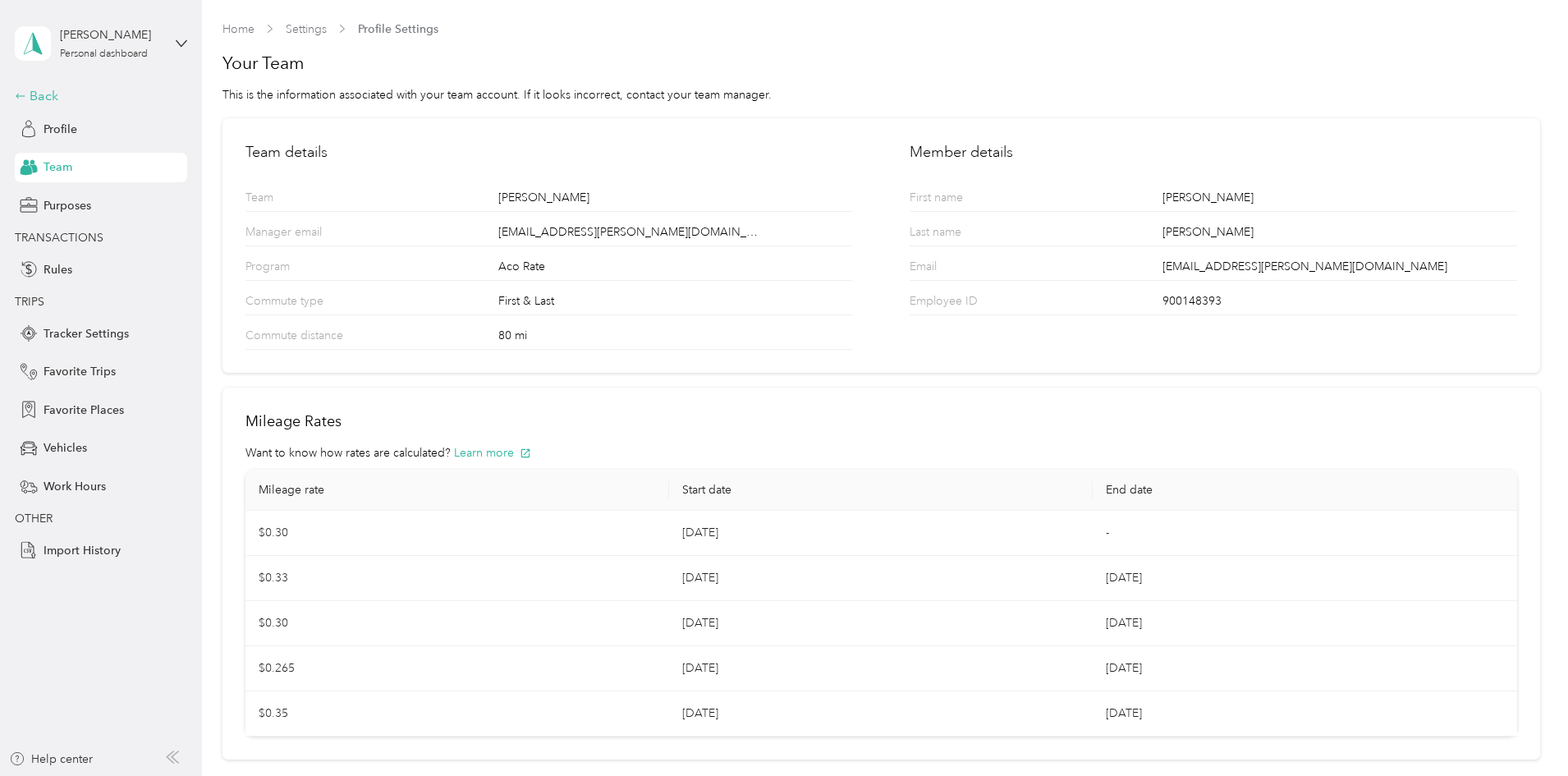
click at [38, 88] on div "Back" at bounding box center [96, 95] width 164 height 19
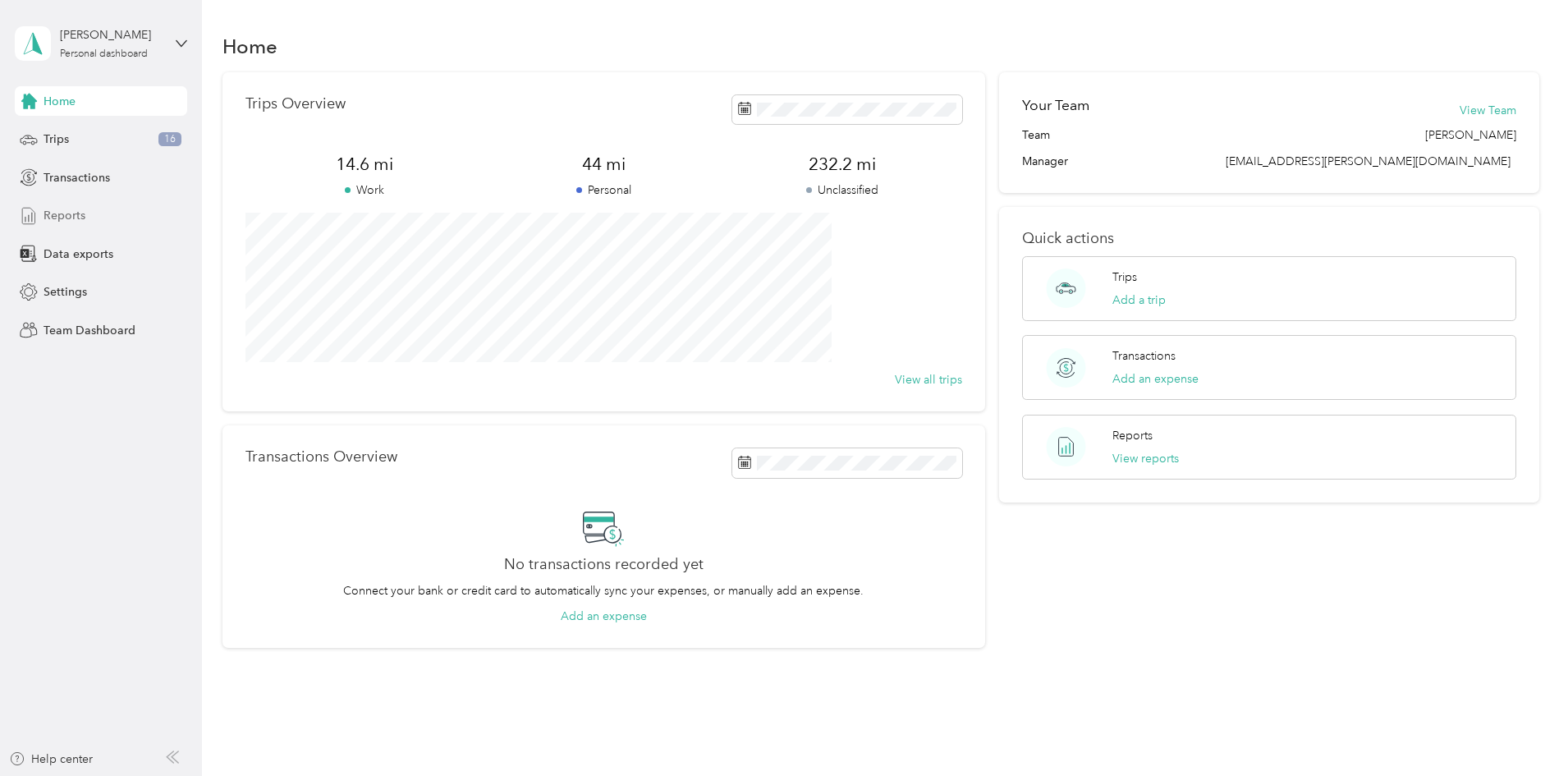
click at [95, 221] on div "Reports" at bounding box center [100, 215] width 172 height 30
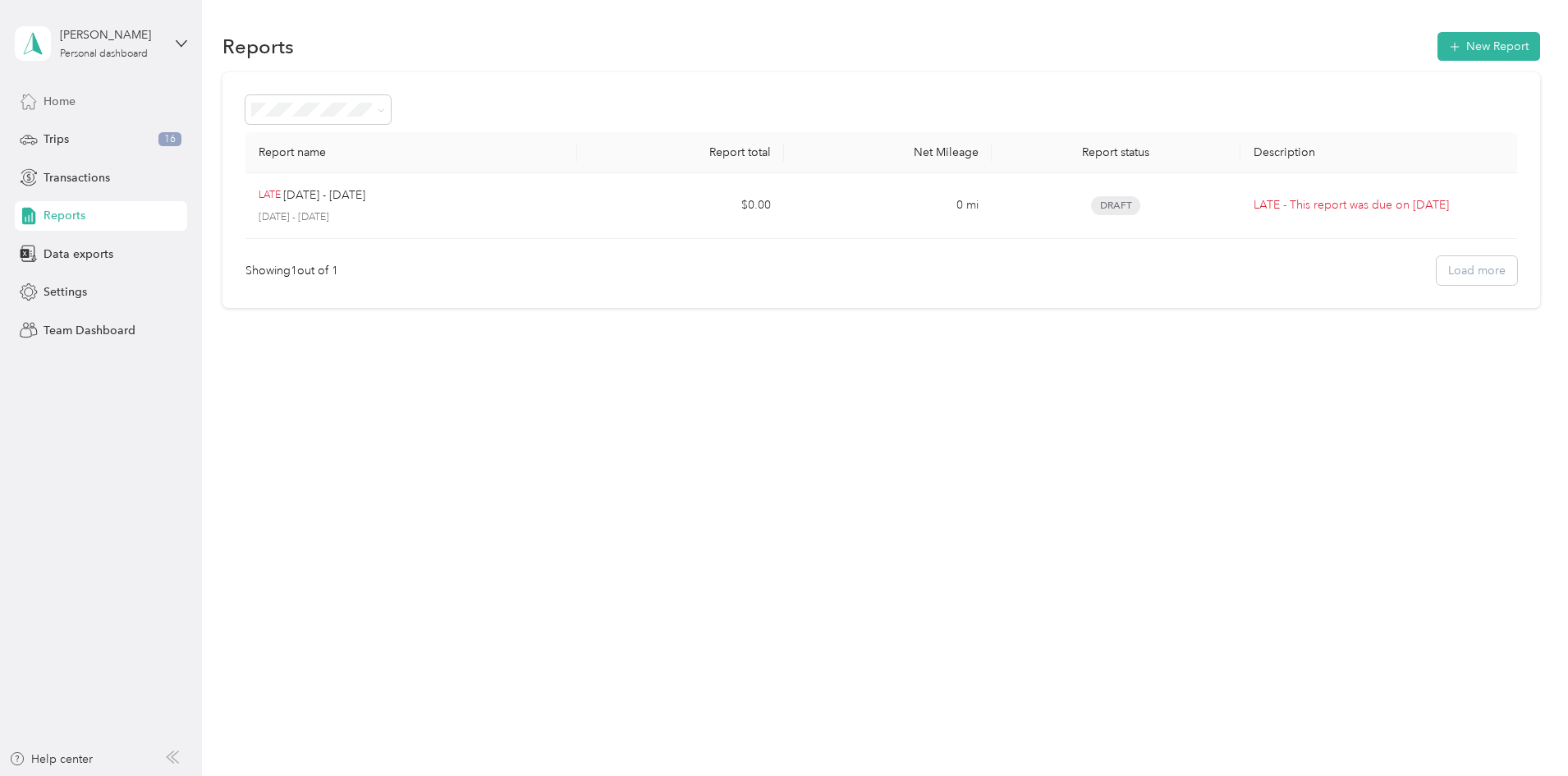
click at [82, 101] on div "Home" at bounding box center [100, 100] width 172 height 30
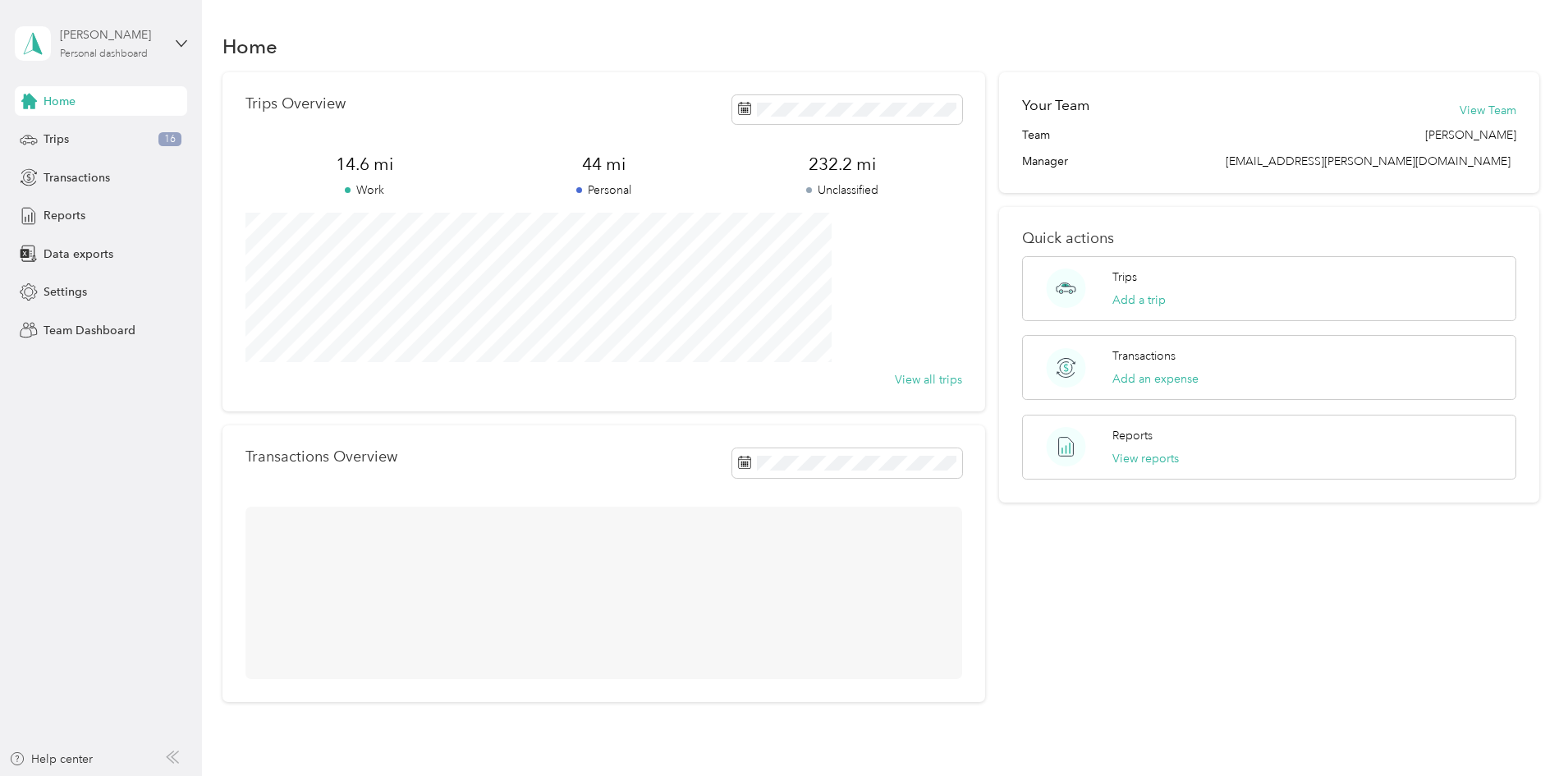
click at [155, 57] on div "[PERSON_NAME] Personal dashboard" at bounding box center [111, 42] width 103 height 33
click at [110, 133] on div "Team dashboard" at bounding box center [73, 135] width 88 height 17
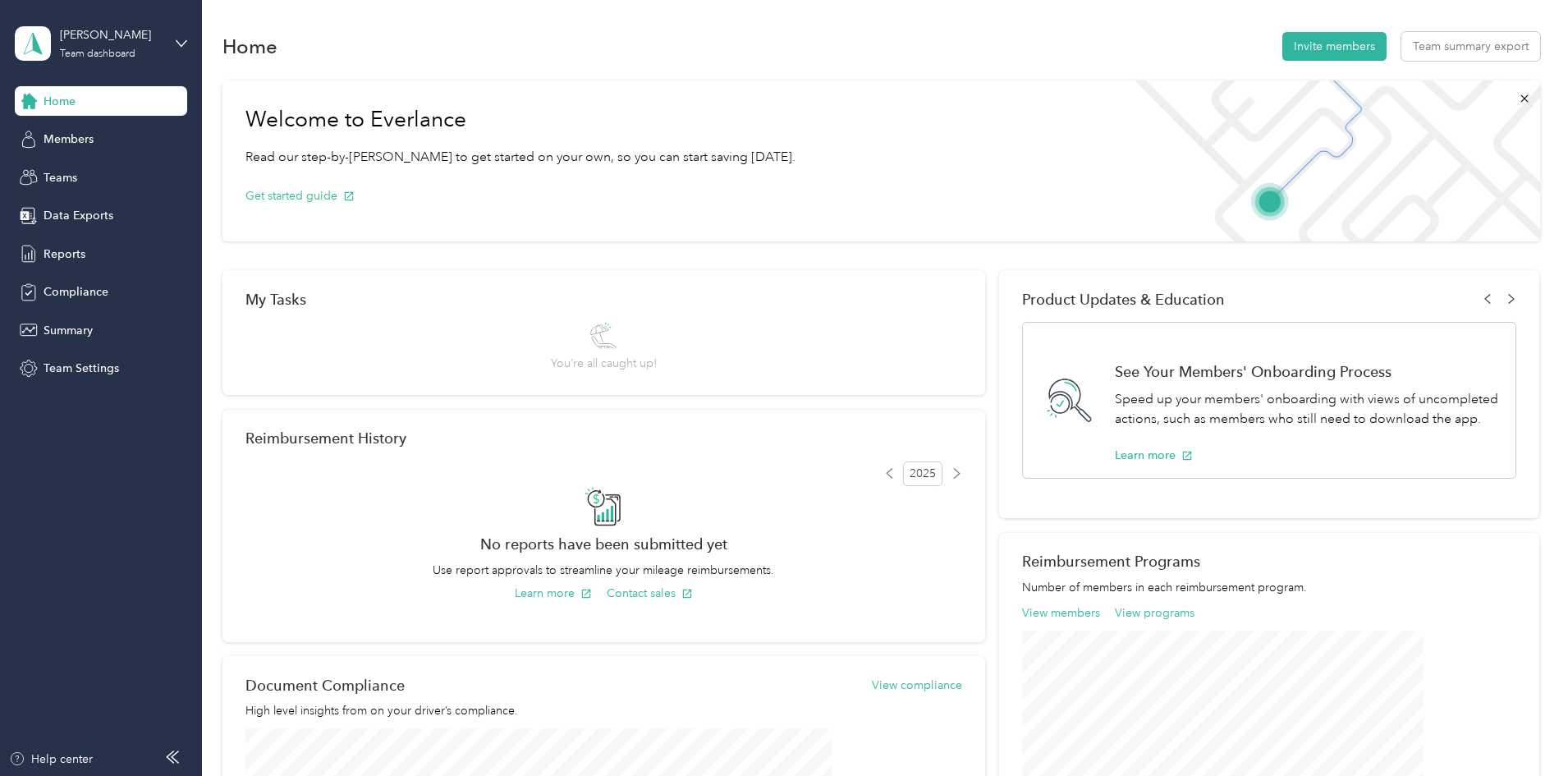
click at [1260, 30] on div "Home Invite members Team summary export" at bounding box center [881, 46] width 1317 height 35
click at [1283, 51] on button "Invite members" at bounding box center [1334, 46] width 104 height 29
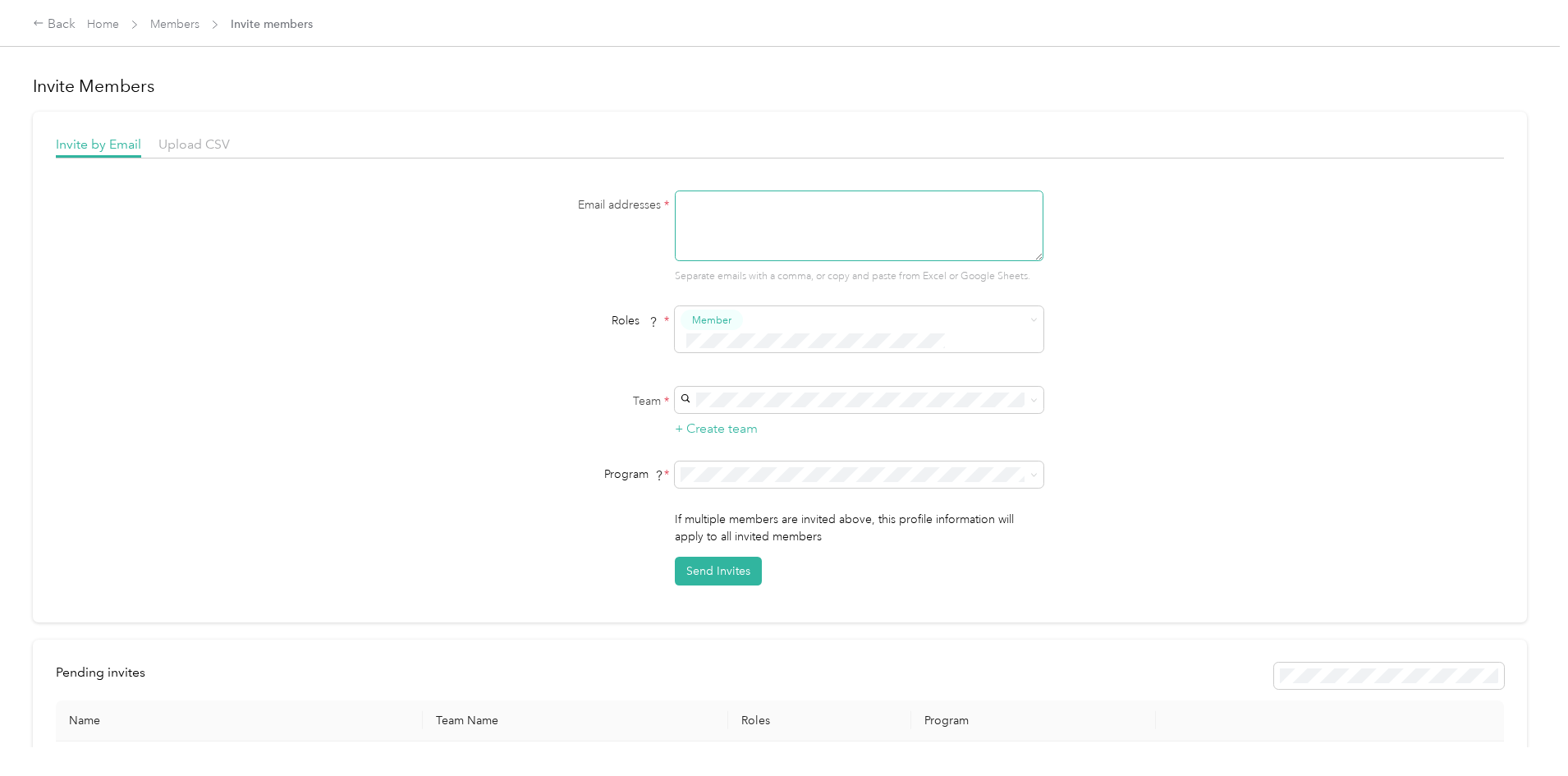
click at [869, 230] on textarea at bounding box center [859, 226] width 369 height 71
type textarea "ccoots@acosta.com"
click at [758, 401] on span "[PERSON_NAME]" at bounding box center [730, 408] width 91 height 14
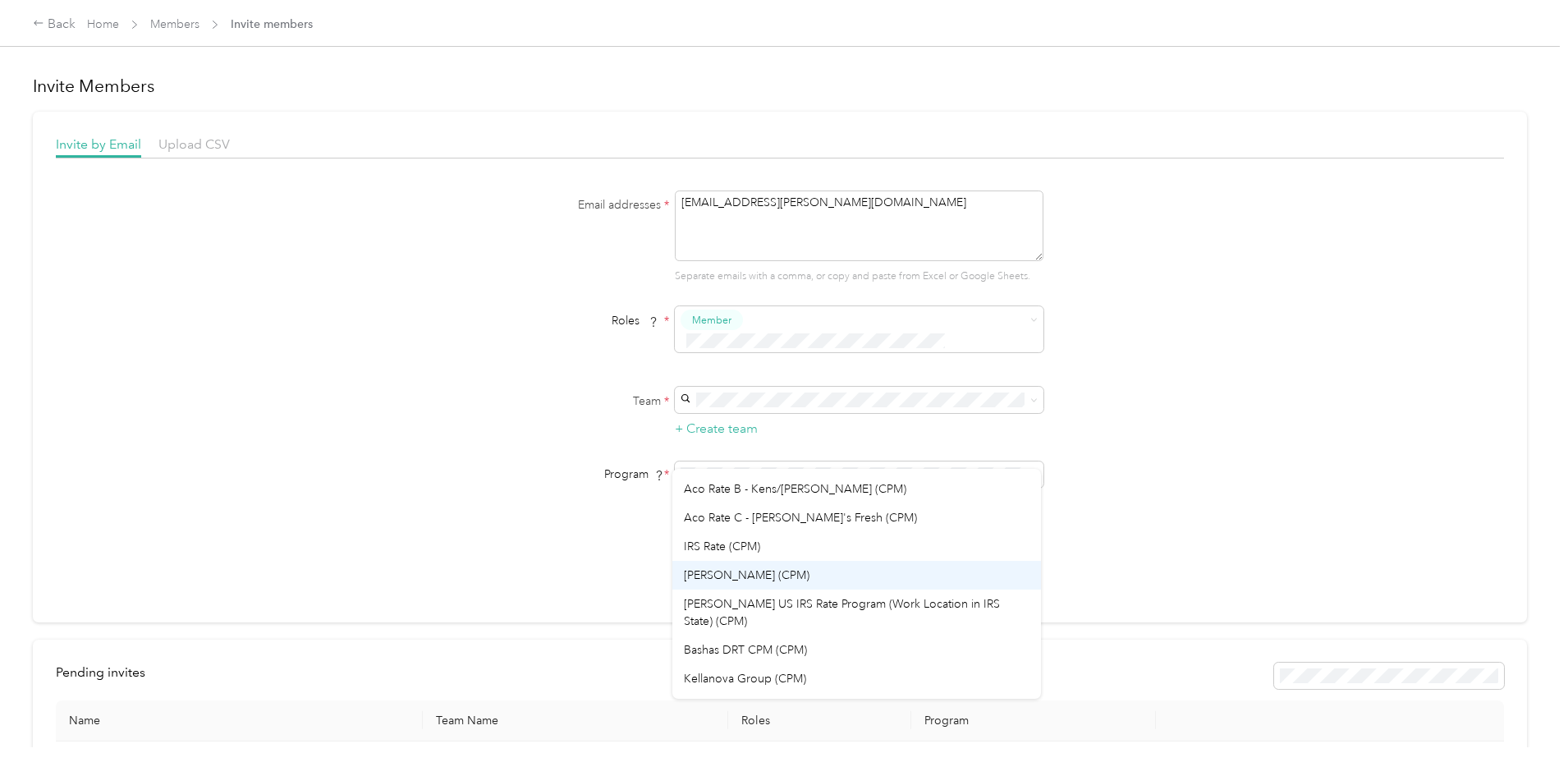
scroll to position [80, 0]
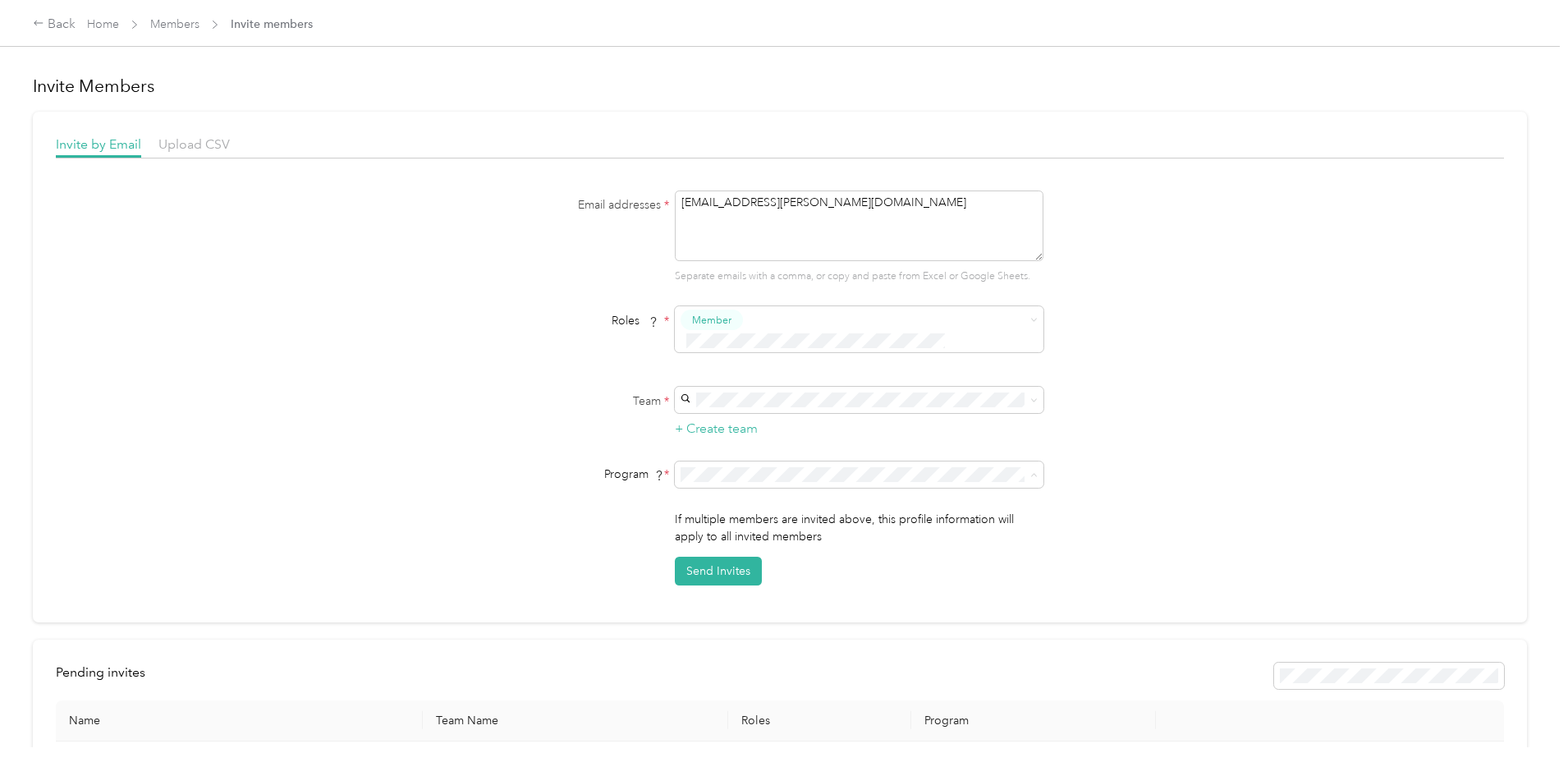
click at [752, 576] on span "Acosta (CPM)" at bounding box center [746, 575] width 126 height 14
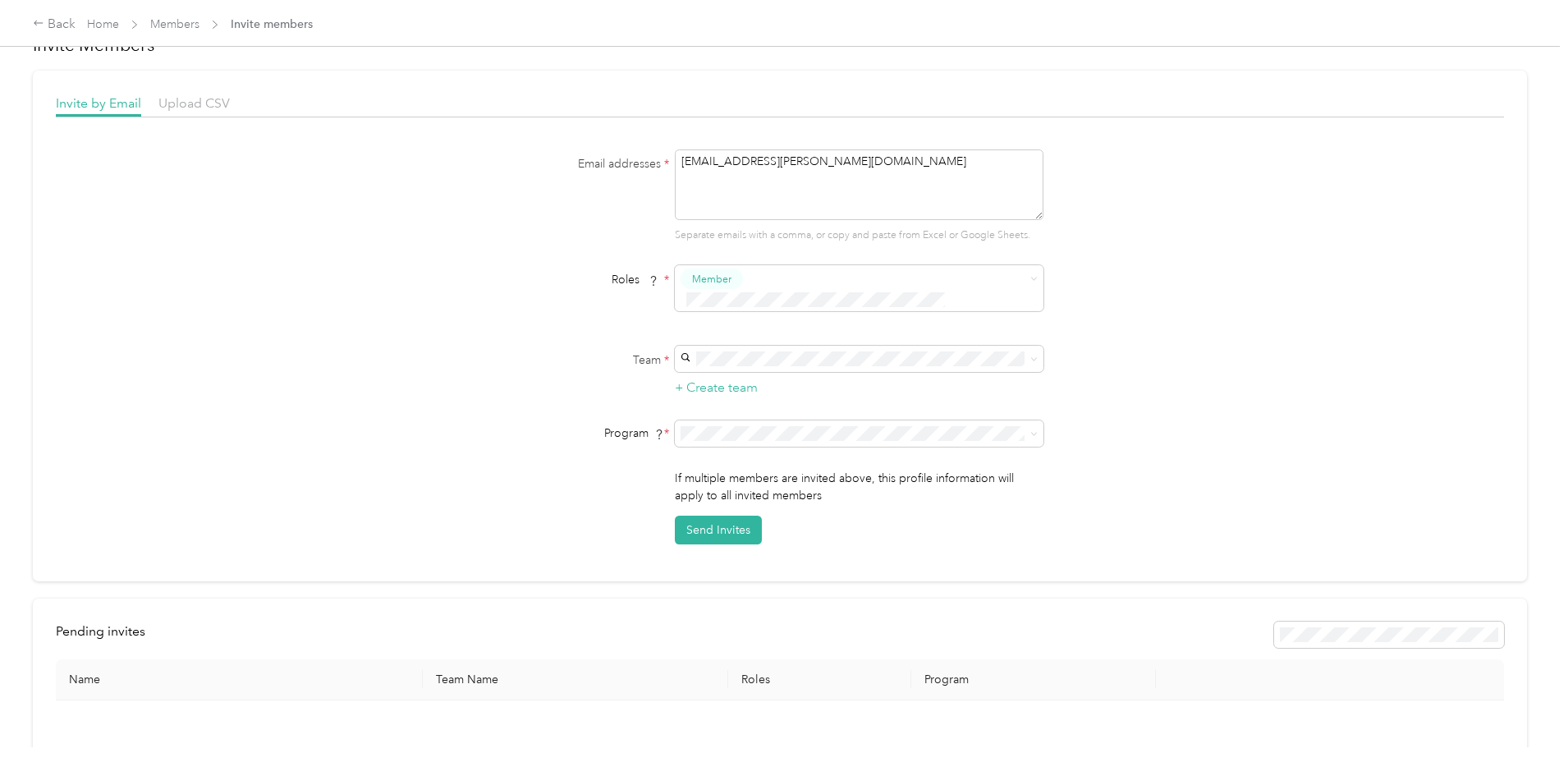
scroll to position [43, 0]
click at [727, 514] on button "Send Invites" at bounding box center [718, 529] width 87 height 29
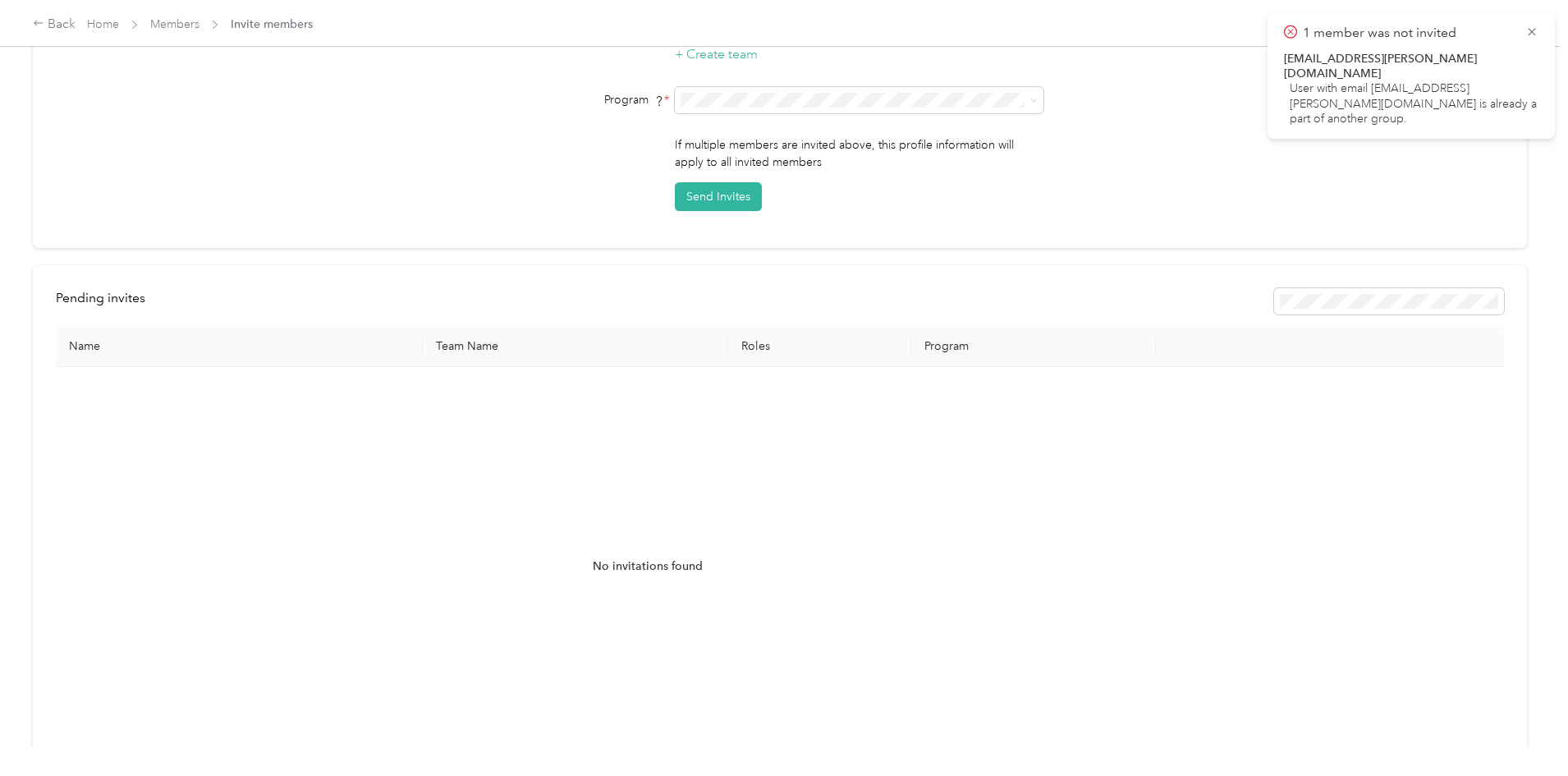
scroll to position [0, 0]
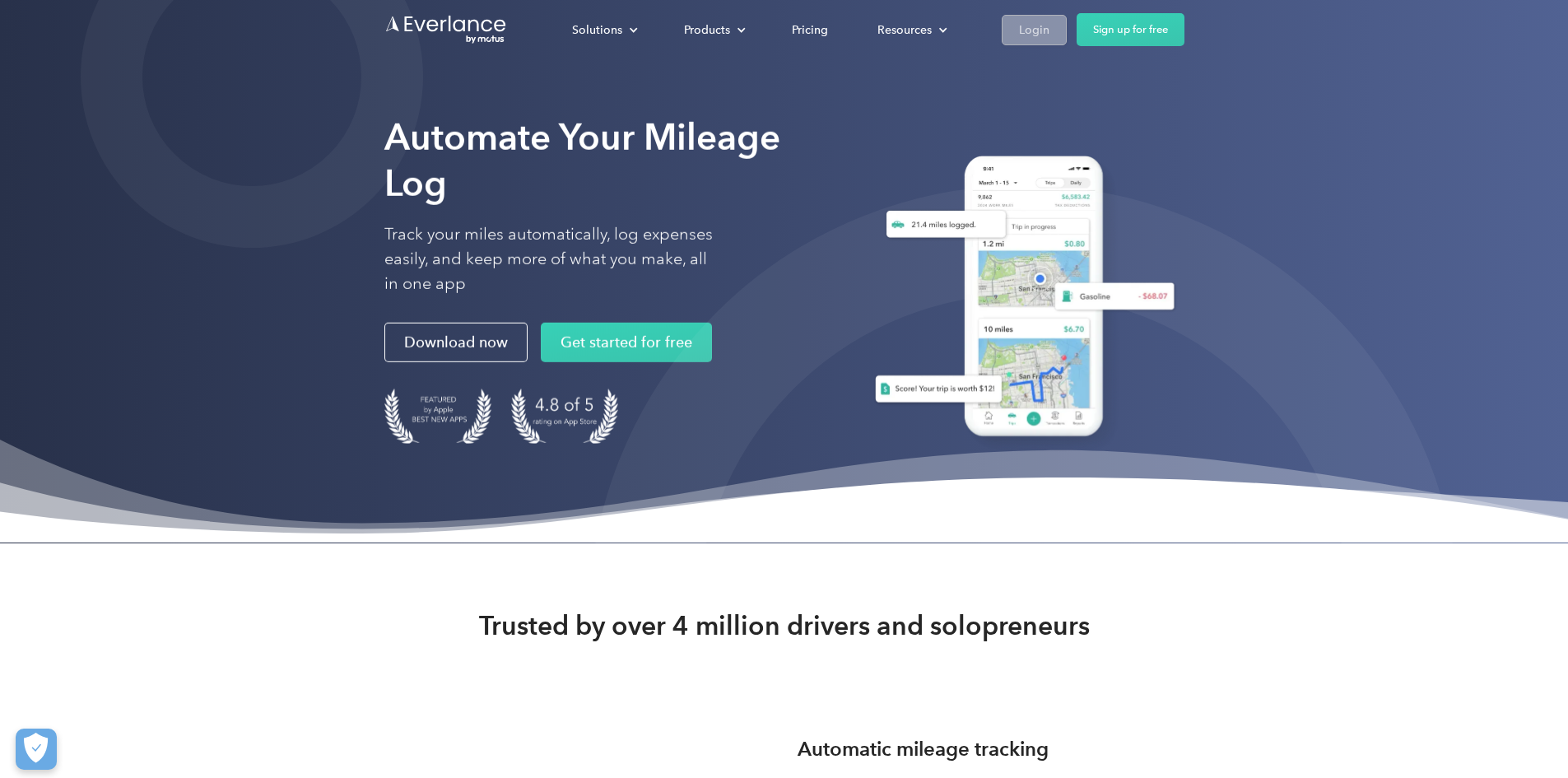
click at [1050, 38] on div "Login" at bounding box center [1035, 30] width 30 height 20
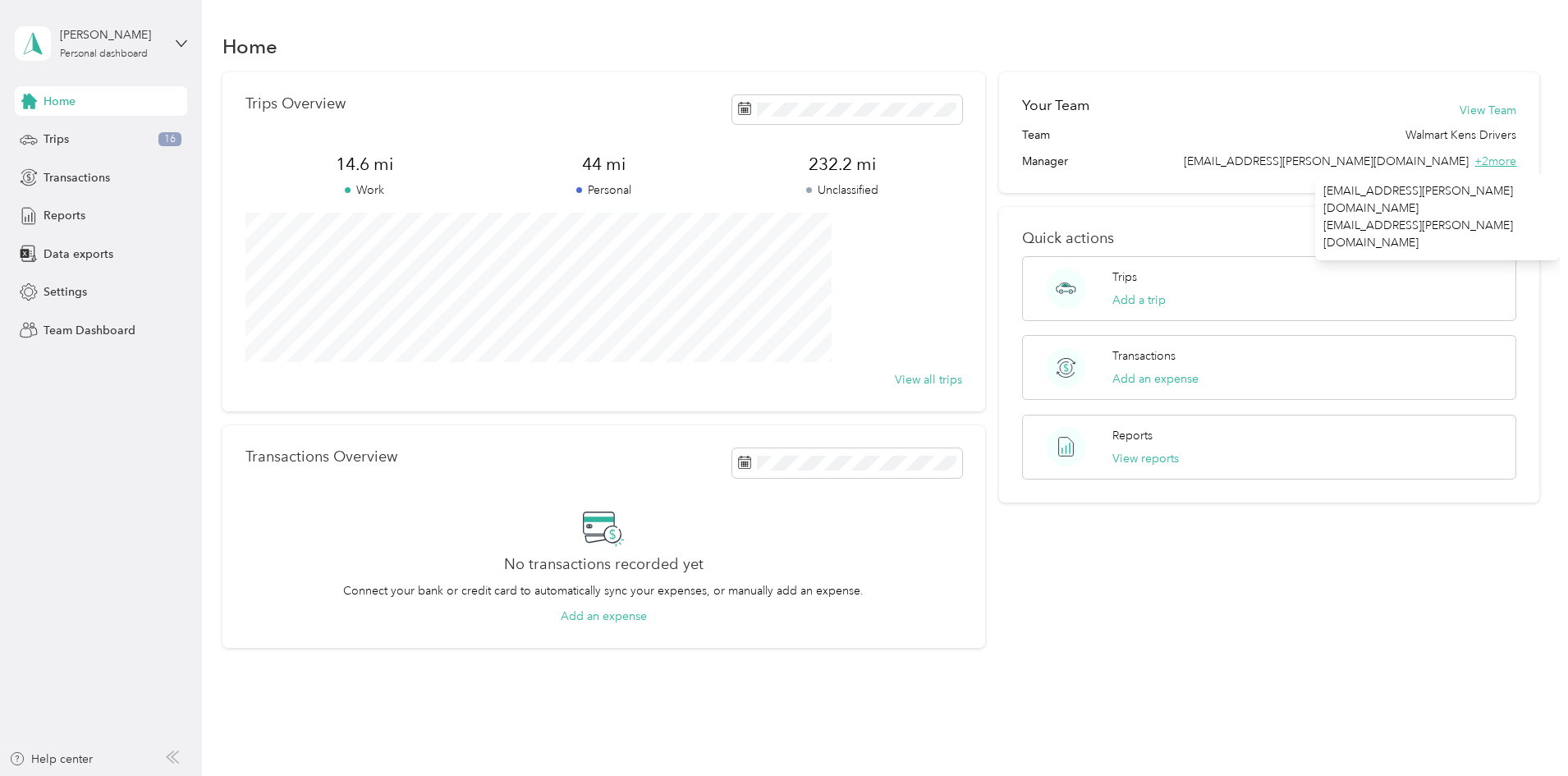
click at [1474, 162] on span "+ 2 more" at bounding box center [1495, 161] width 42 height 14
click at [103, 136] on div "Trips 16" at bounding box center [100, 139] width 172 height 30
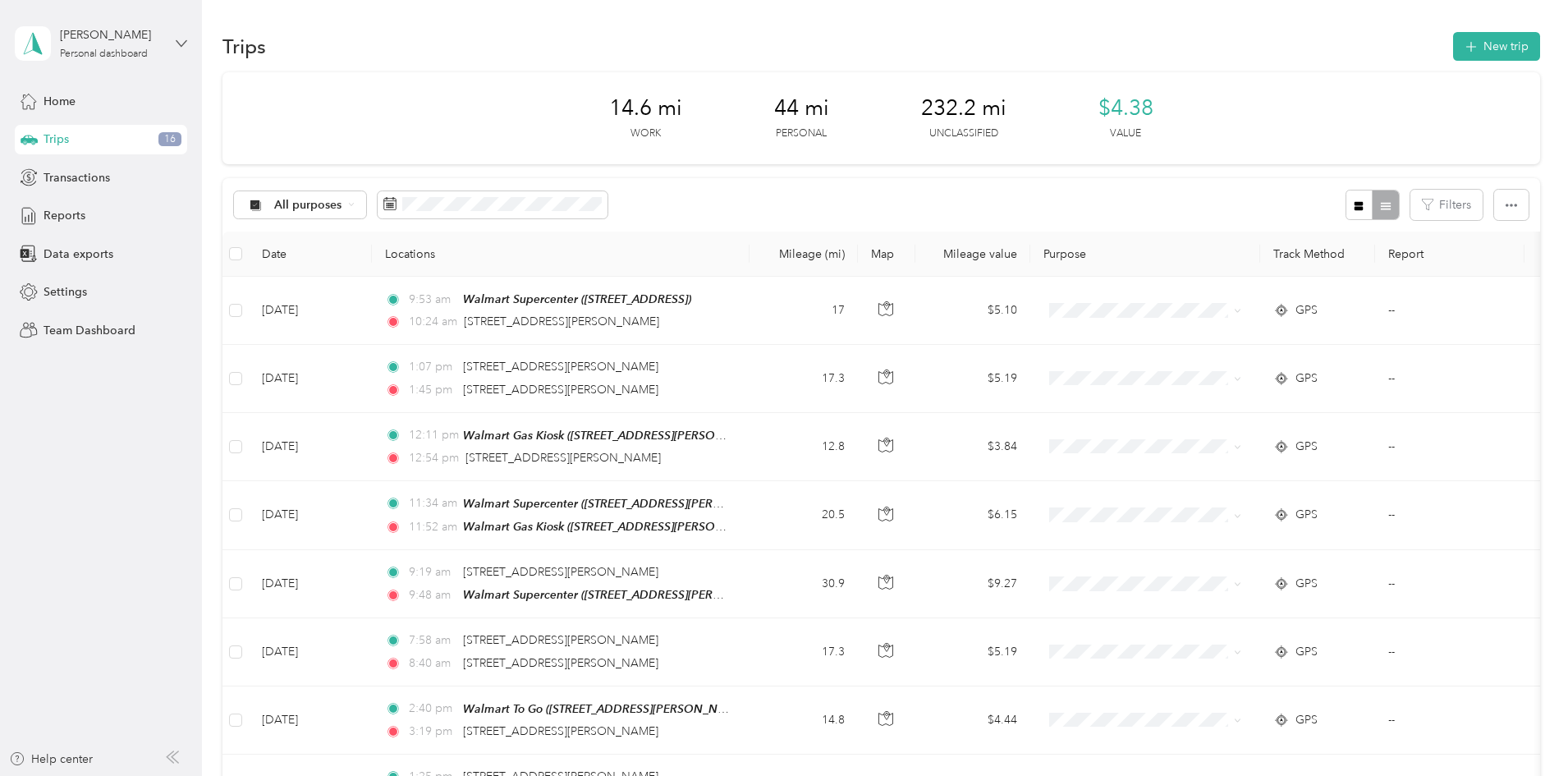
click at [176, 38] on icon at bounding box center [182, 44] width 12 height 12
click at [133, 133] on div "Team dashboard" at bounding box center [234, 133] width 415 height 29
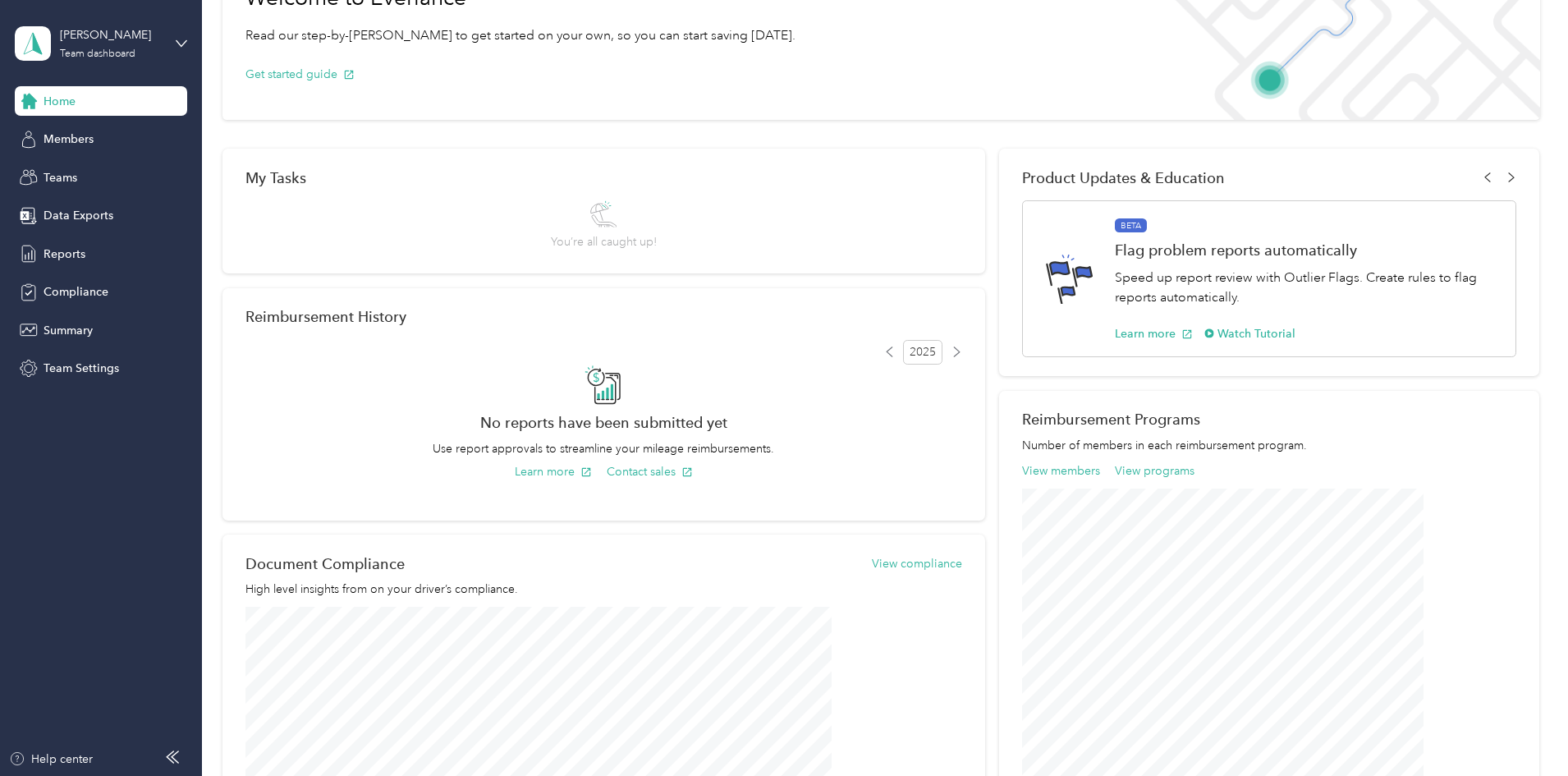
scroll to position [130, 0]
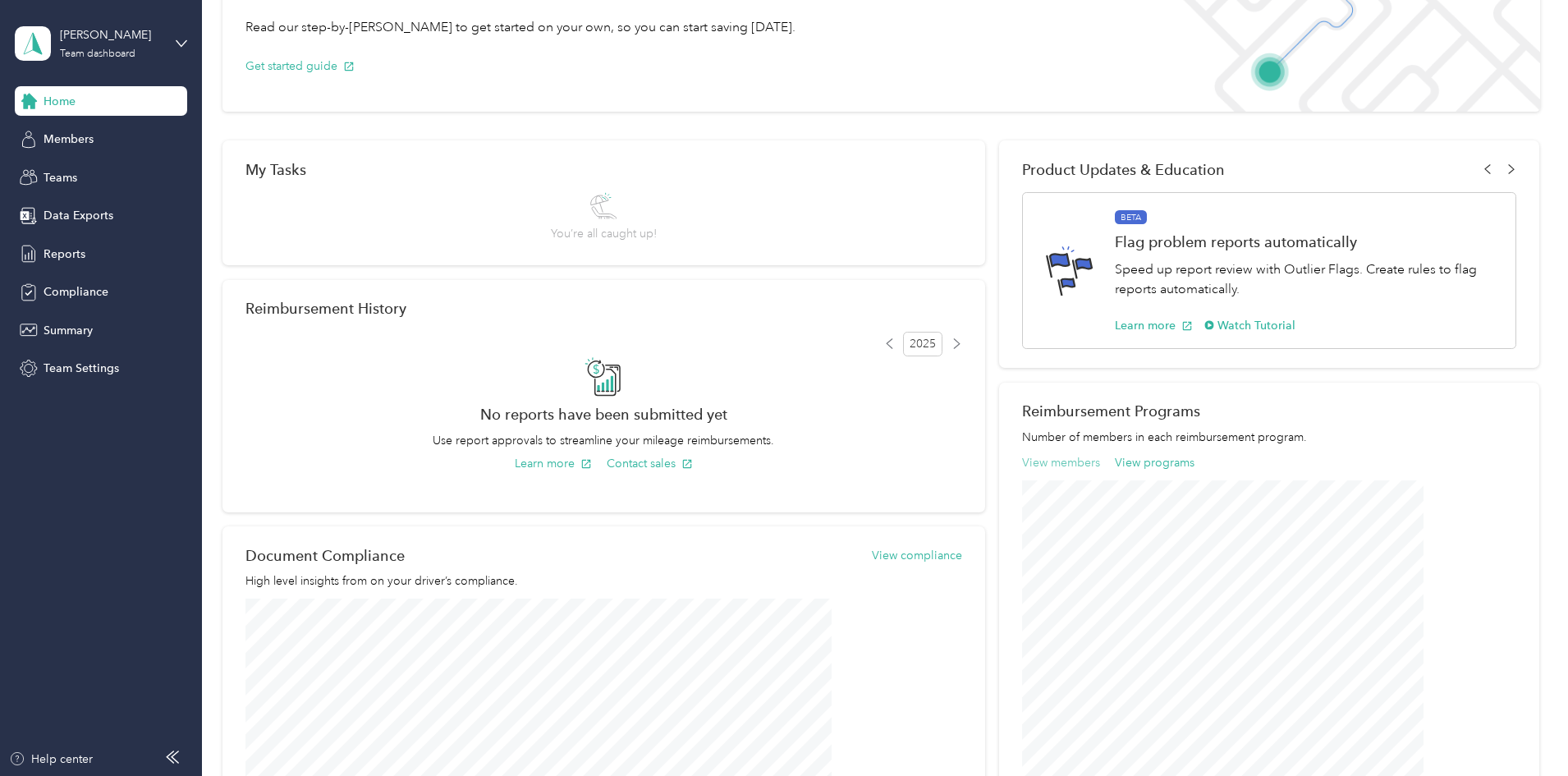
click at [1022, 459] on button "View members" at bounding box center [1061, 463] width 78 height 17
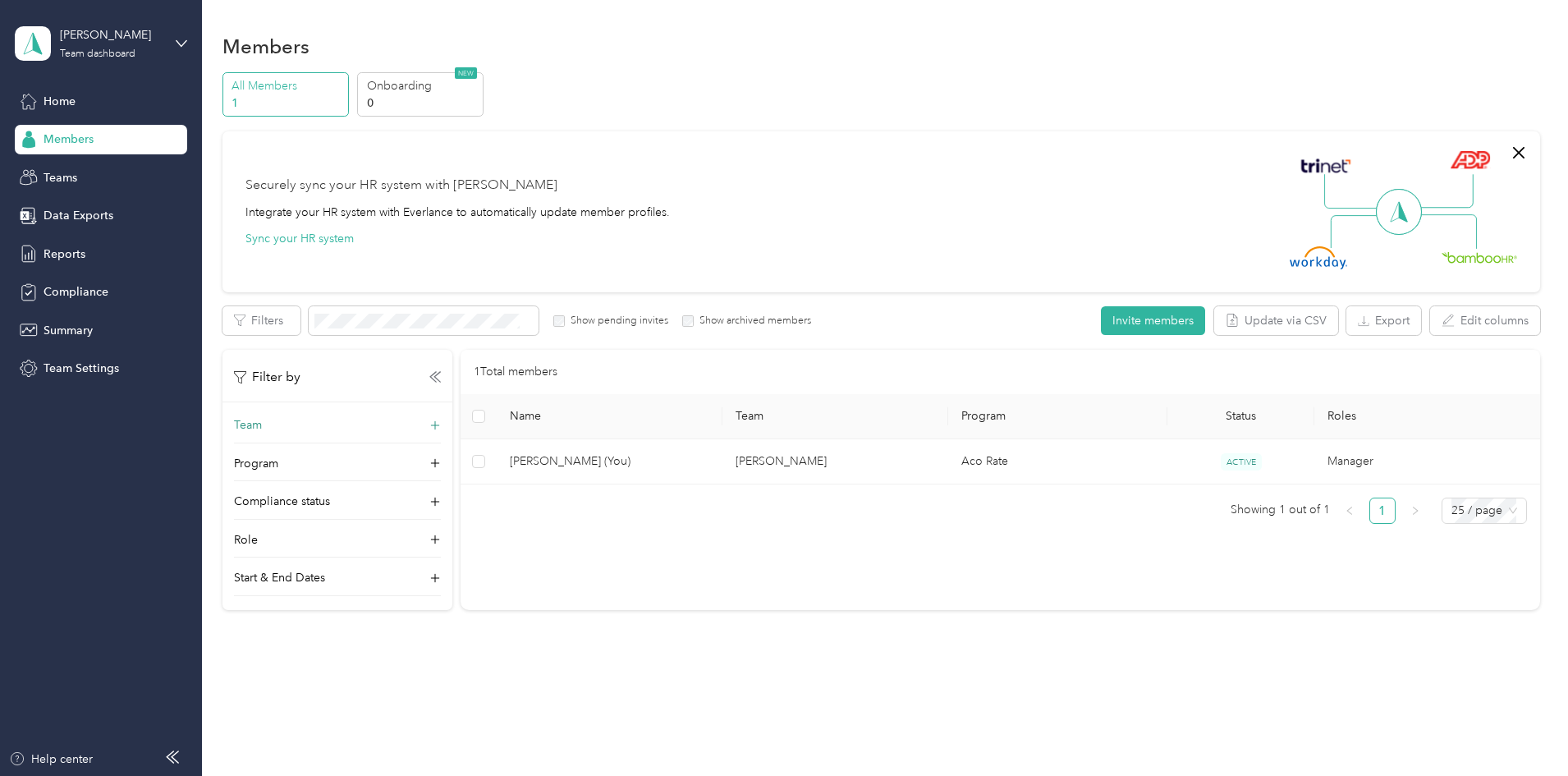
click at [441, 421] on div "Team" at bounding box center [337, 429] width 207 height 26
click at [1101, 323] on button "Invite members" at bounding box center [1153, 321] width 104 height 29
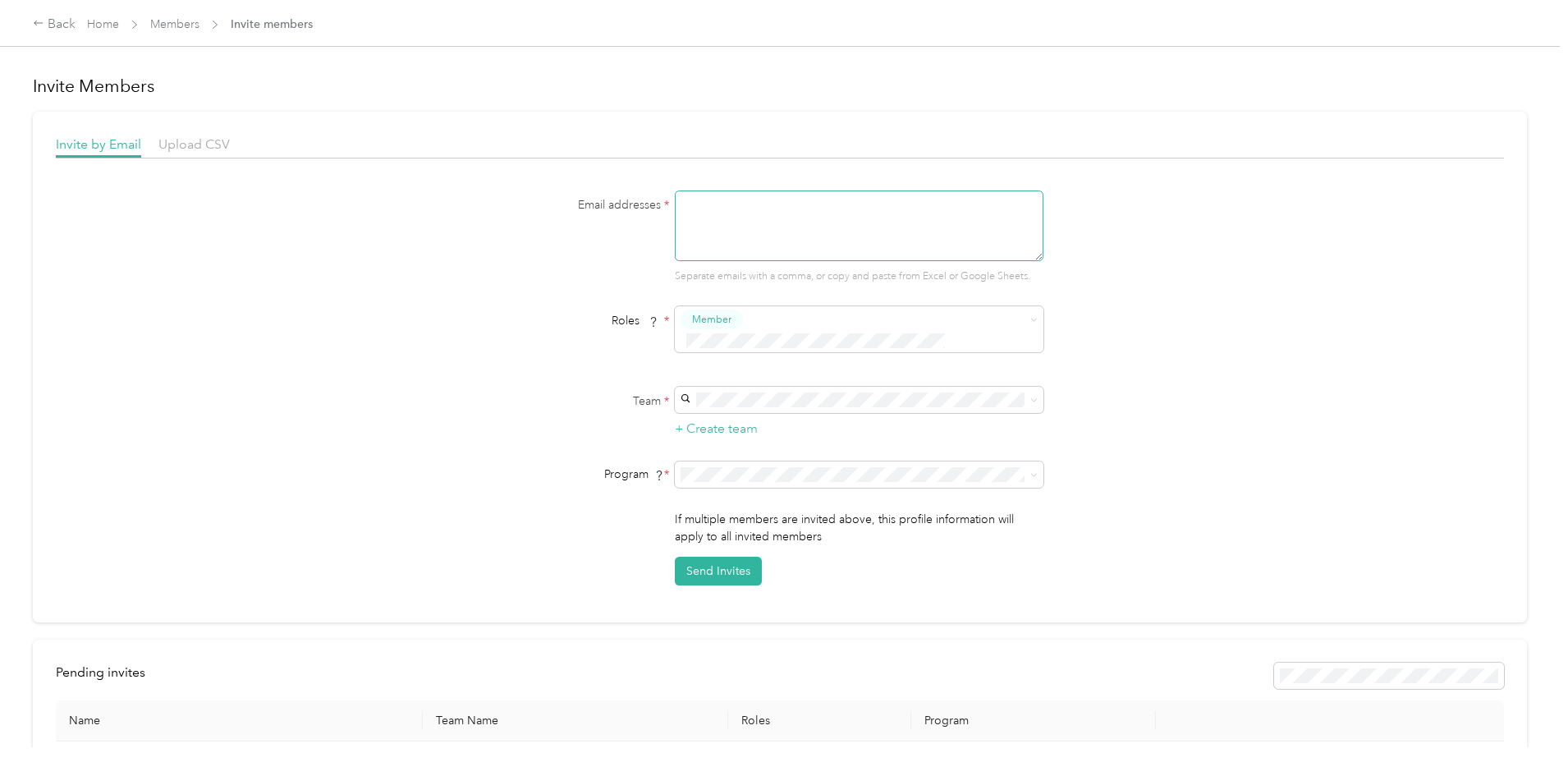
click at [714, 220] on textarea at bounding box center [859, 226] width 369 height 71
click at [75, 18] on div "Back" at bounding box center [54, 24] width 43 height 19
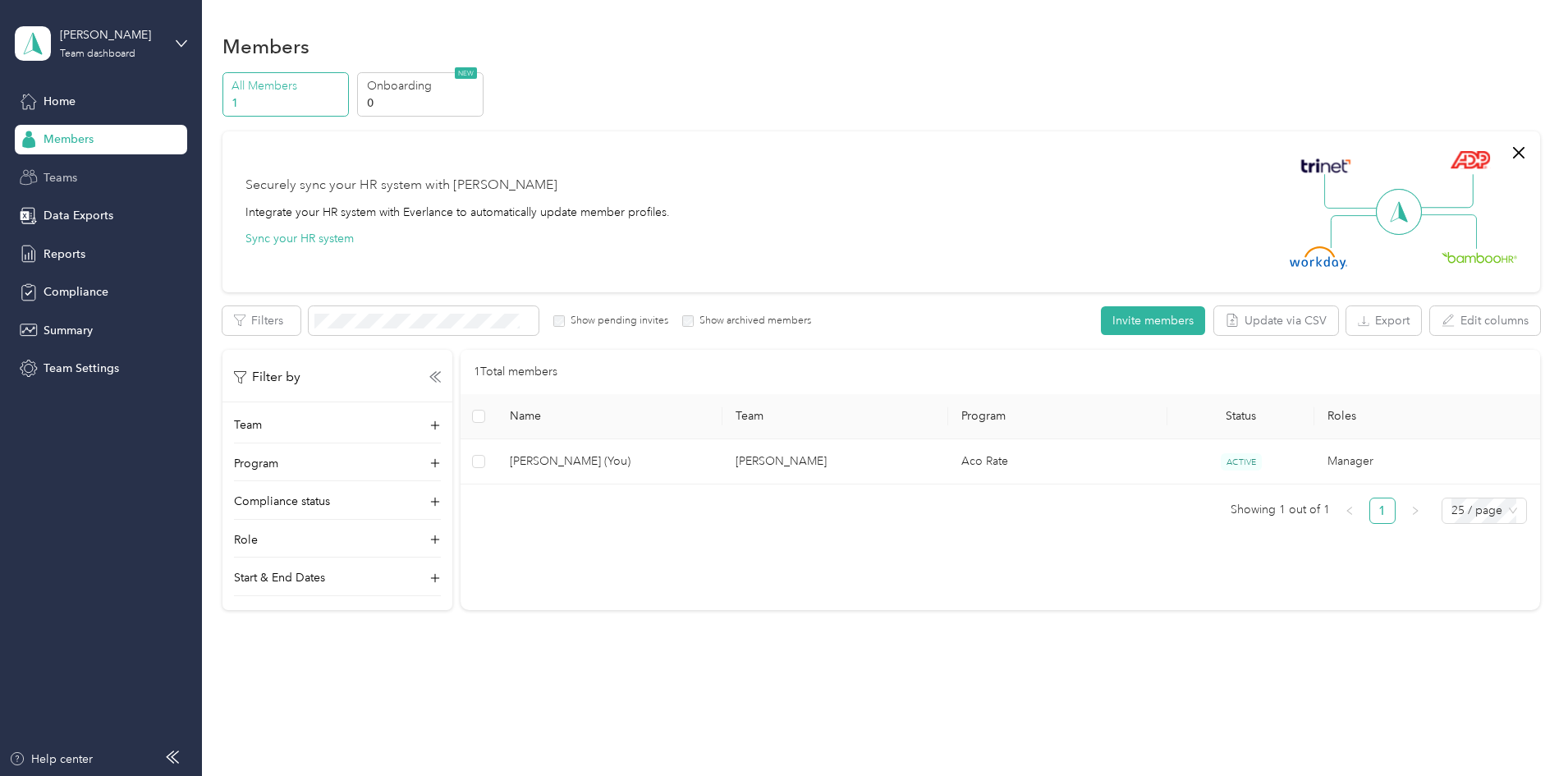
click at [60, 176] on span "Teams" at bounding box center [61, 177] width 34 height 17
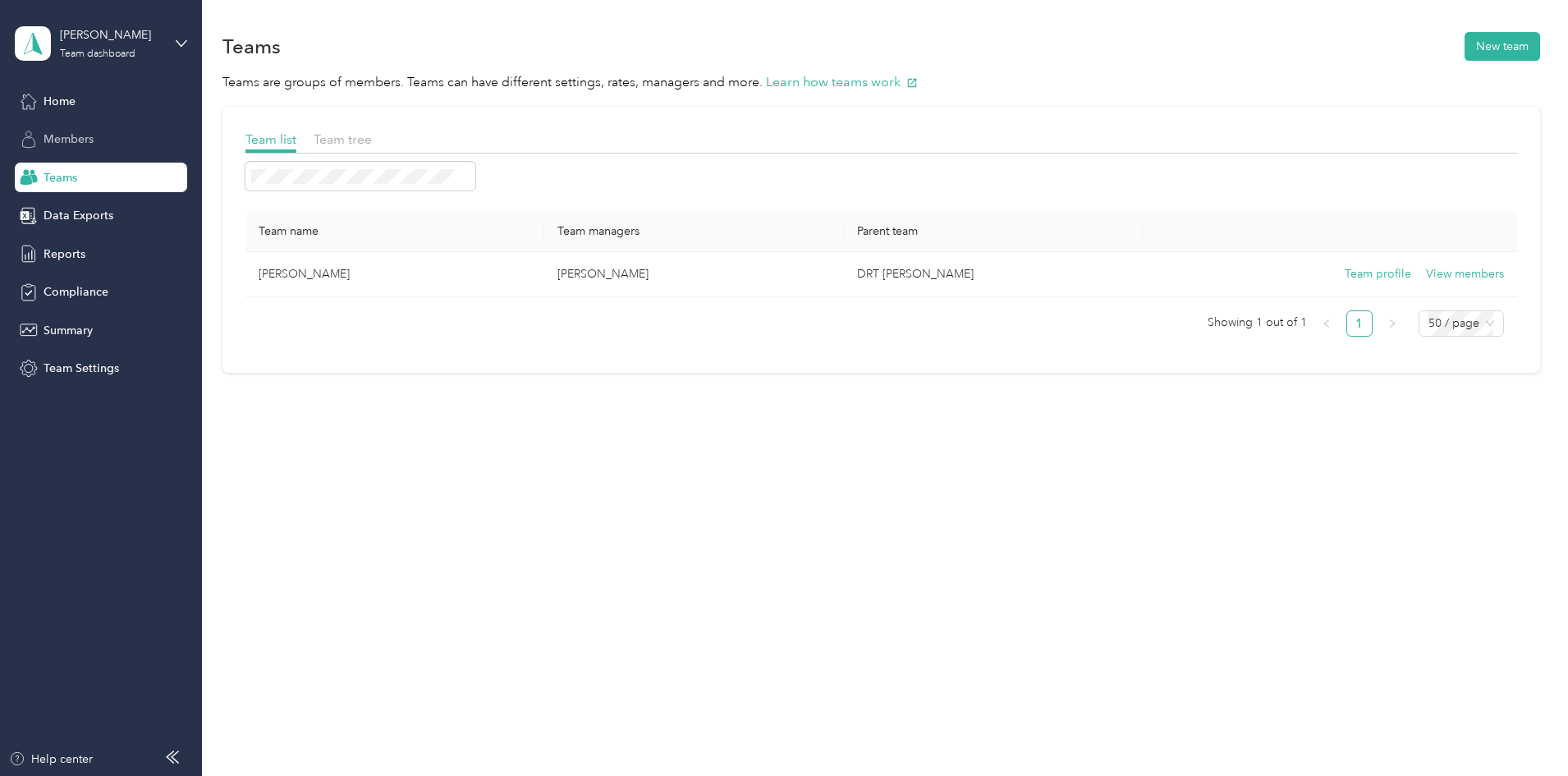
click at [96, 149] on div "Members" at bounding box center [100, 139] width 172 height 30
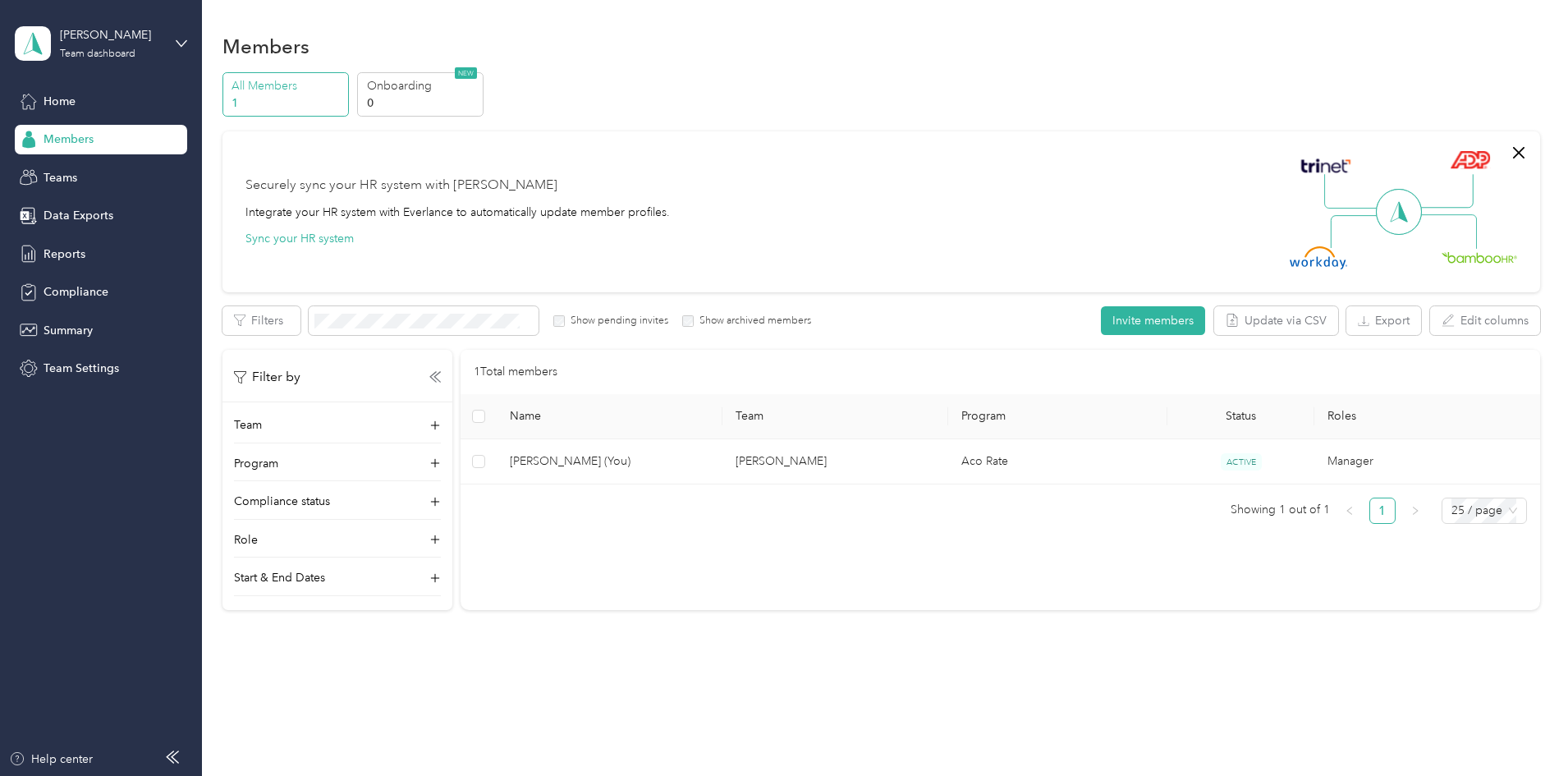
click at [453, 410] on div "Filter by Team Program Compliance status Role Start & End Dates" at bounding box center [337, 473] width 230 height 247
click at [453, 414] on div "Filter by Team Program Compliance status Role Start & End Dates" at bounding box center [337, 473] width 230 height 247
click at [441, 432] on div "Team" at bounding box center [337, 429] width 207 height 26
click at [441, 466] on span at bounding box center [337, 457] width 207 height 29
click at [791, 409] on th "Team" at bounding box center [835, 416] width 225 height 45
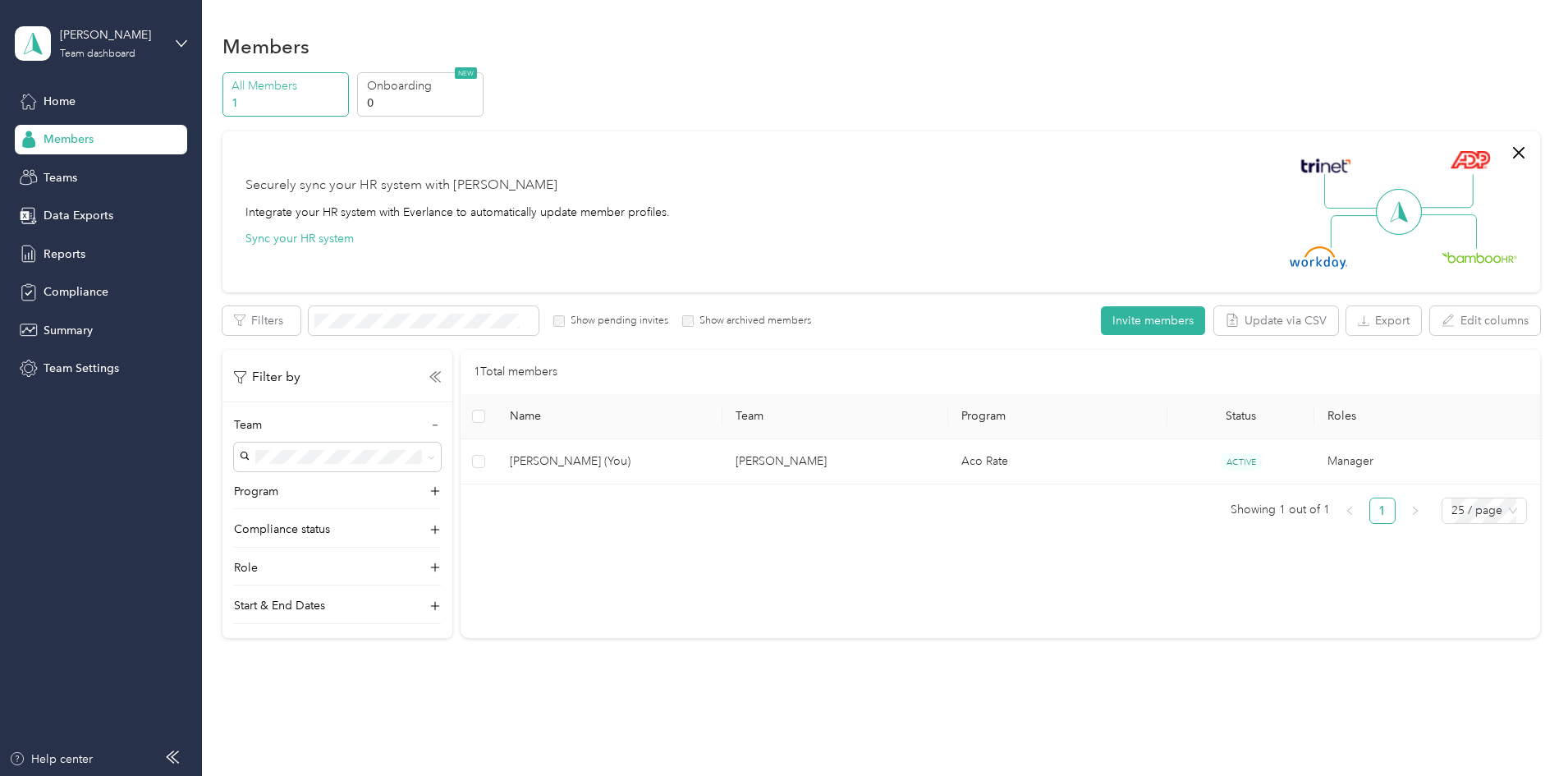
click at [723, 441] on td "[PERSON_NAME] (You)" at bounding box center [609, 461] width 225 height 45
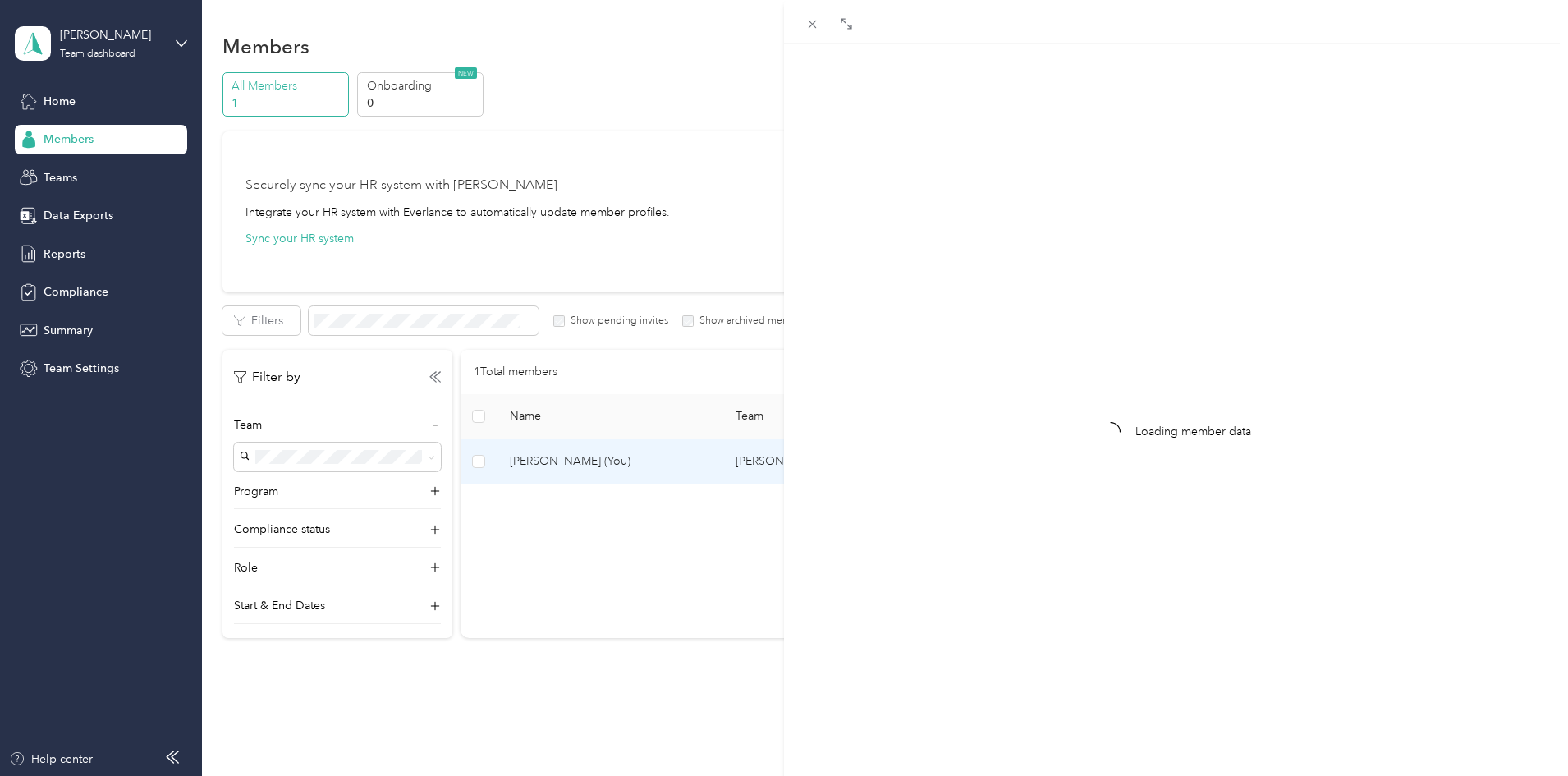
click at [754, 450] on div "Loading member data" at bounding box center [784, 388] width 1568 height 776
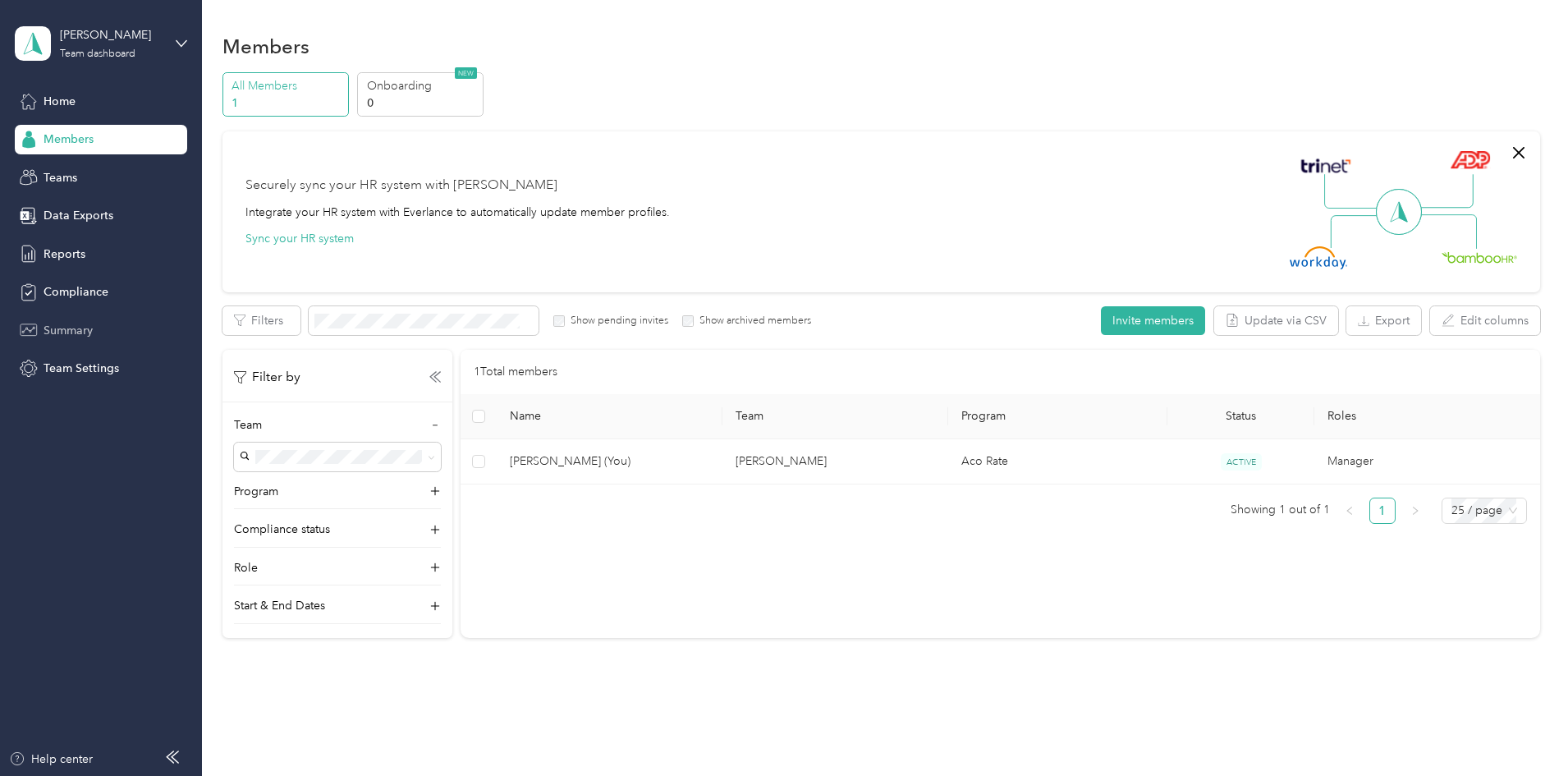
click at [85, 327] on span "Summary" at bounding box center [68, 330] width 49 height 17
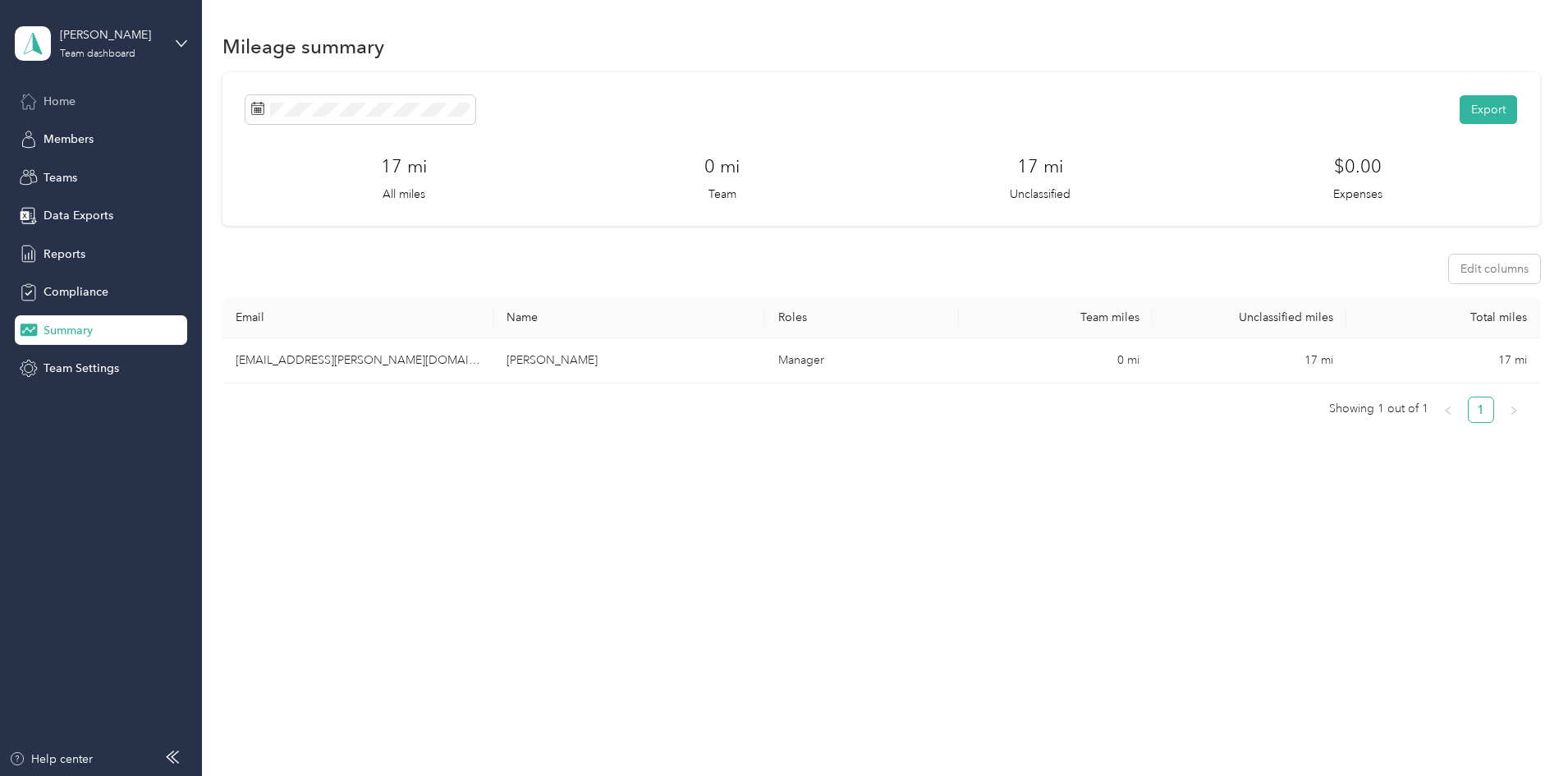
click at [68, 98] on span "Home" at bounding box center [60, 101] width 32 height 17
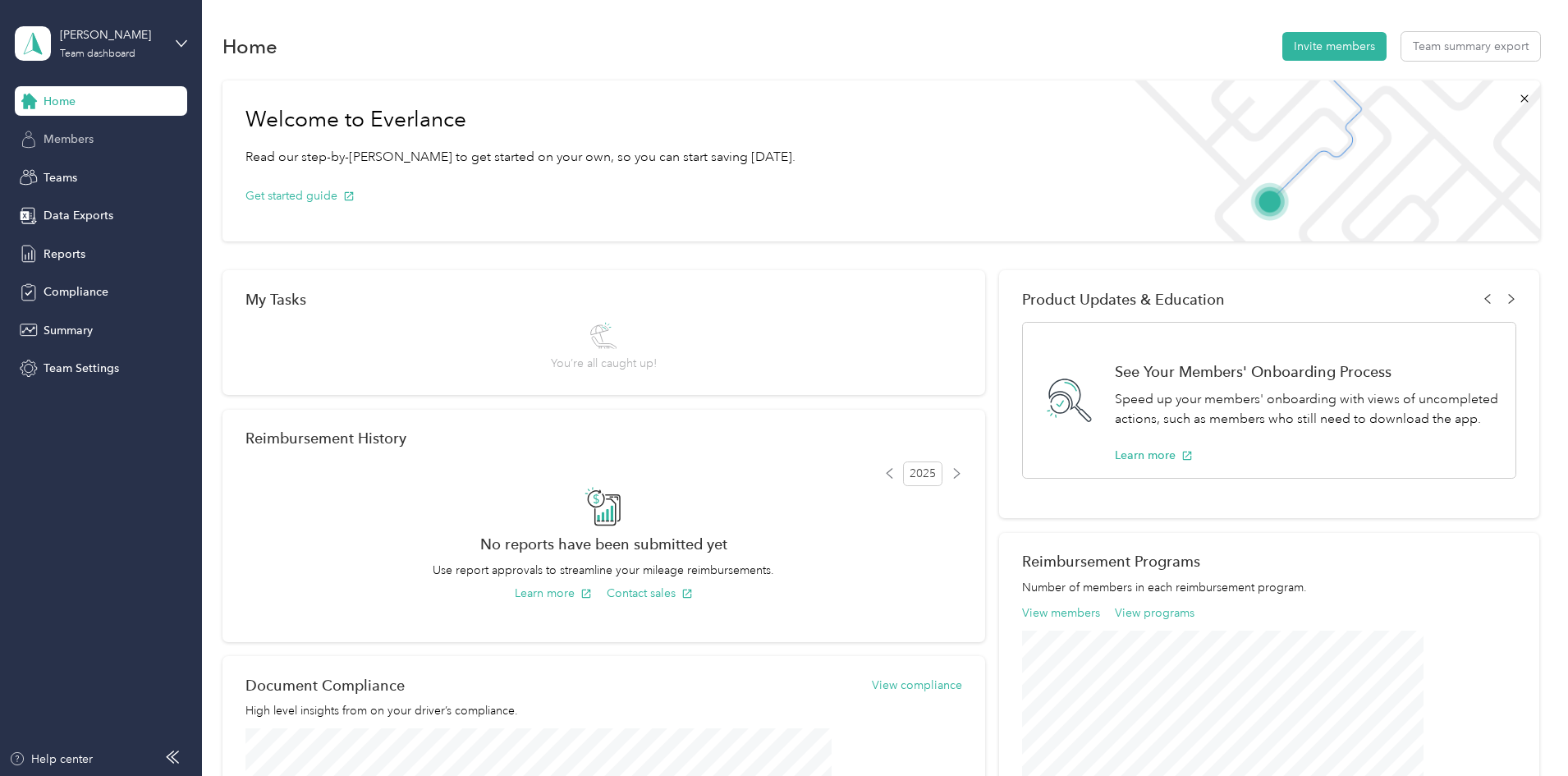
click at [61, 140] on span "Members" at bounding box center [68, 139] width 50 height 17
